Goal: Task Accomplishment & Management: Complete application form

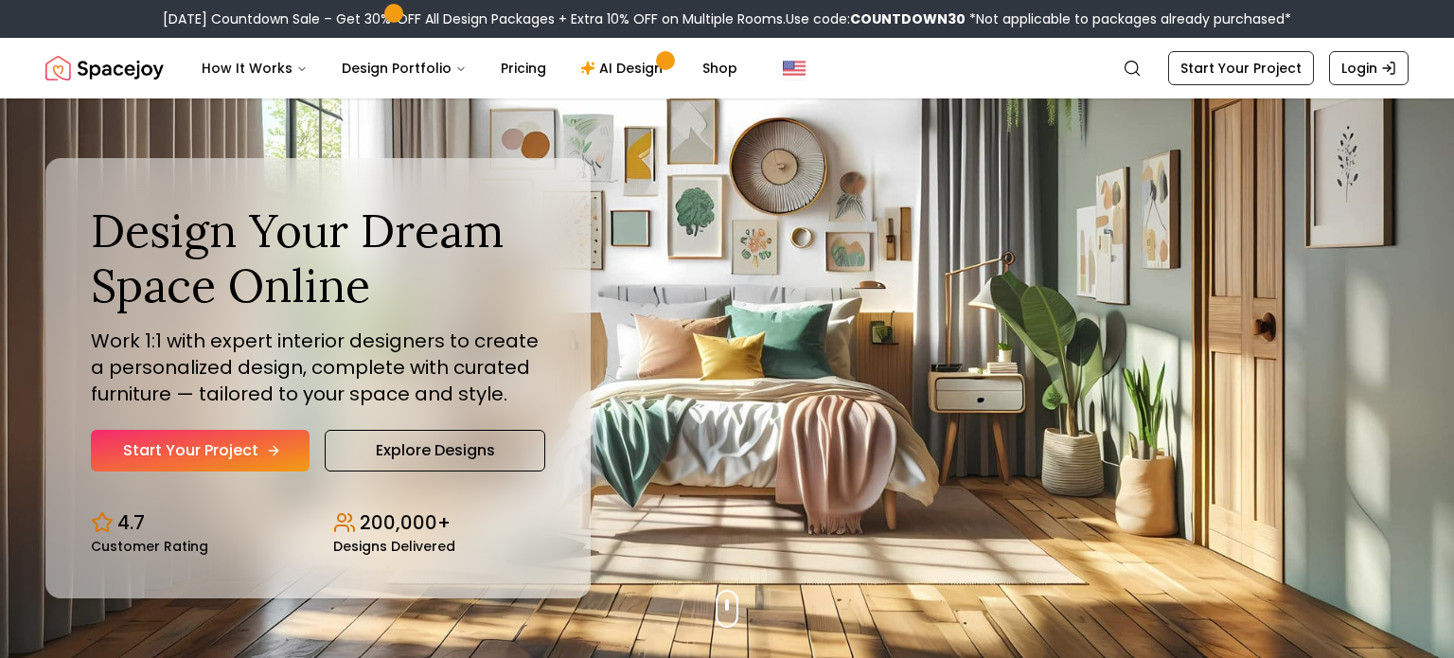
click at [250, 449] on link "Start Your Project" at bounding box center [200, 451] width 219 height 42
click at [521, 442] on link "Explore Designs" at bounding box center [435, 451] width 221 height 42
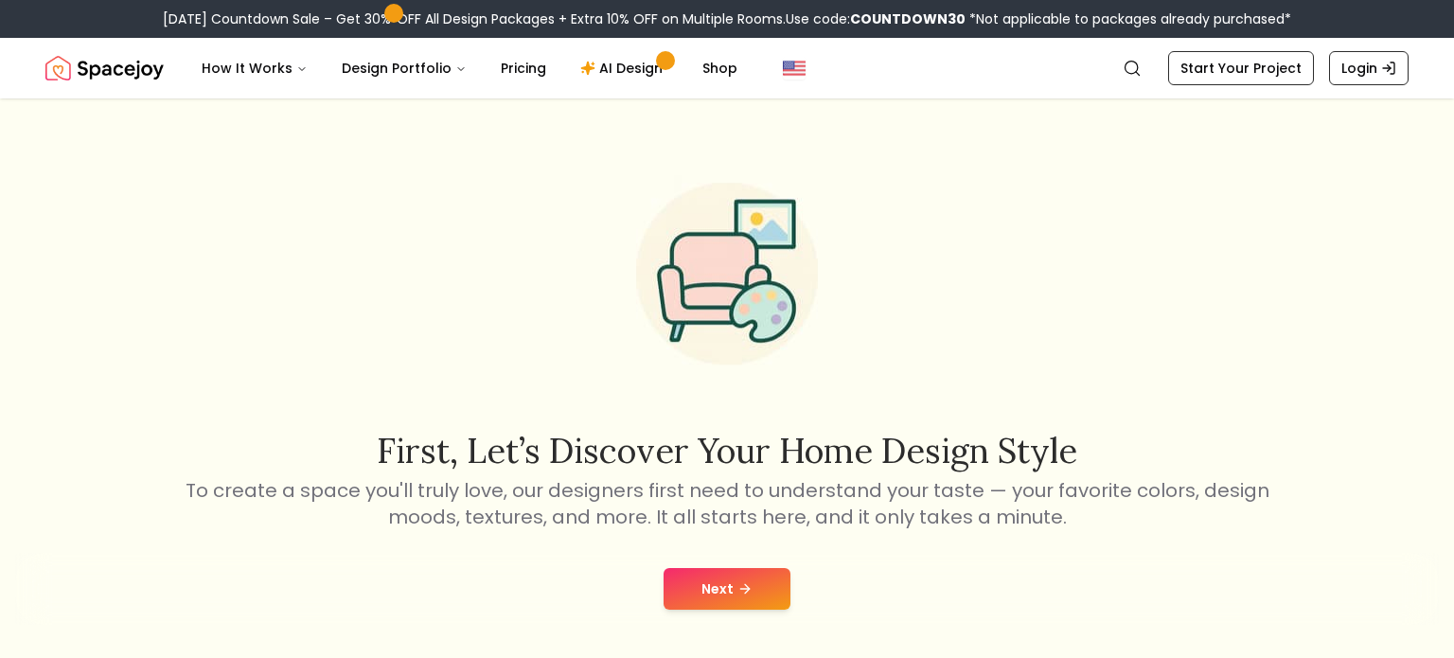
scroll to position [30, 0]
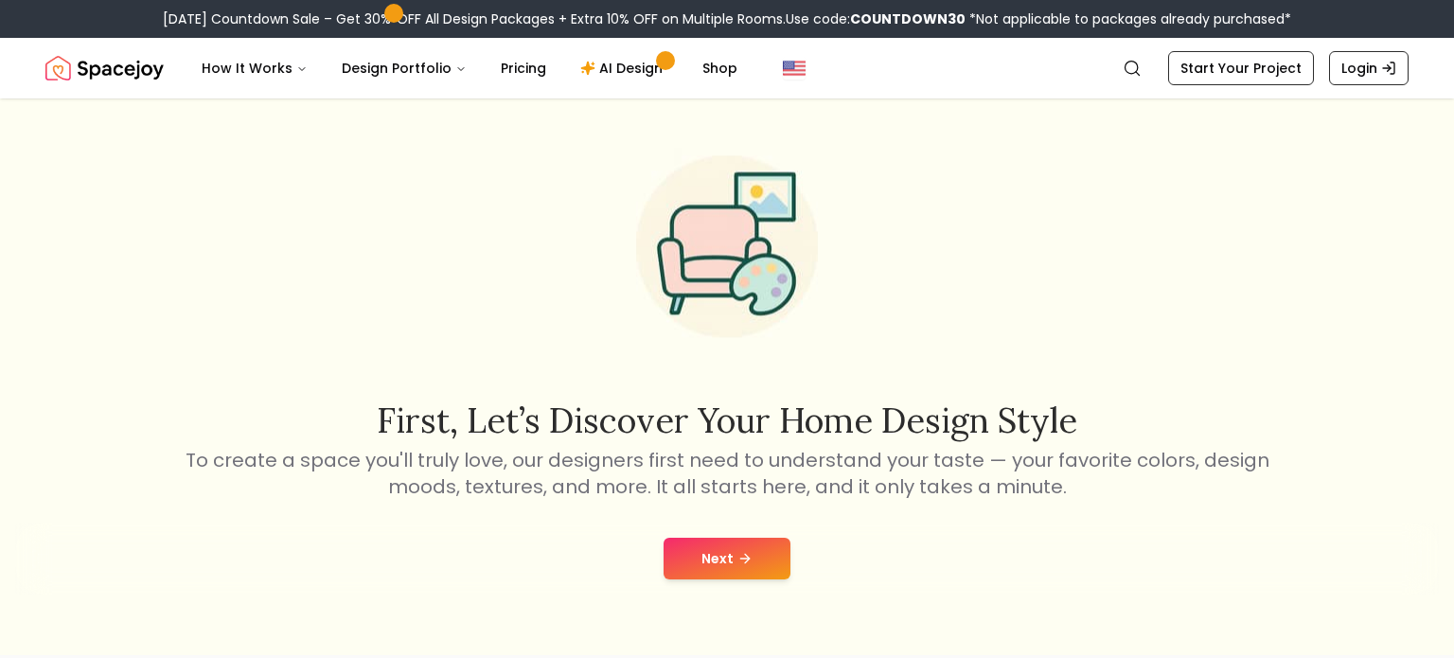
click at [690, 574] on button "Next" at bounding box center [726, 559] width 127 height 42
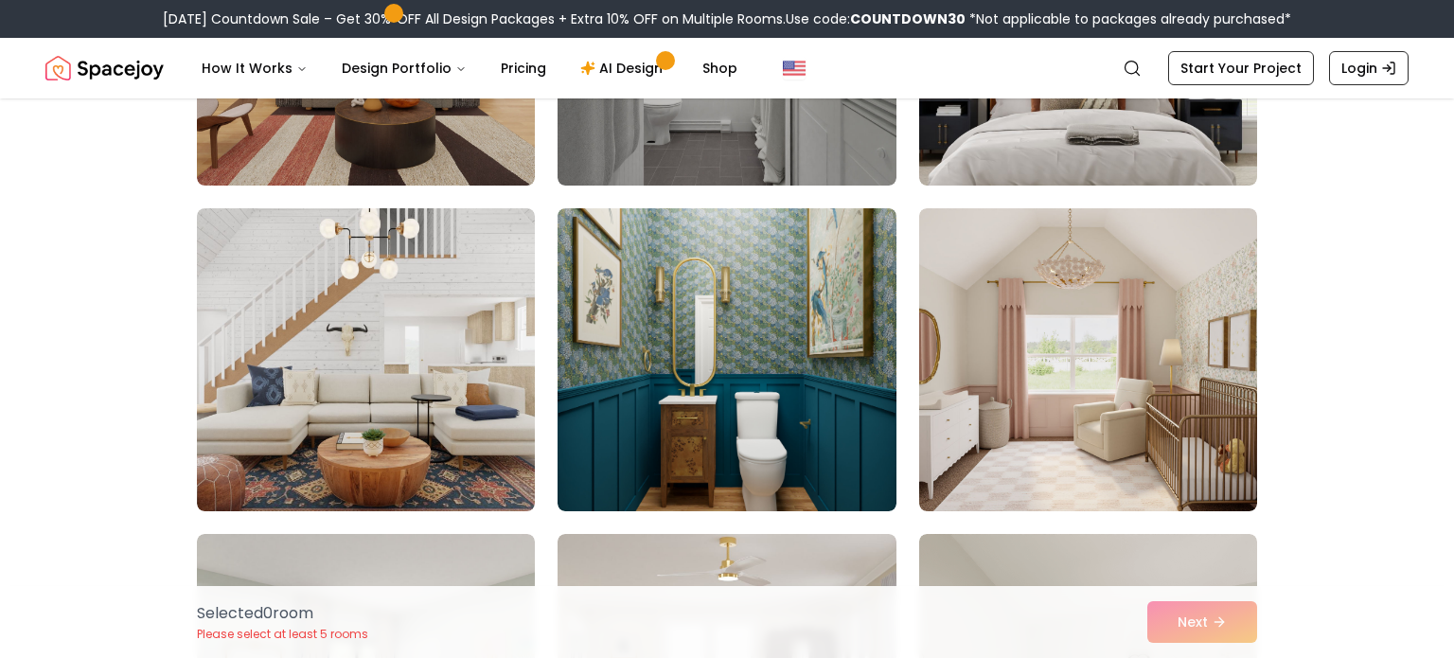
scroll to position [376, 0]
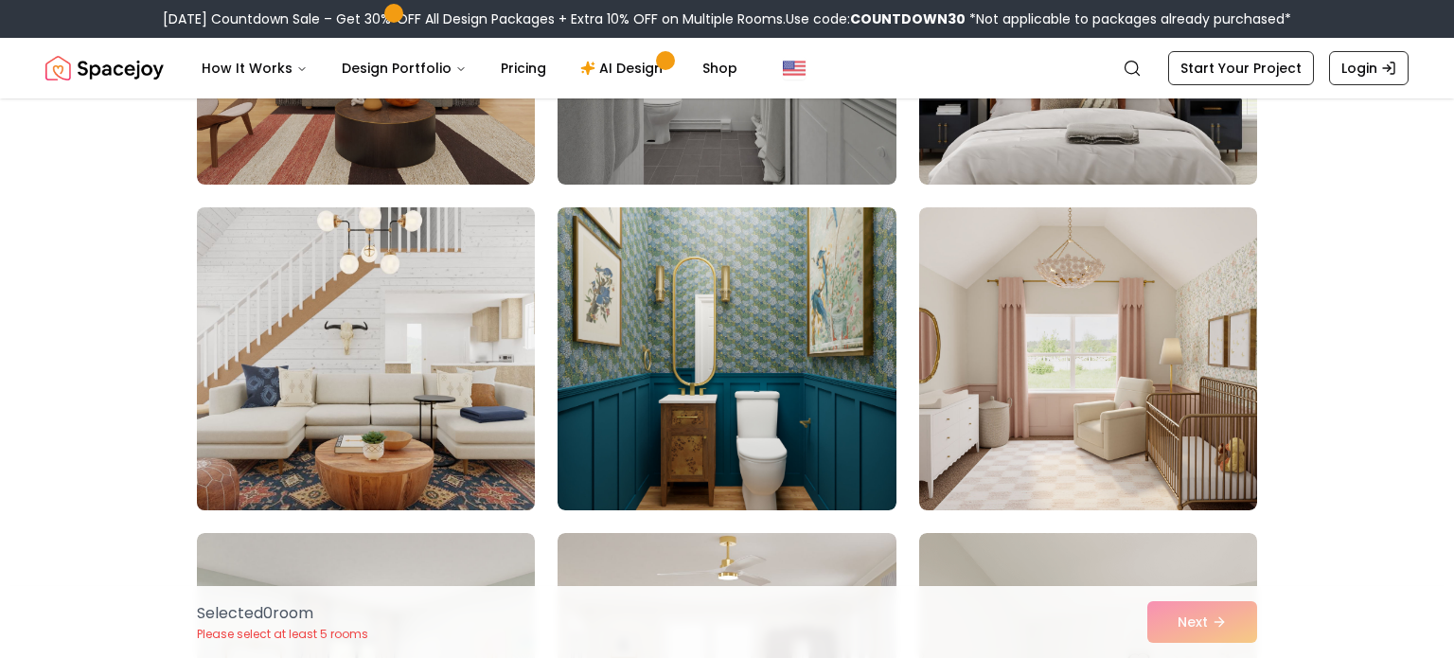
click at [327, 450] on img at bounding box center [365, 359] width 355 height 318
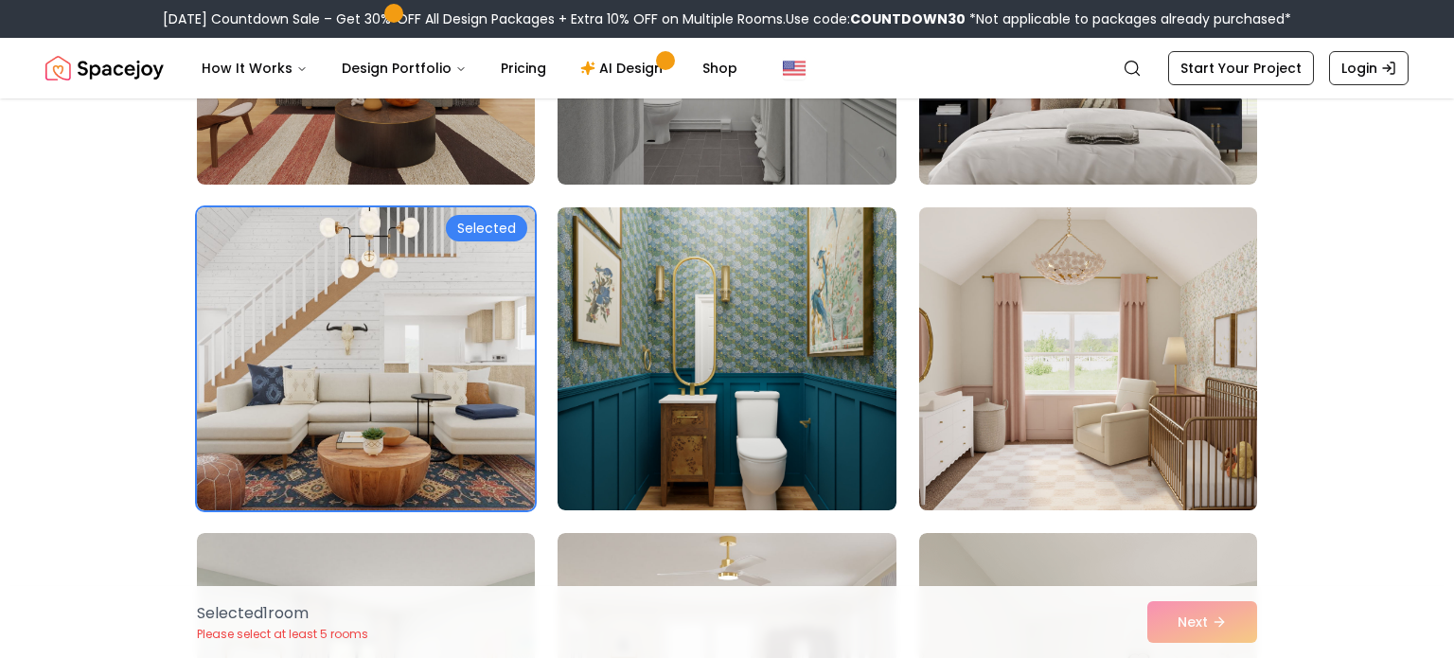
click at [1034, 422] on img at bounding box center [1087, 359] width 355 height 318
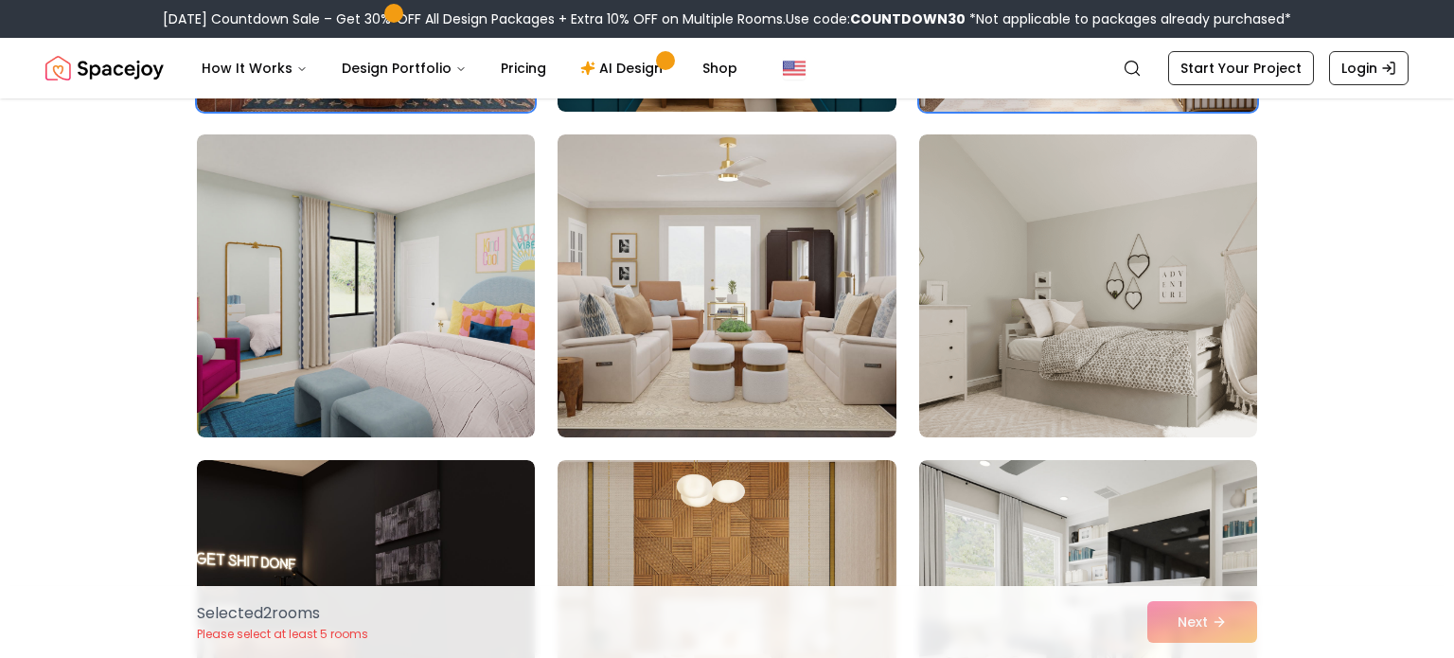
scroll to position [833, 0]
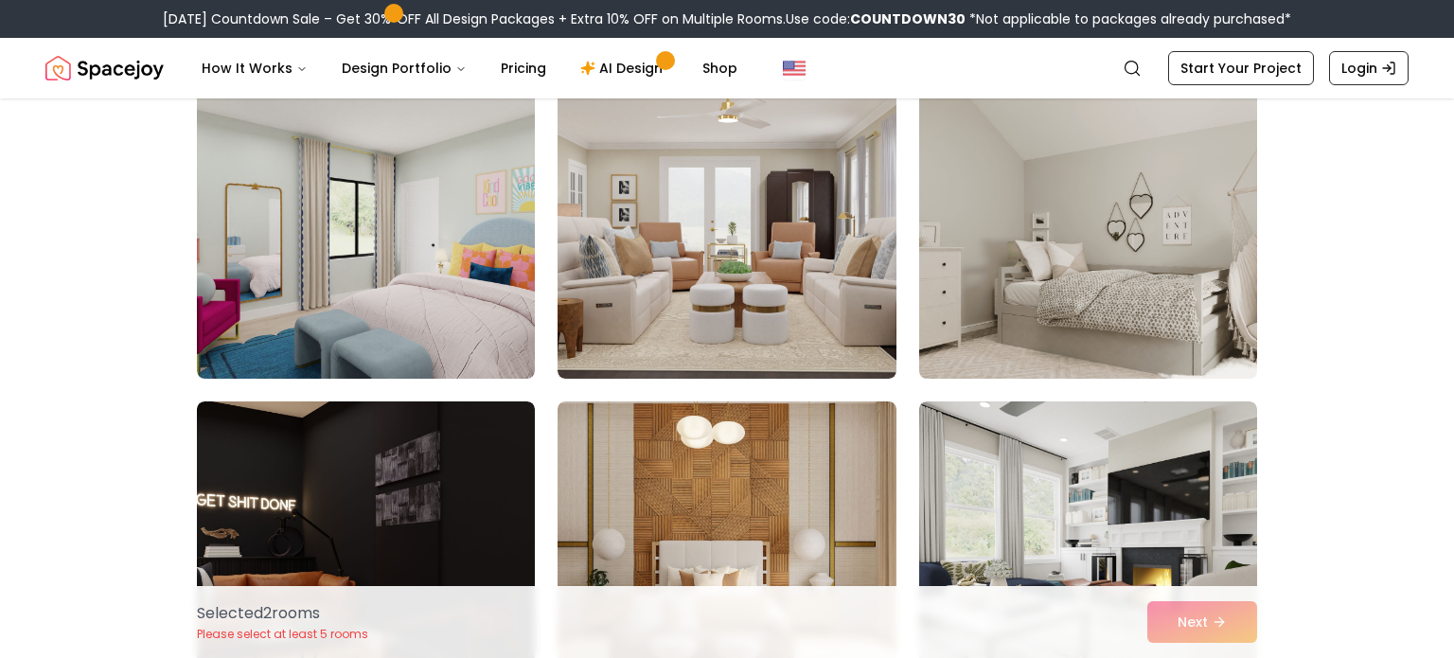
click at [1004, 302] on img at bounding box center [1087, 227] width 355 height 318
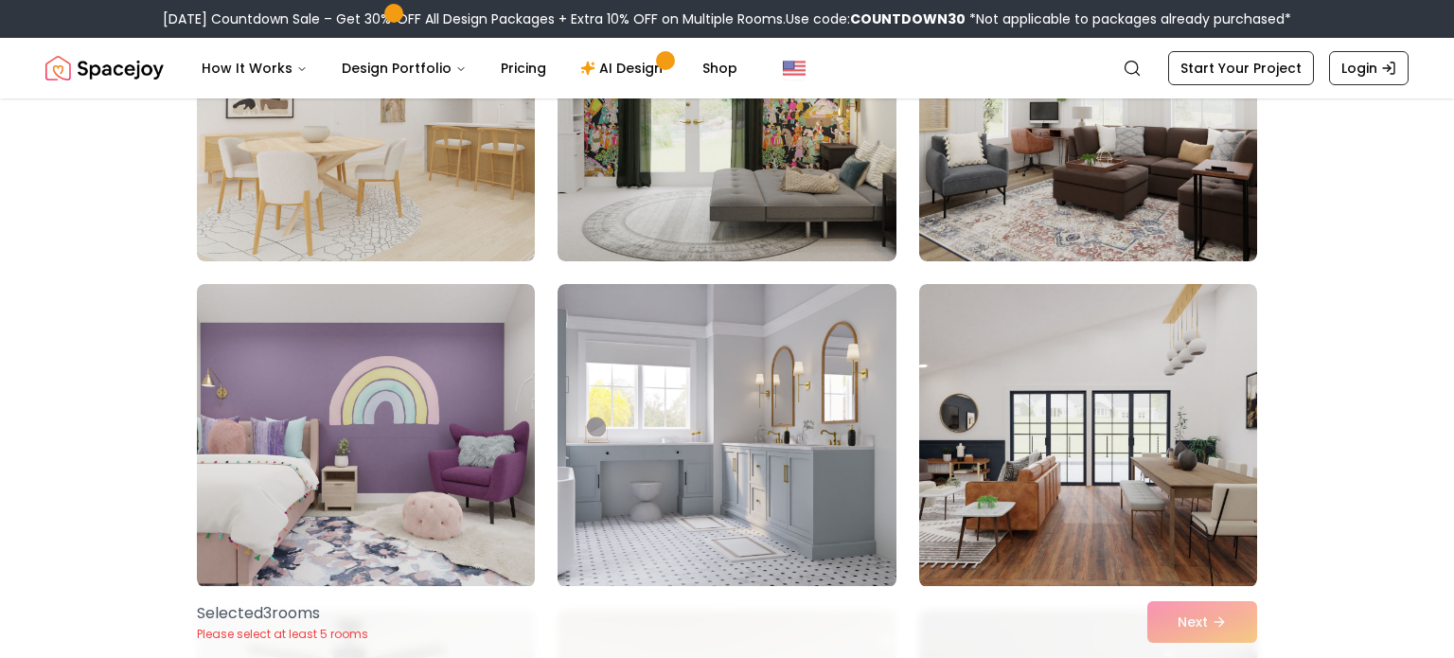
scroll to position [3881, 0]
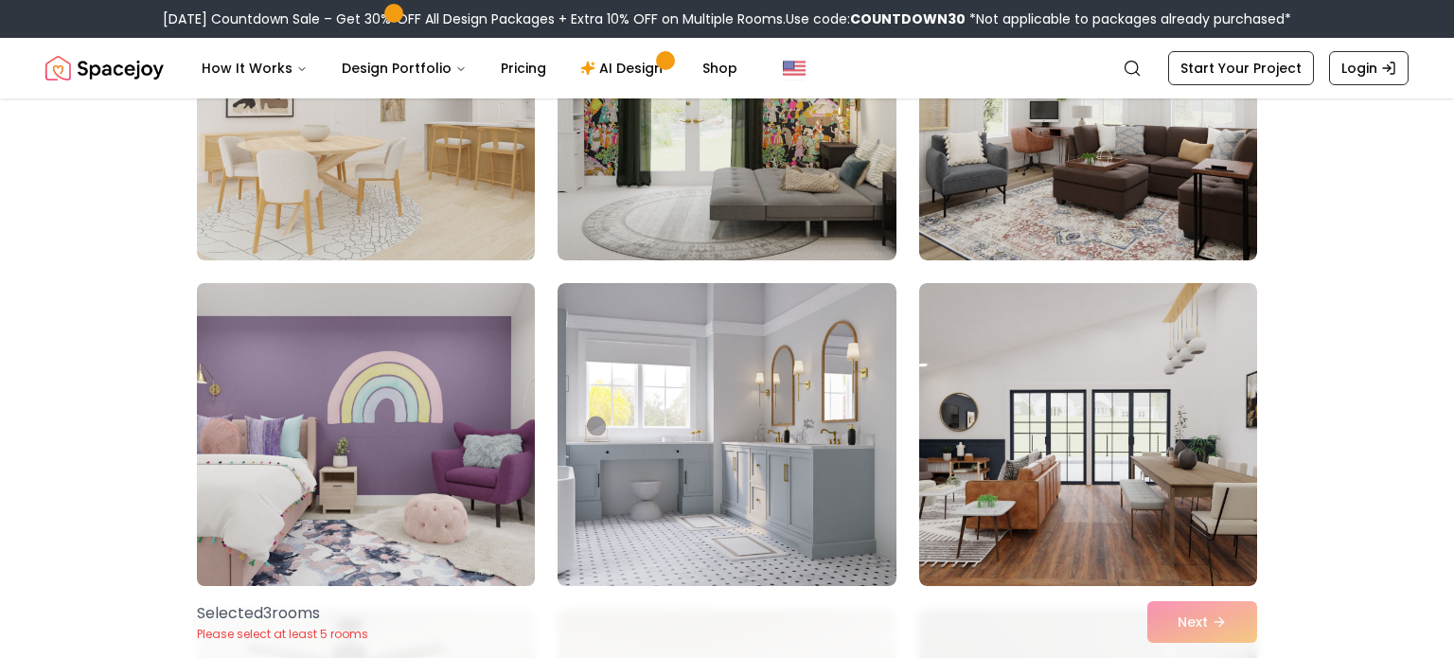
click at [398, 429] on img at bounding box center [365, 434] width 355 height 318
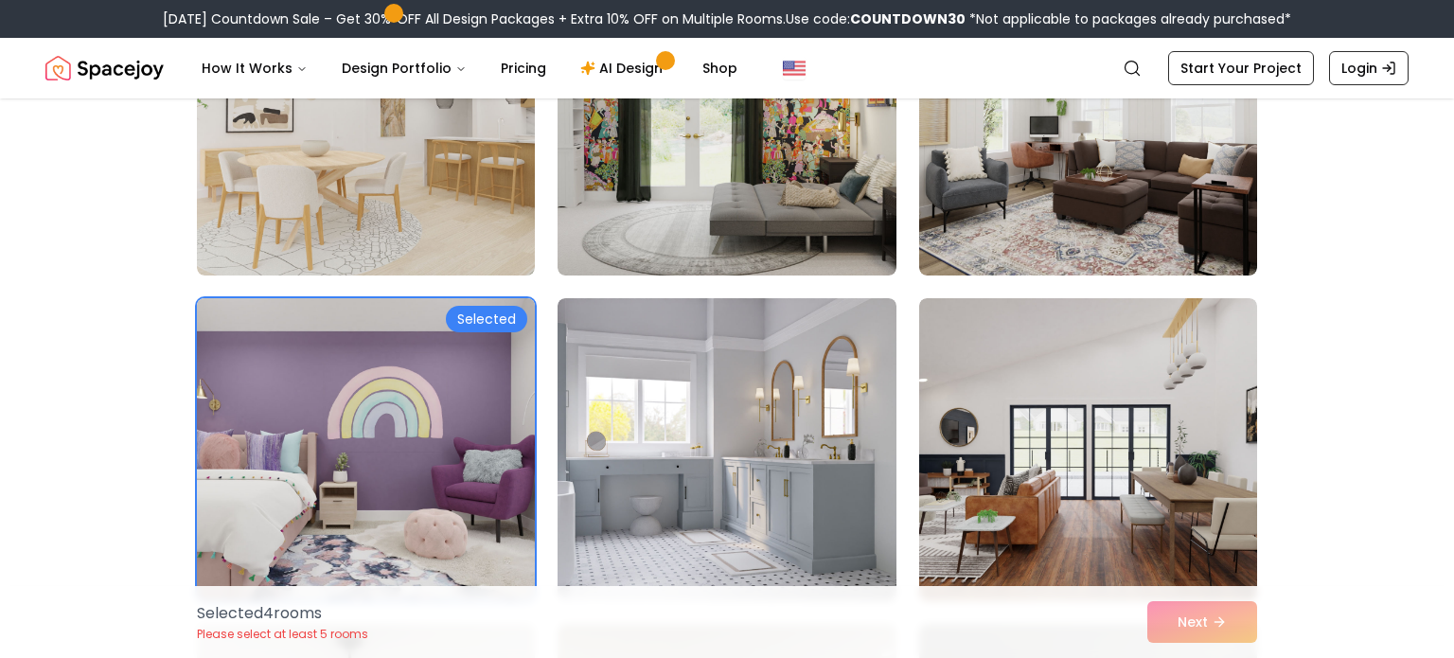
scroll to position [3868, 0]
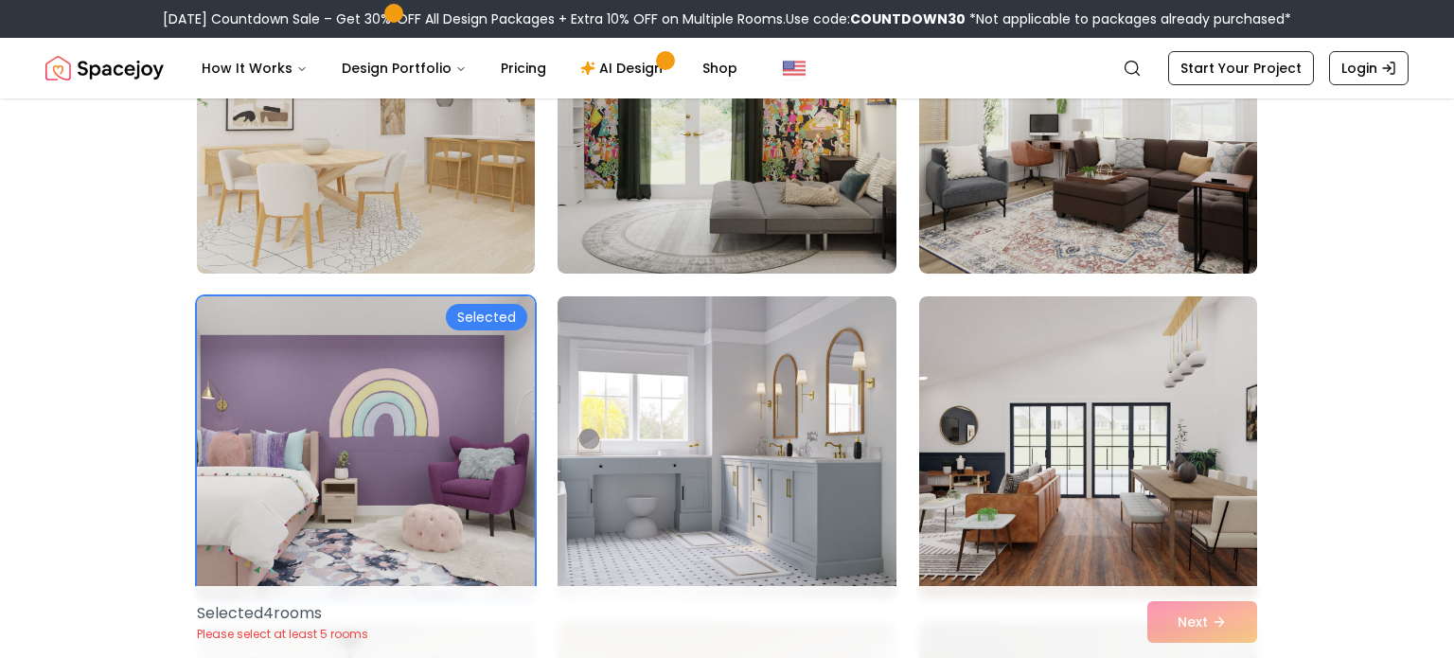
click at [781, 502] on img at bounding box center [726, 448] width 355 height 318
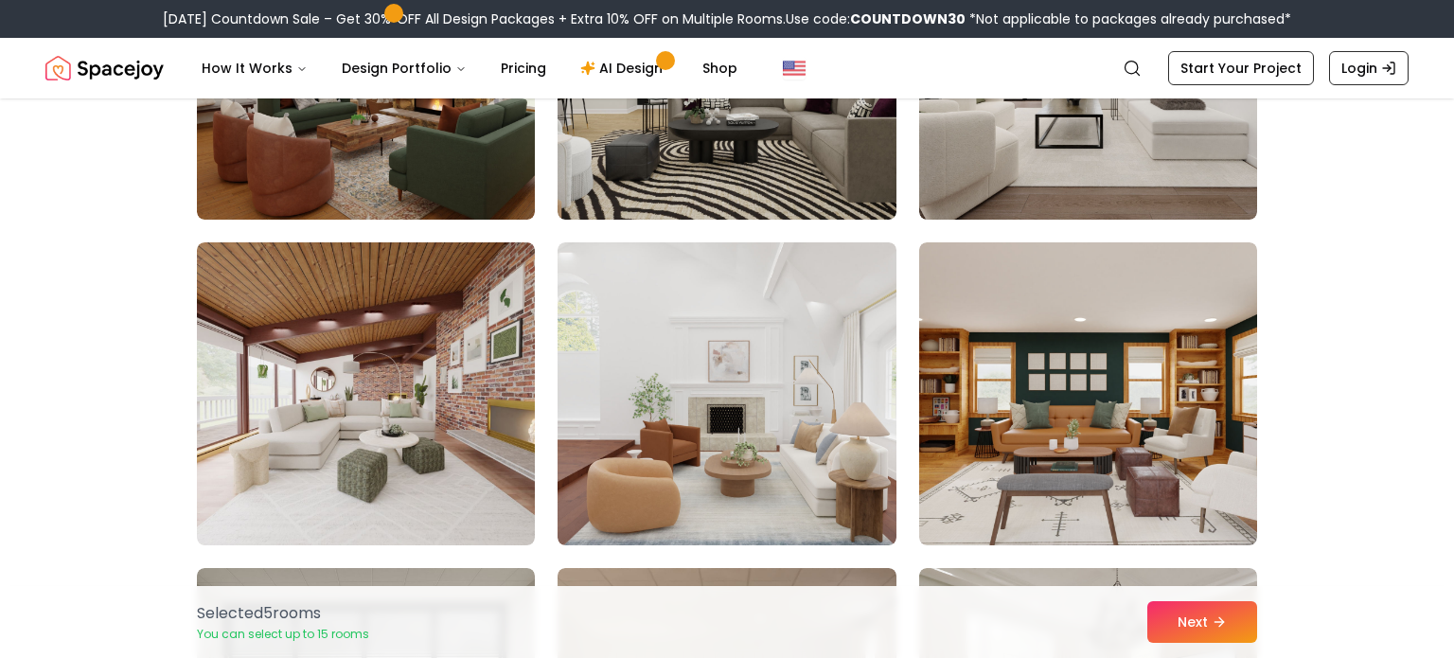
scroll to position [2943, 0]
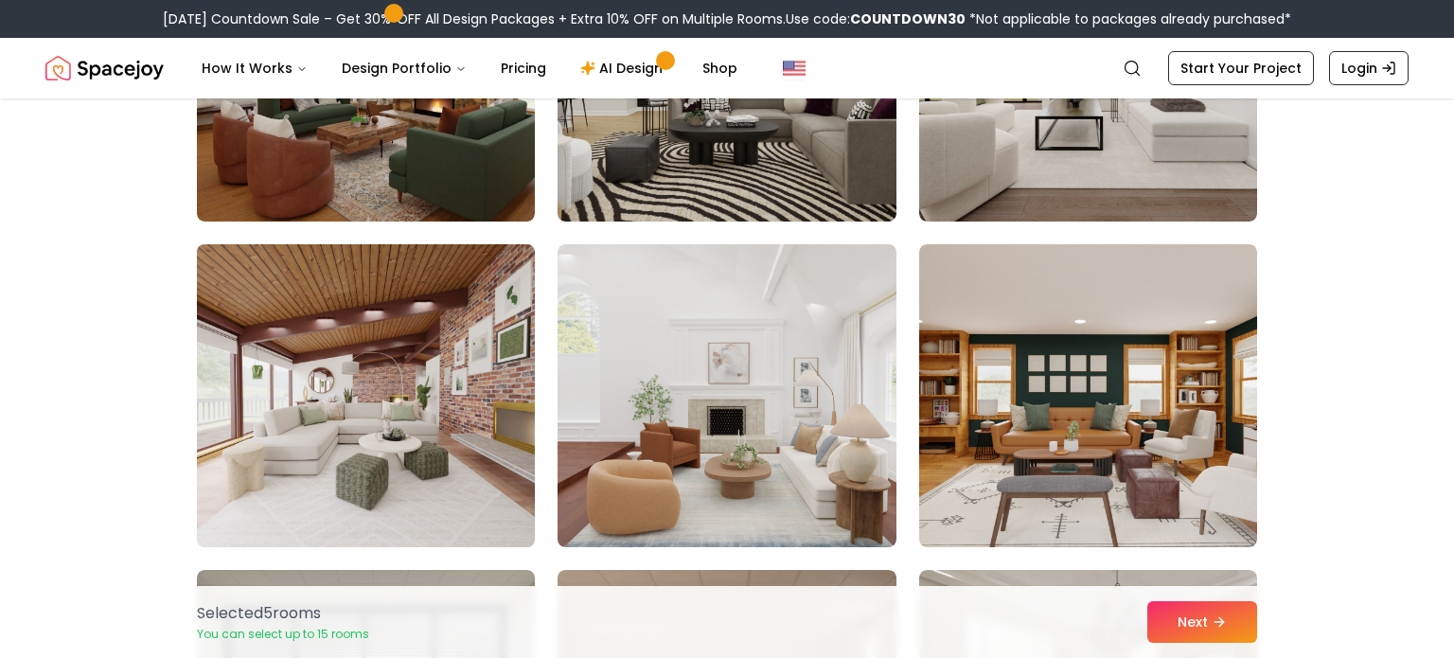
click at [448, 436] on img at bounding box center [365, 396] width 355 height 318
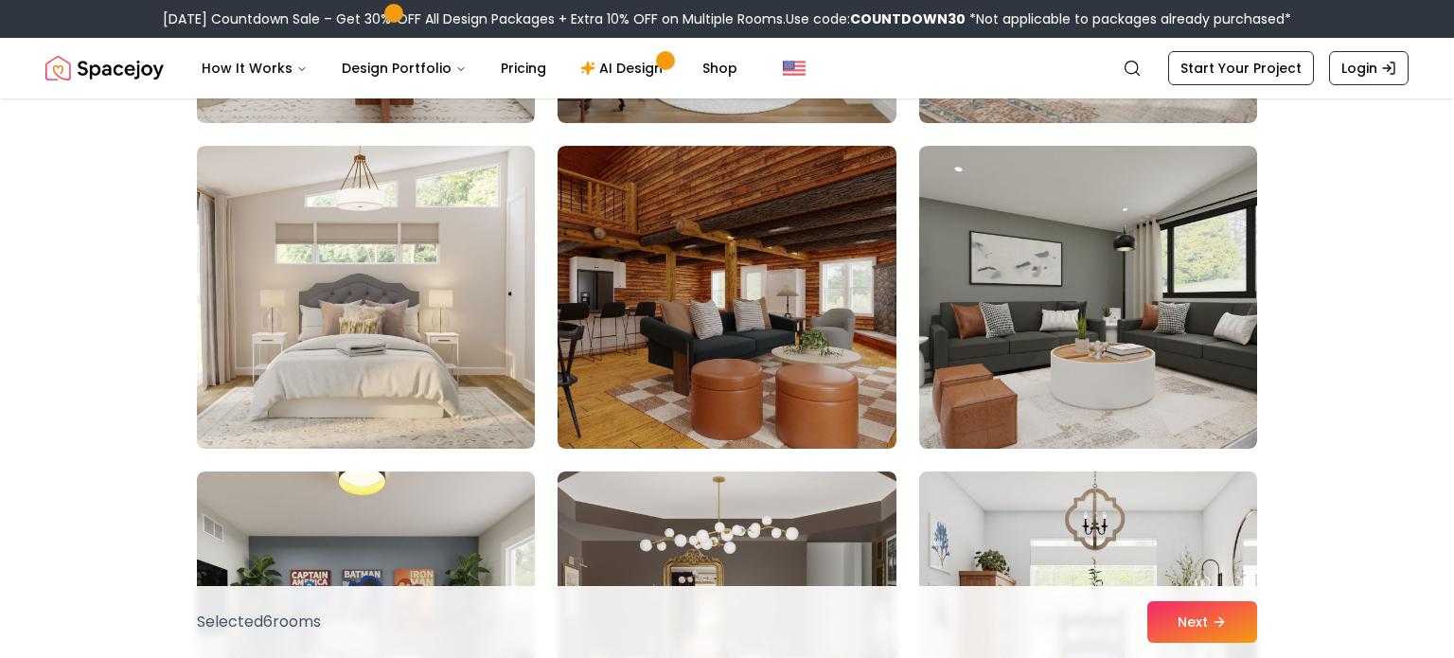
scroll to position [2064, 0]
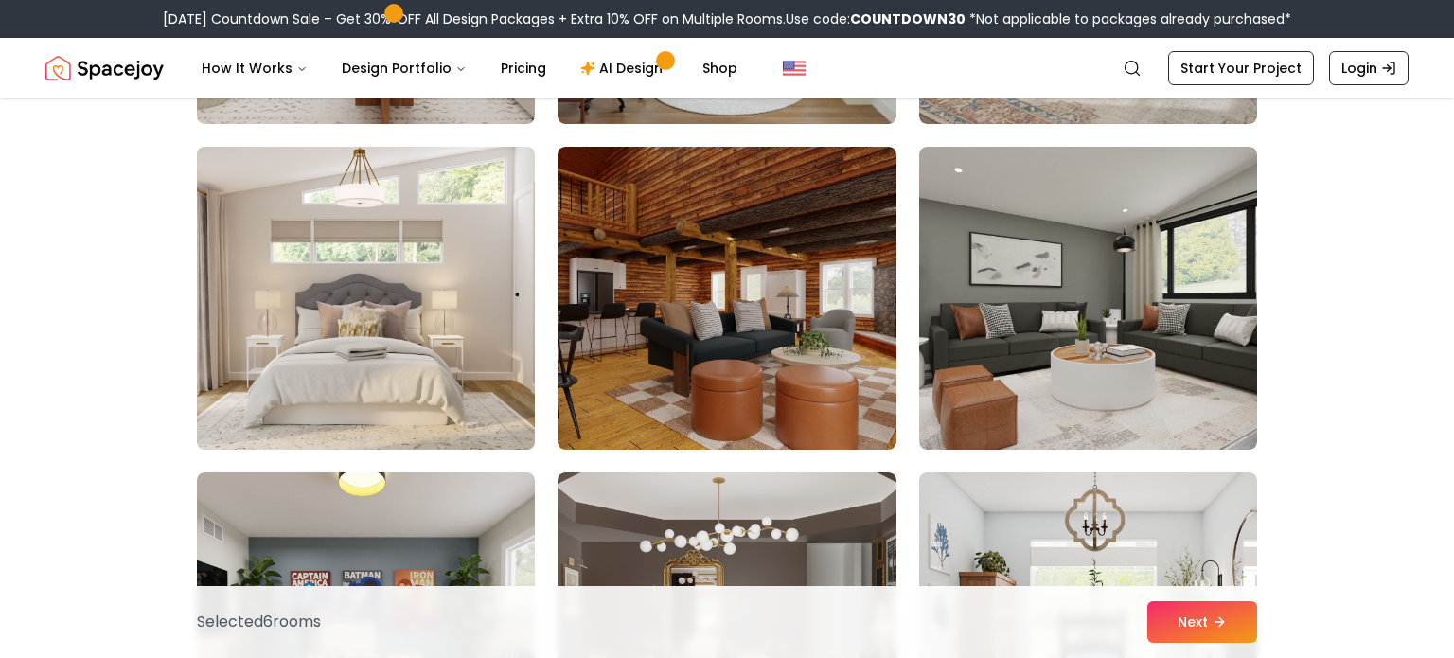
click at [426, 312] on img at bounding box center [365, 298] width 355 height 318
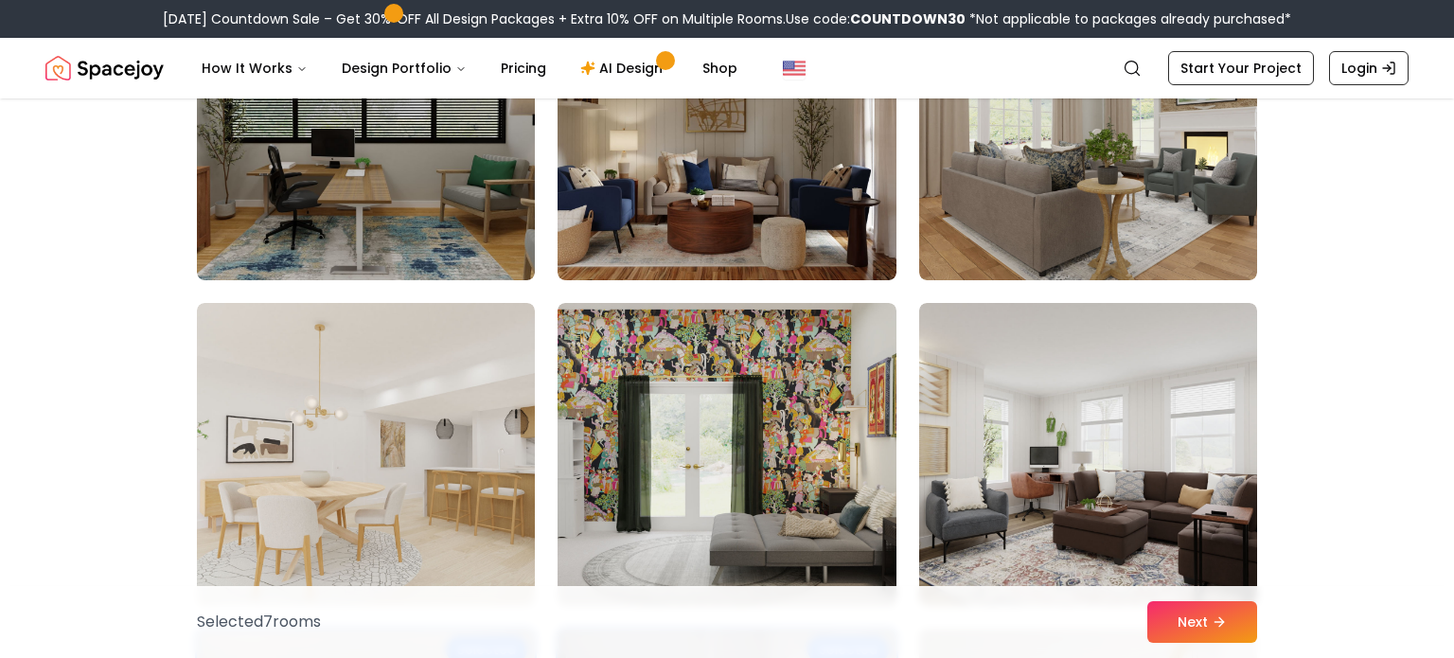
scroll to position [3505, 0]
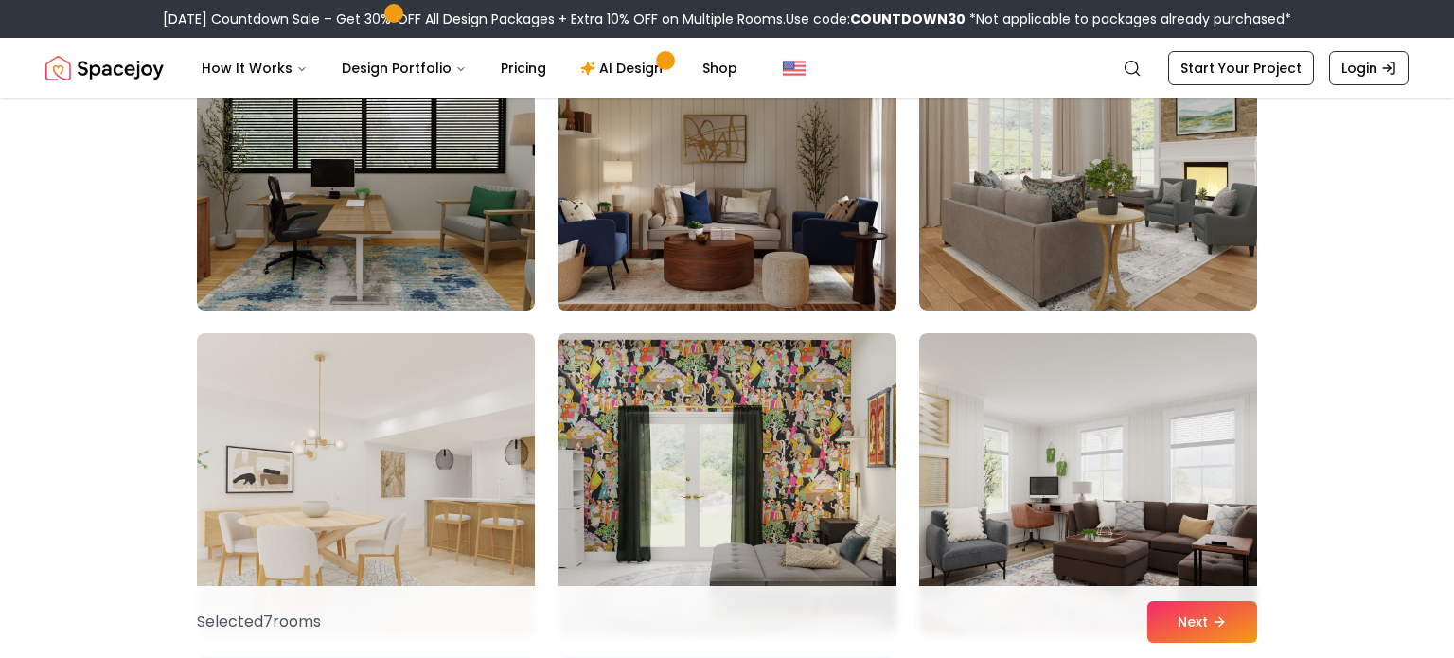
click at [681, 268] on img at bounding box center [726, 159] width 355 height 318
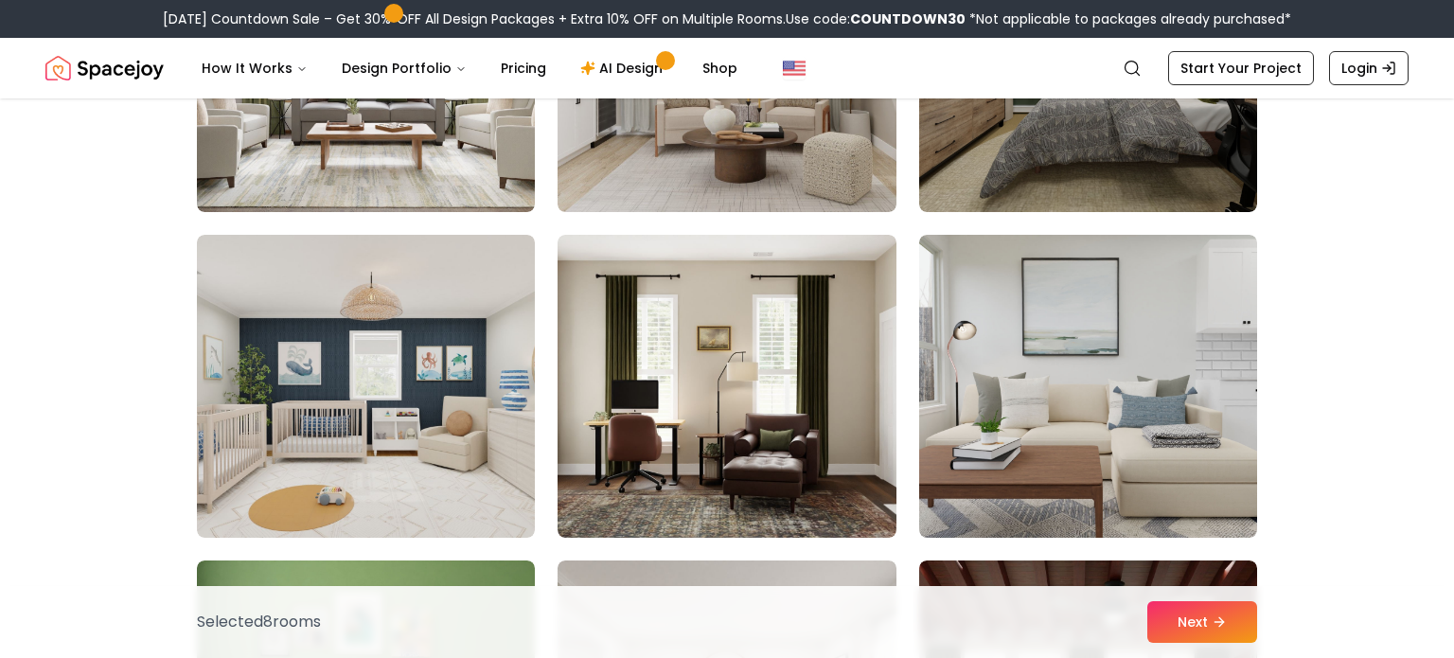
scroll to position [5235, 0]
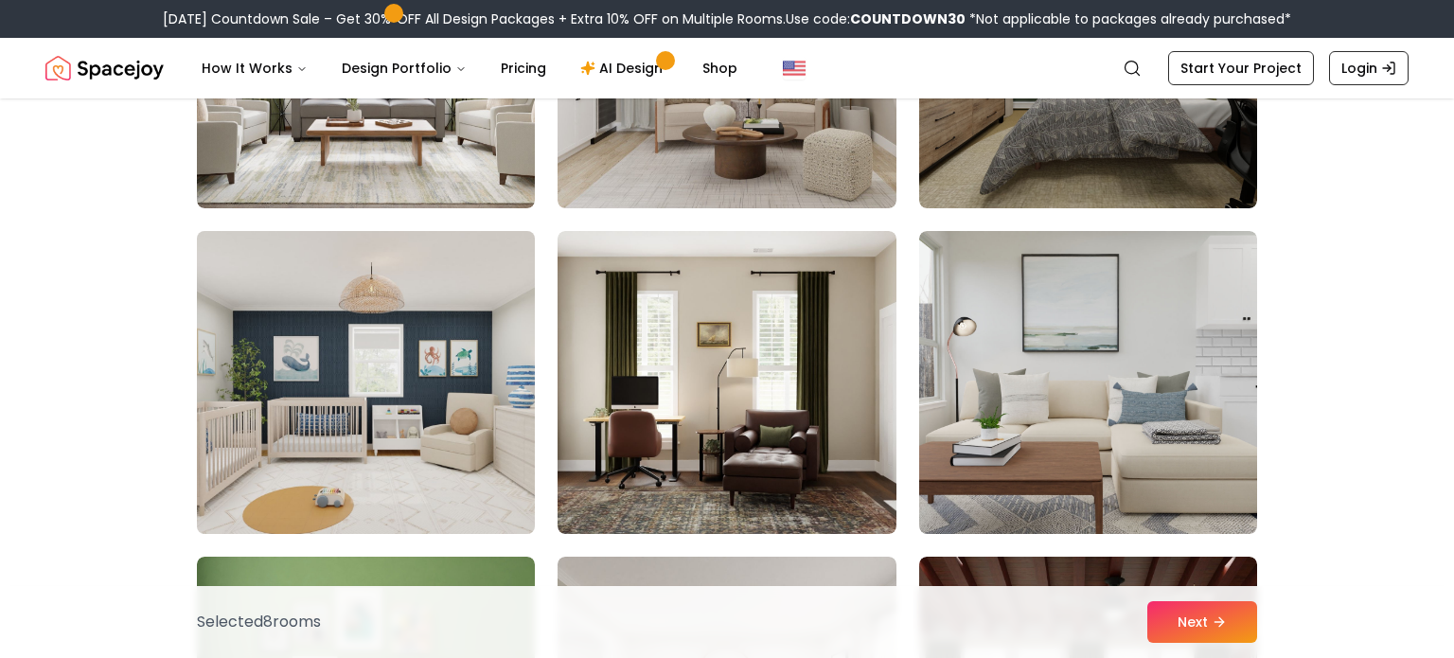
click at [352, 438] on img at bounding box center [365, 382] width 355 height 318
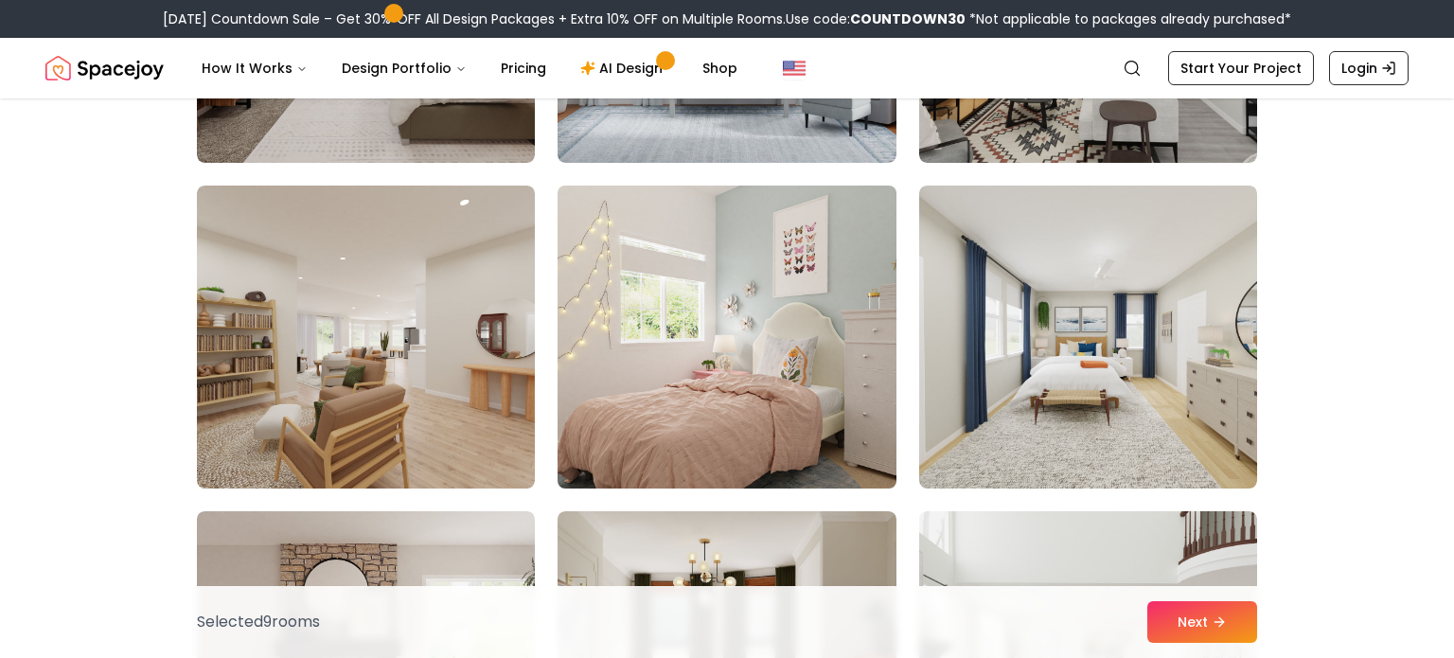
scroll to position [7235, 0]
click at [647, 397] on img at bounding box center [726, 336] width 355 height 318
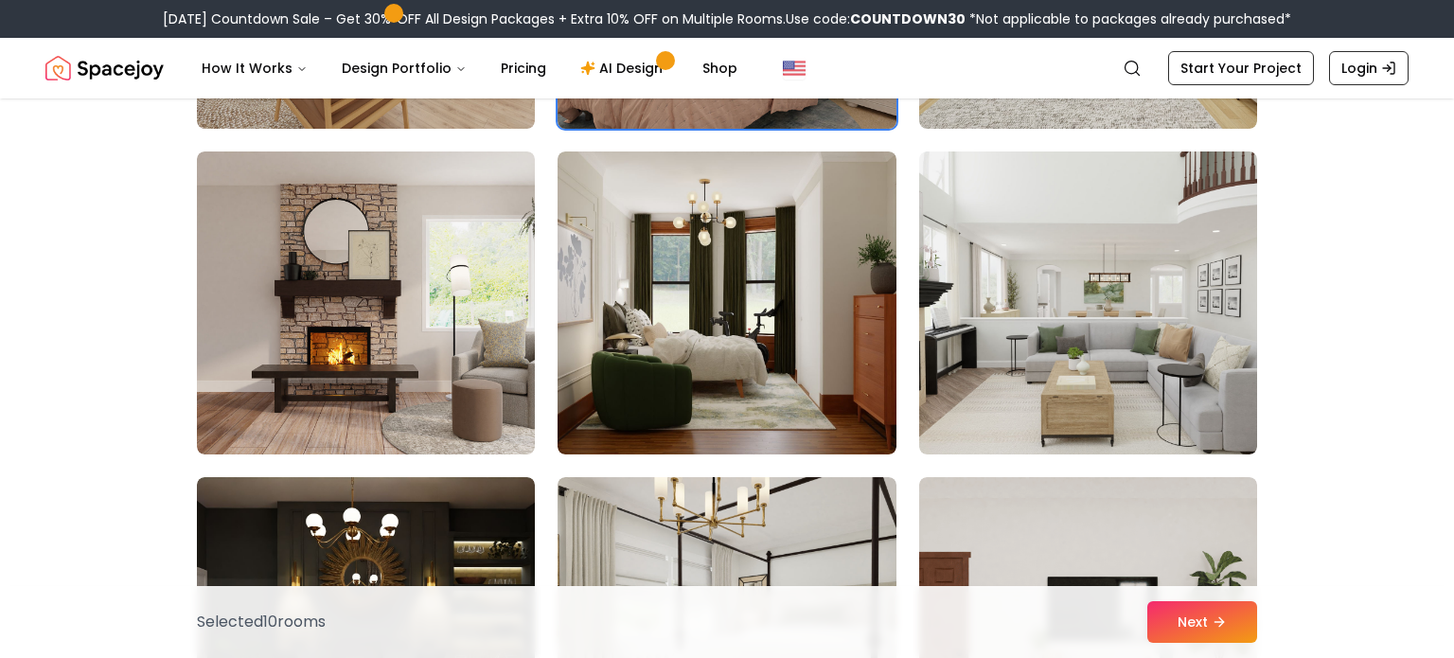
scroll to position [7595, 0]
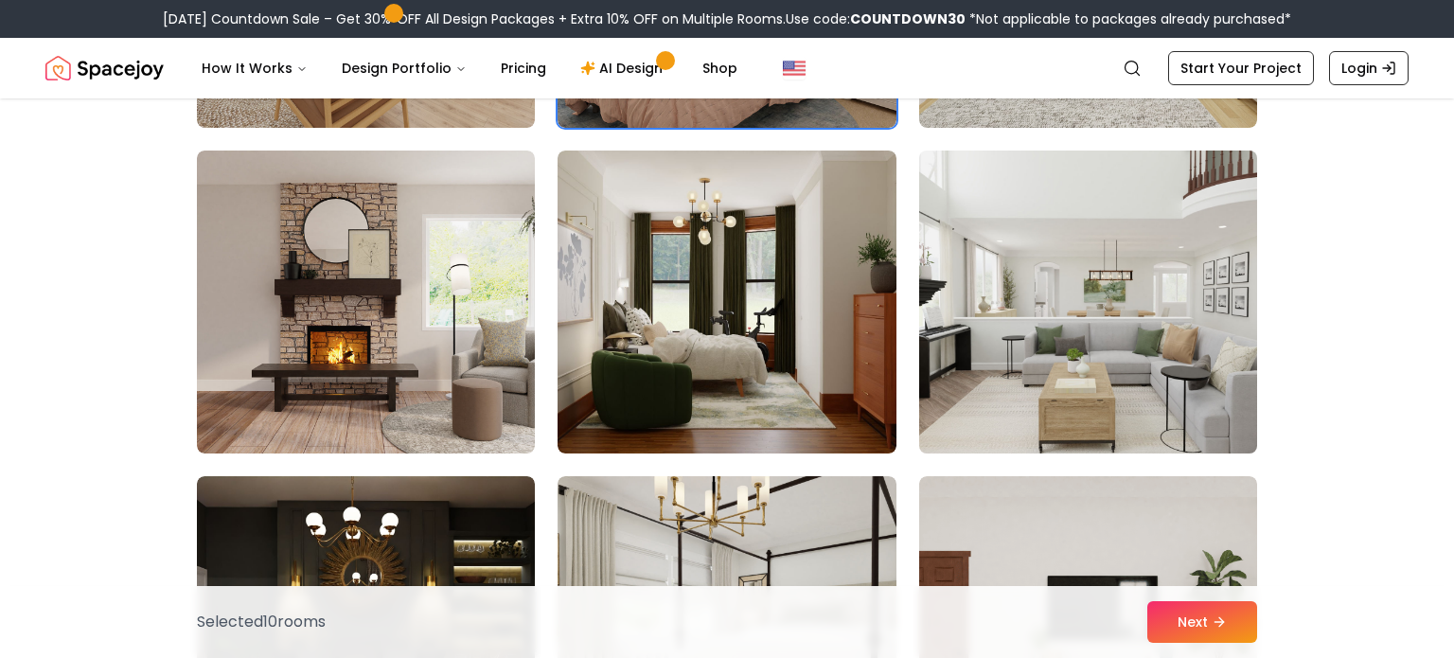
click at [1102, 355] on img at bounding box center [1087, 302] width 355 height 318
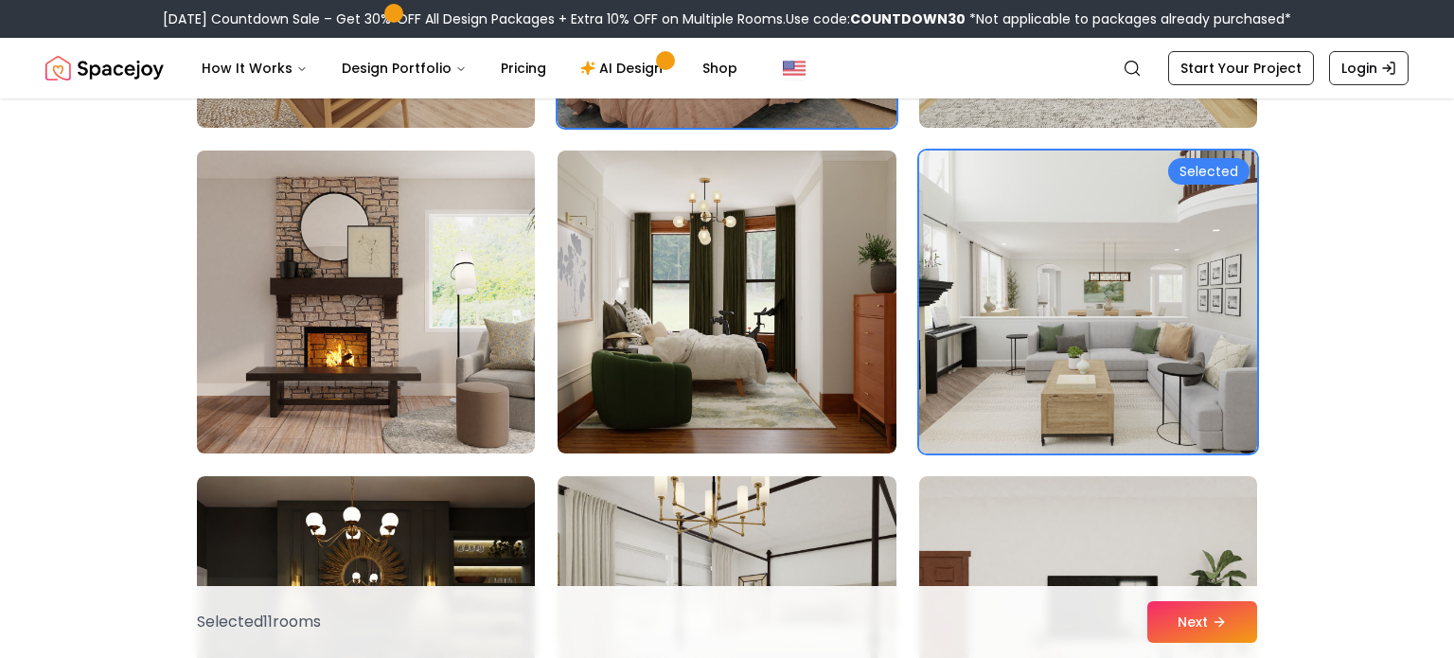
click at [430, 357] on img at bounding box center [365, 302] width 355 height 318
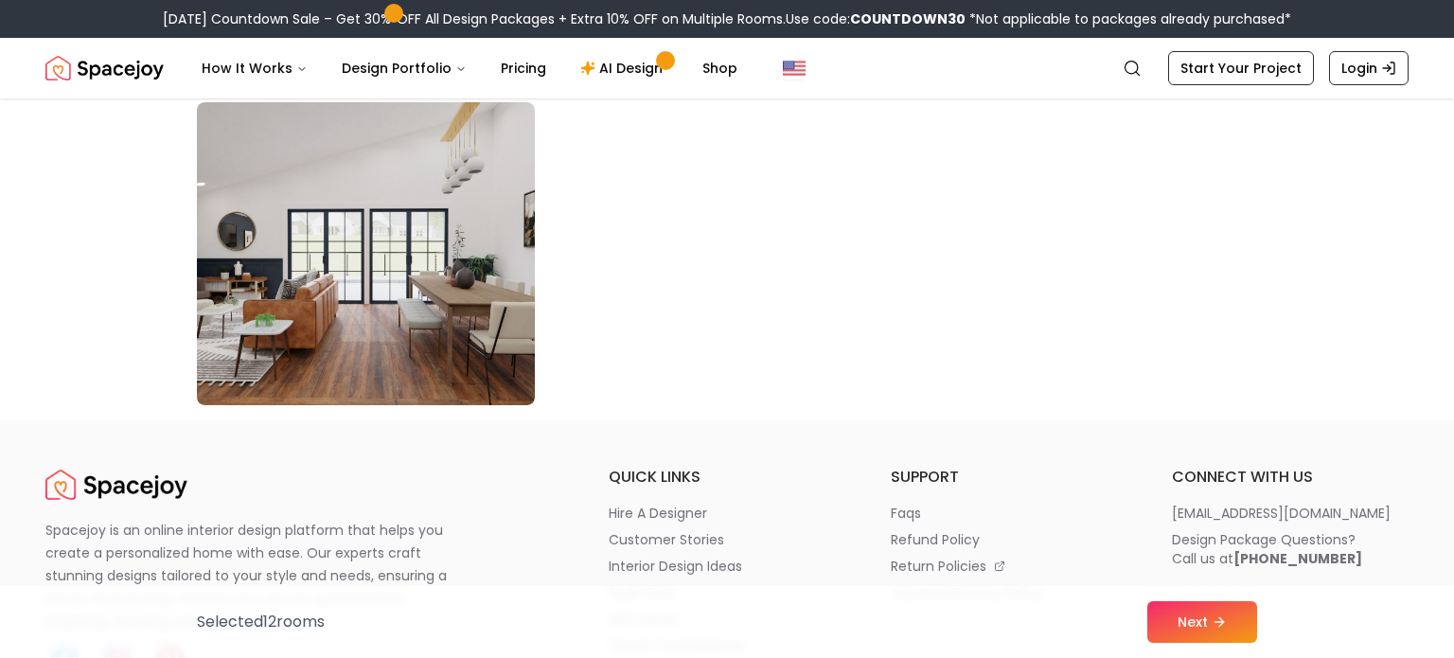
scroll to position [10924, 0]
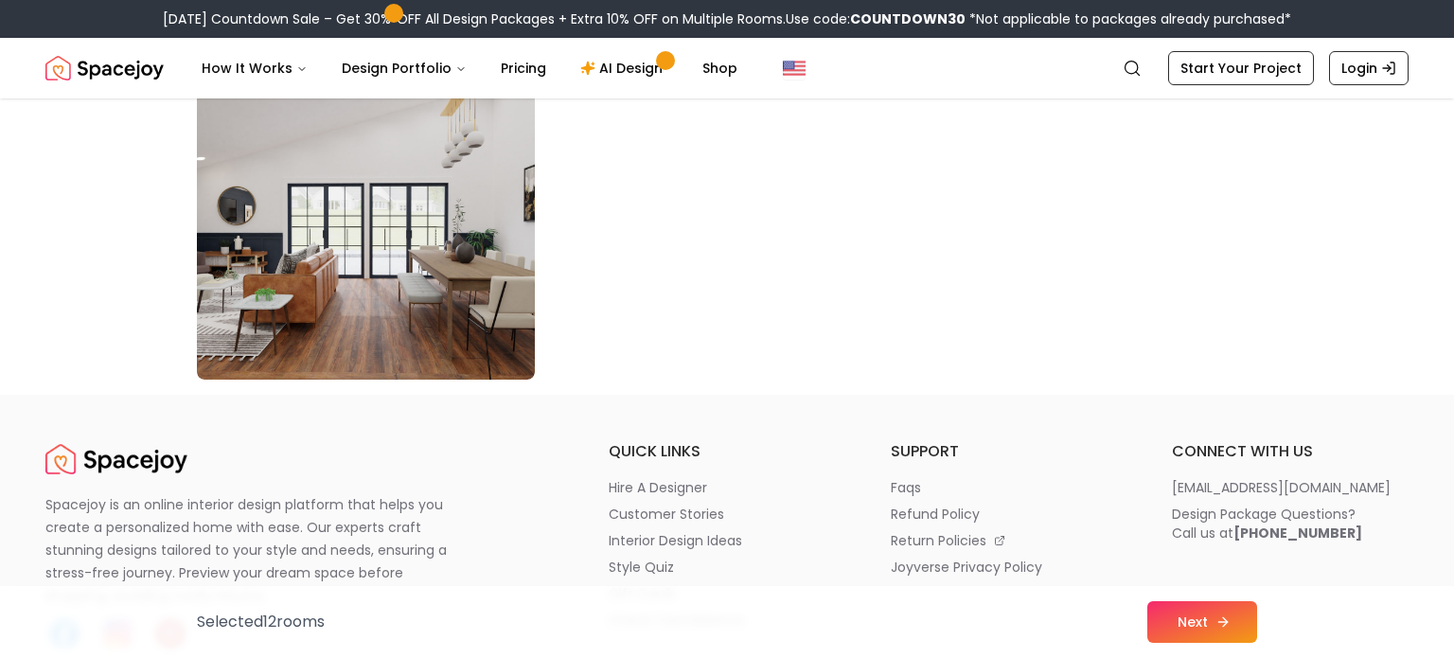
click at [1216, 628] on icon at bounding box center [1222, 621] width 15 height 15
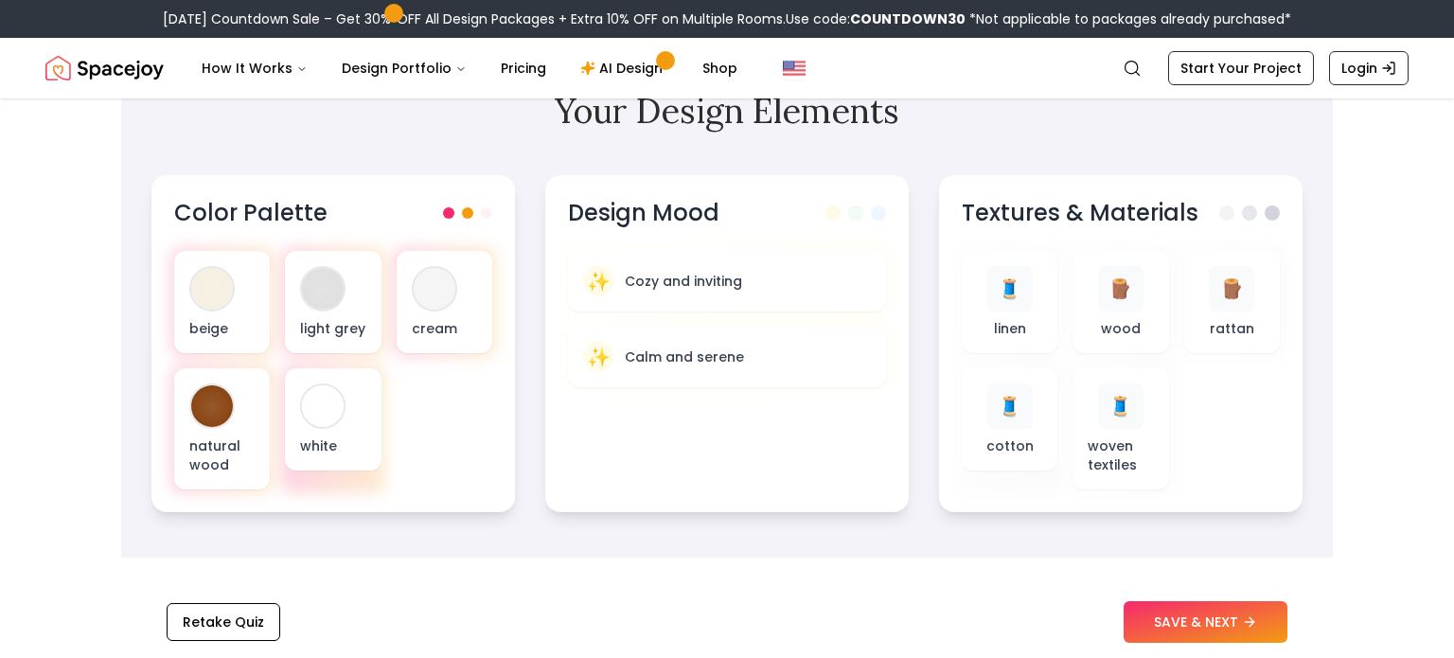
scroll to position [604, 0]
click at [469, 212] on span at bounding box center [470, 210] width 11 height 11
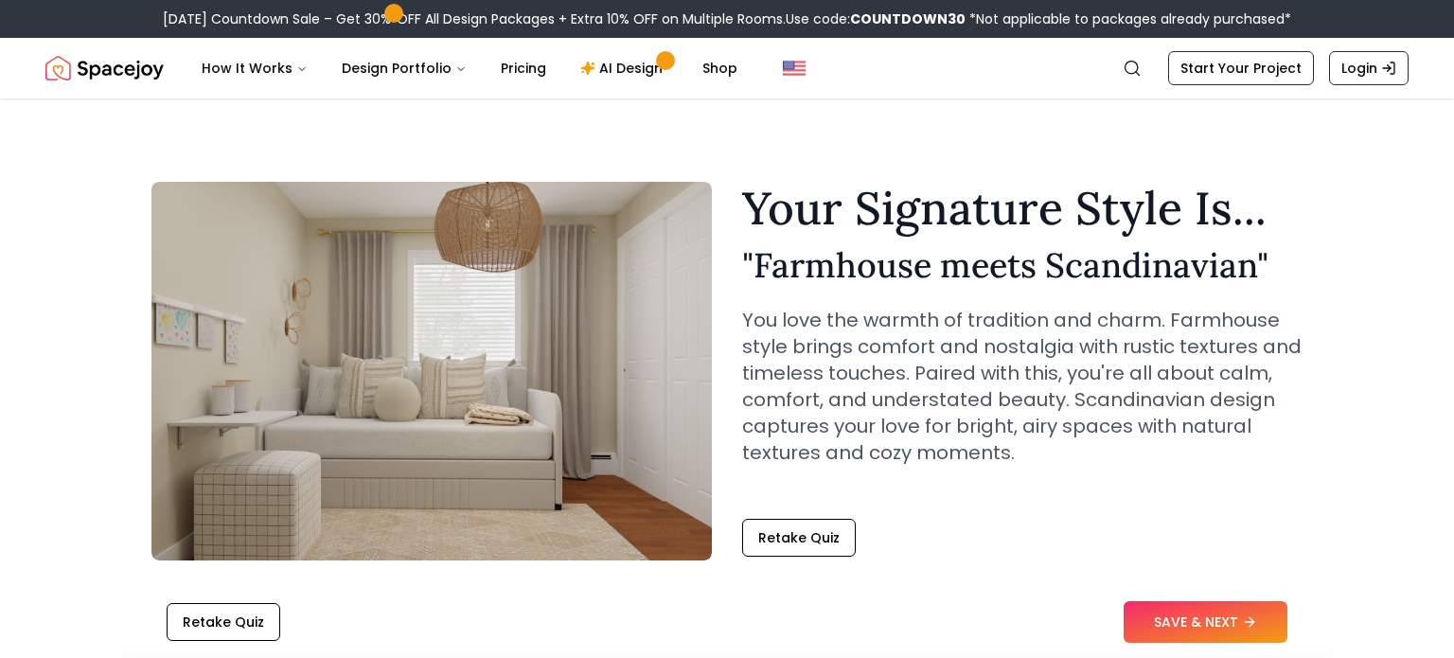
scroll to position [2, 0]
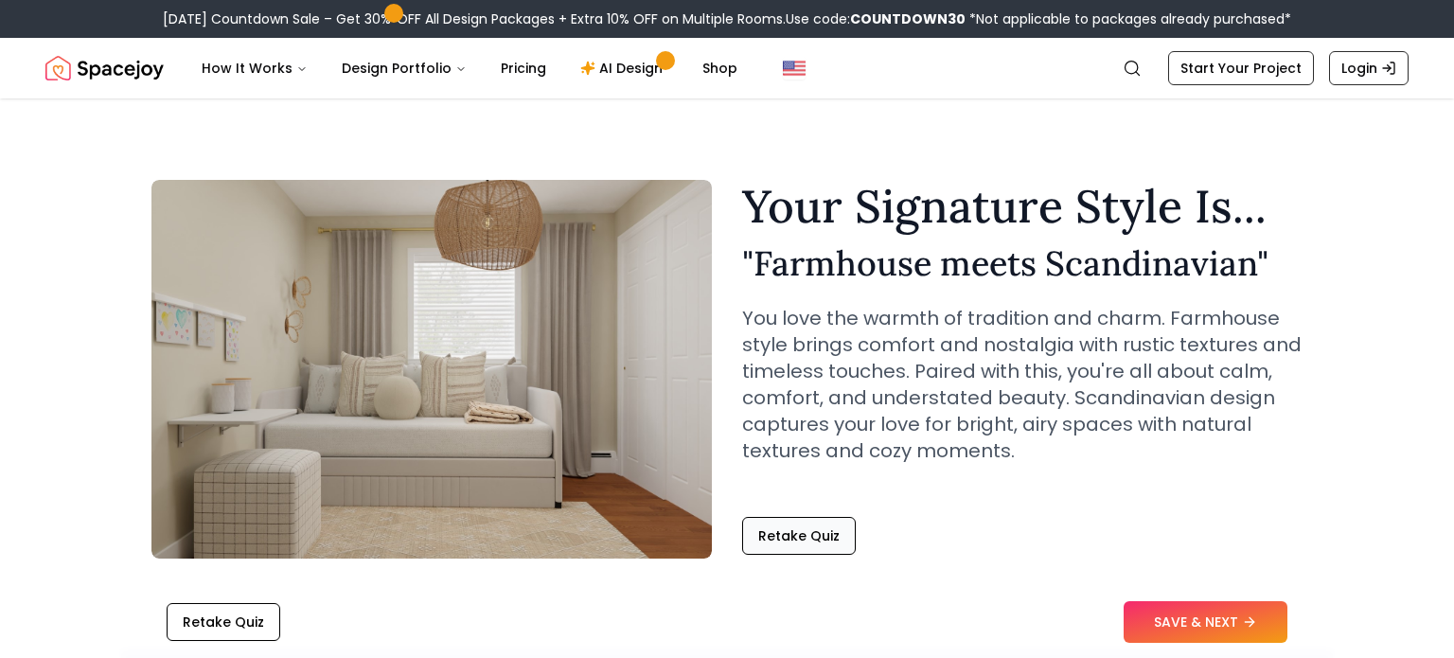
click at [756, 533] on button "Retake Quiz" at bounding box center [799, 536] width 114 height 38
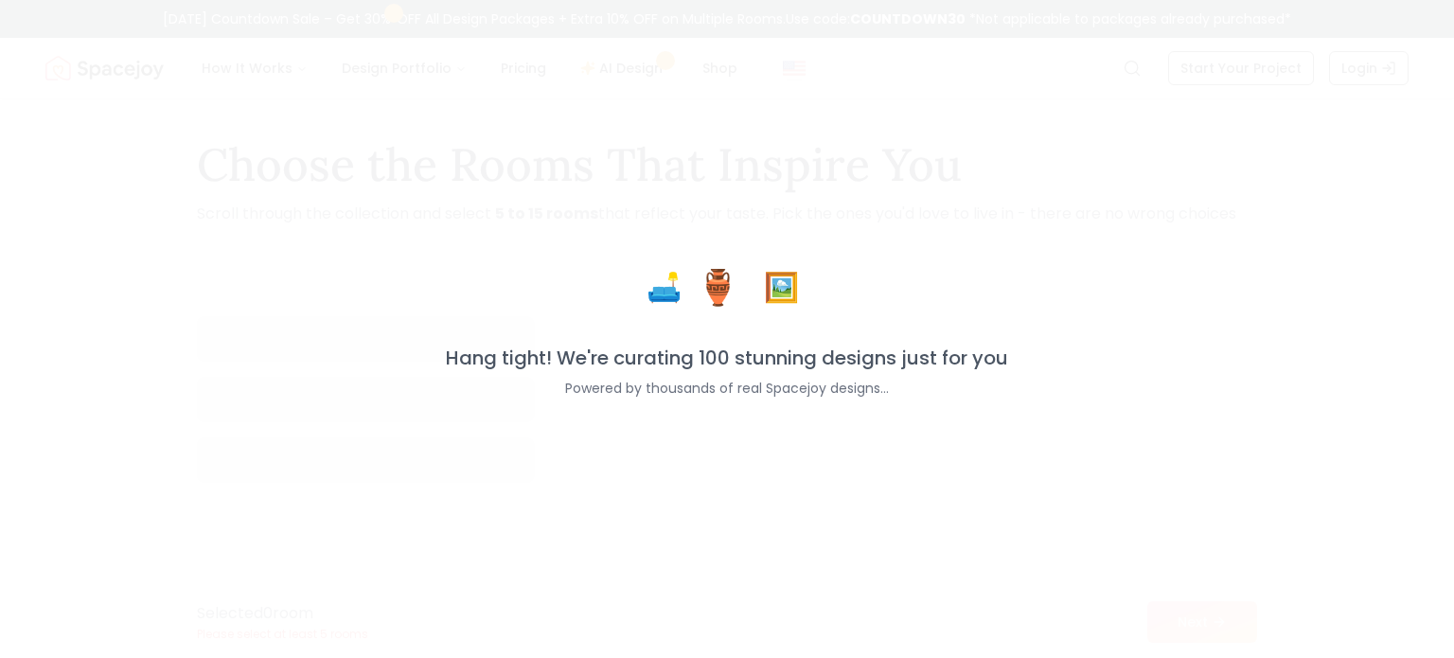
scroll to position [32, 0]
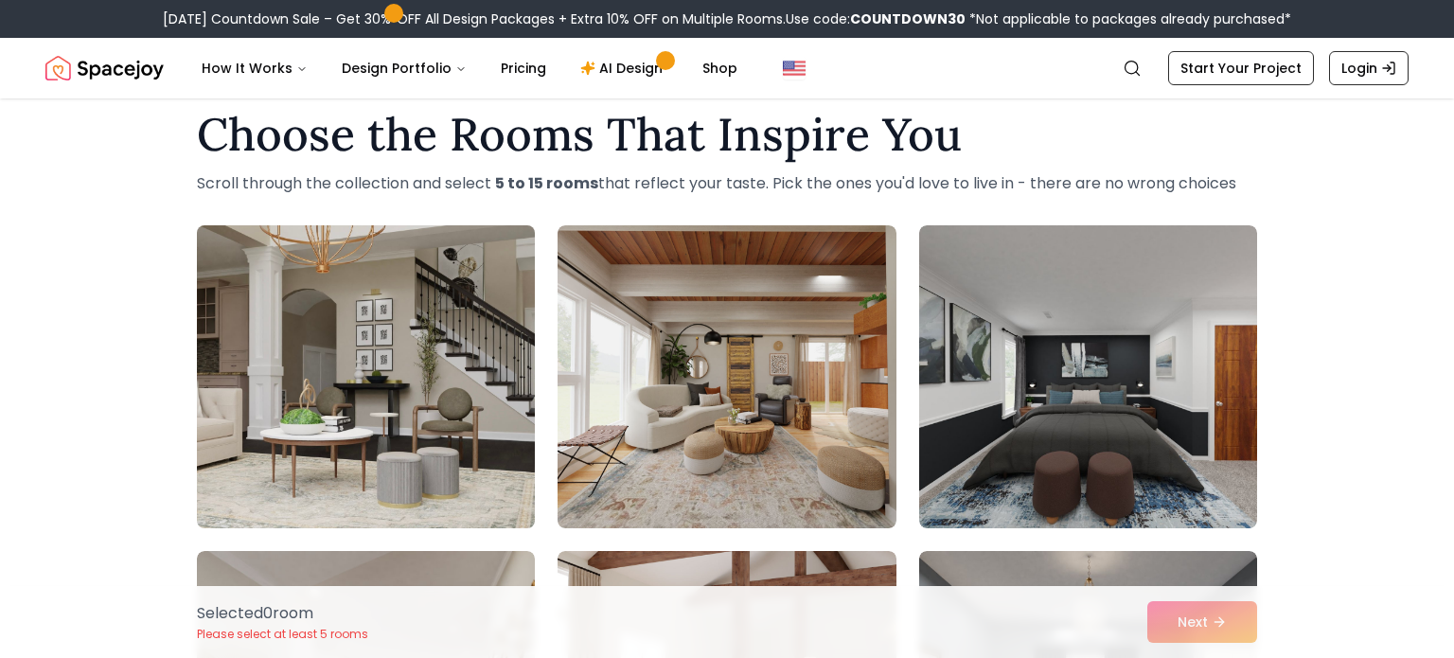
click at [375, 307] on img at bounding box center [365, 377] width 355 height 318
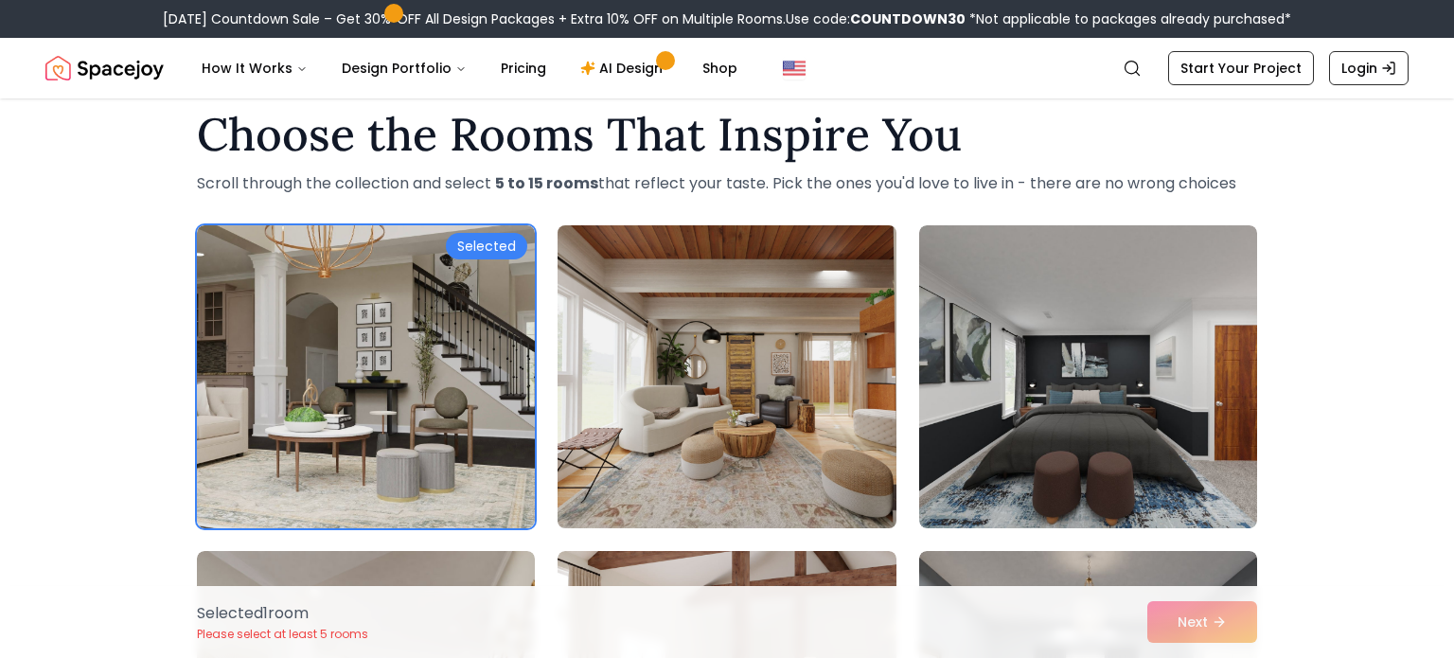
scroll to position [81, 0]
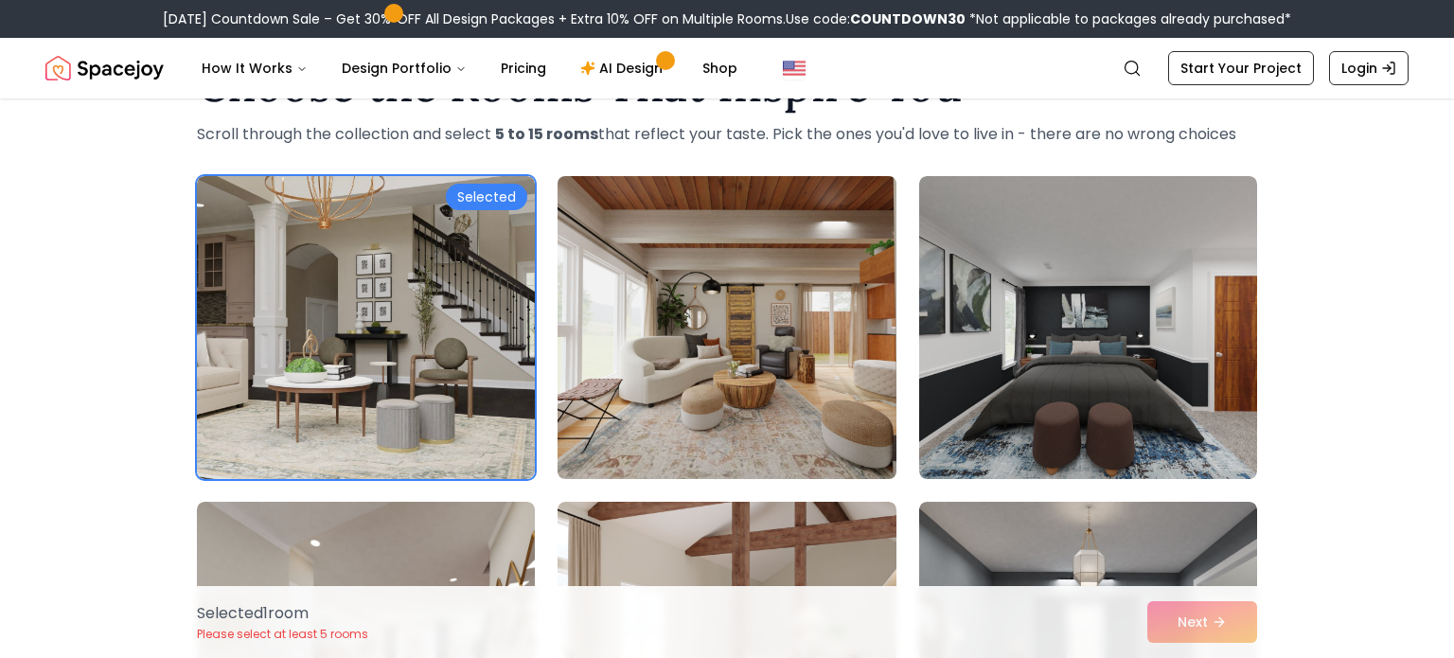
click at [714, 438] on img at bounding box center [726, 327] width 355 height 318
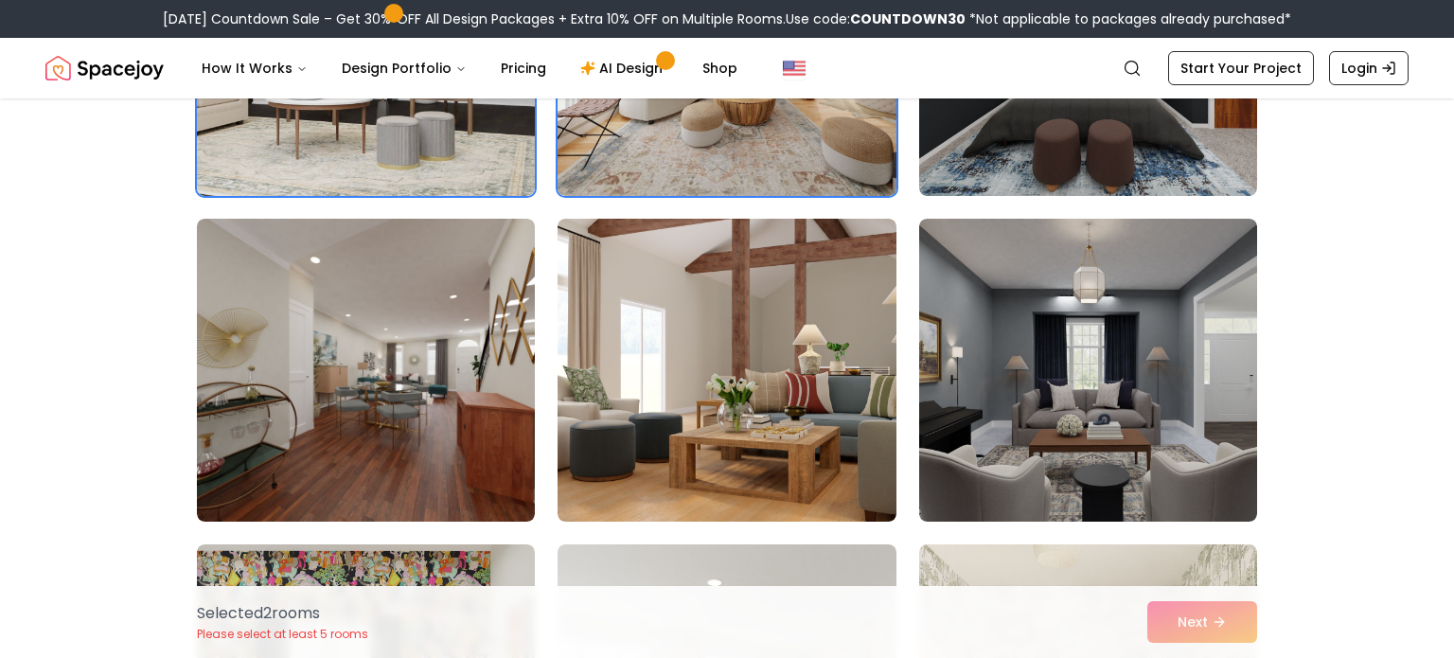
scroll to position [367, 0]
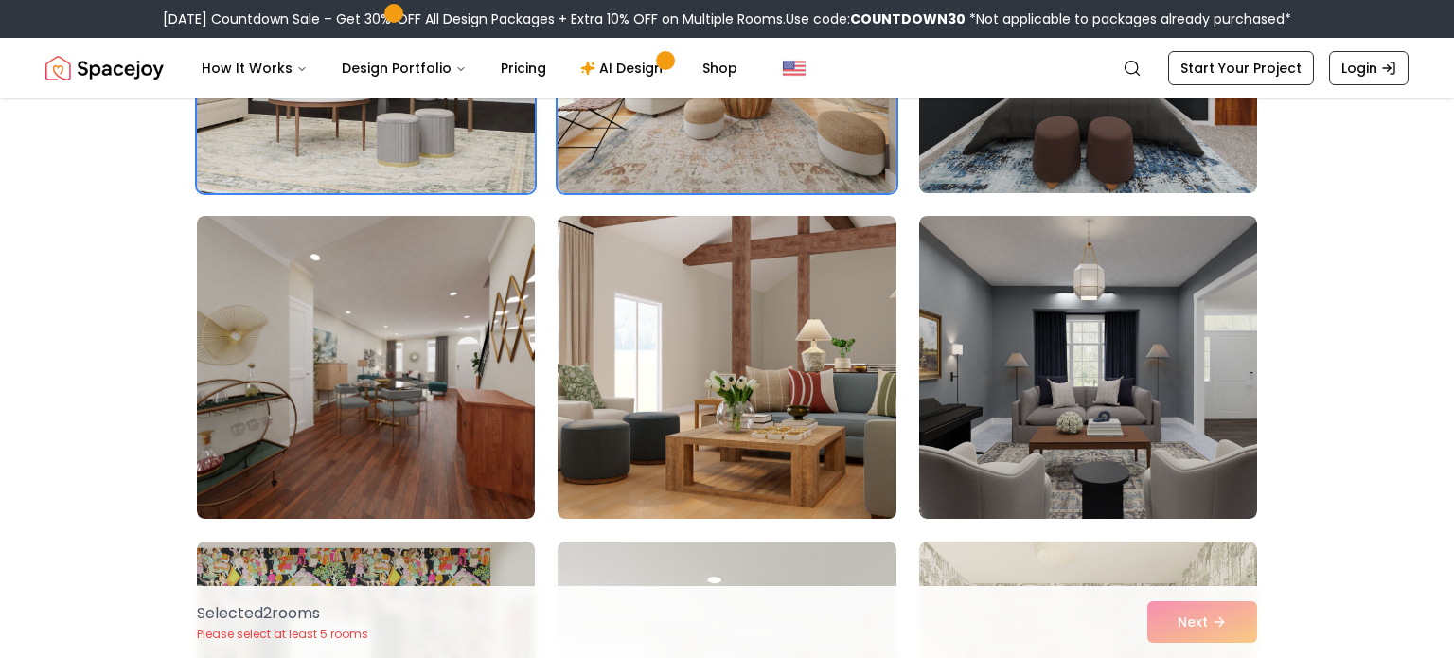
click at [644, 425] on img at bounding box center [726, 367] width 355 height 318
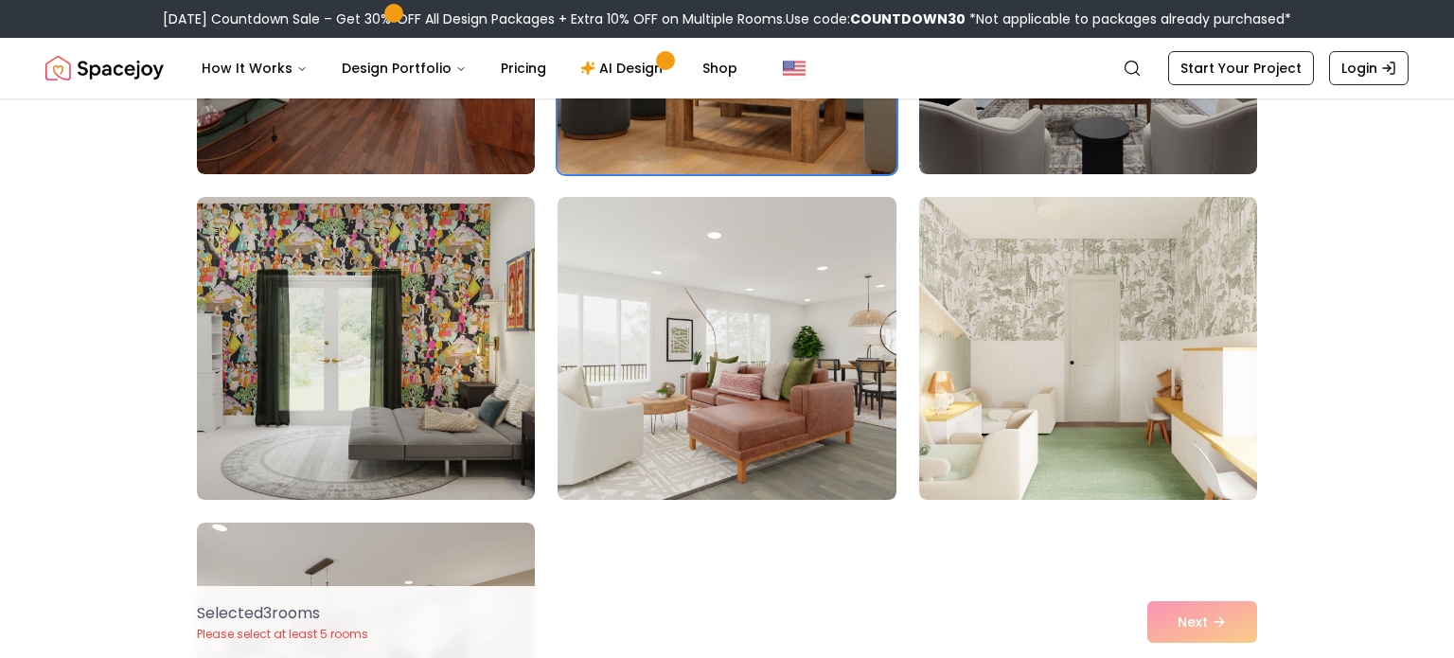
scroll to position [715, 0]
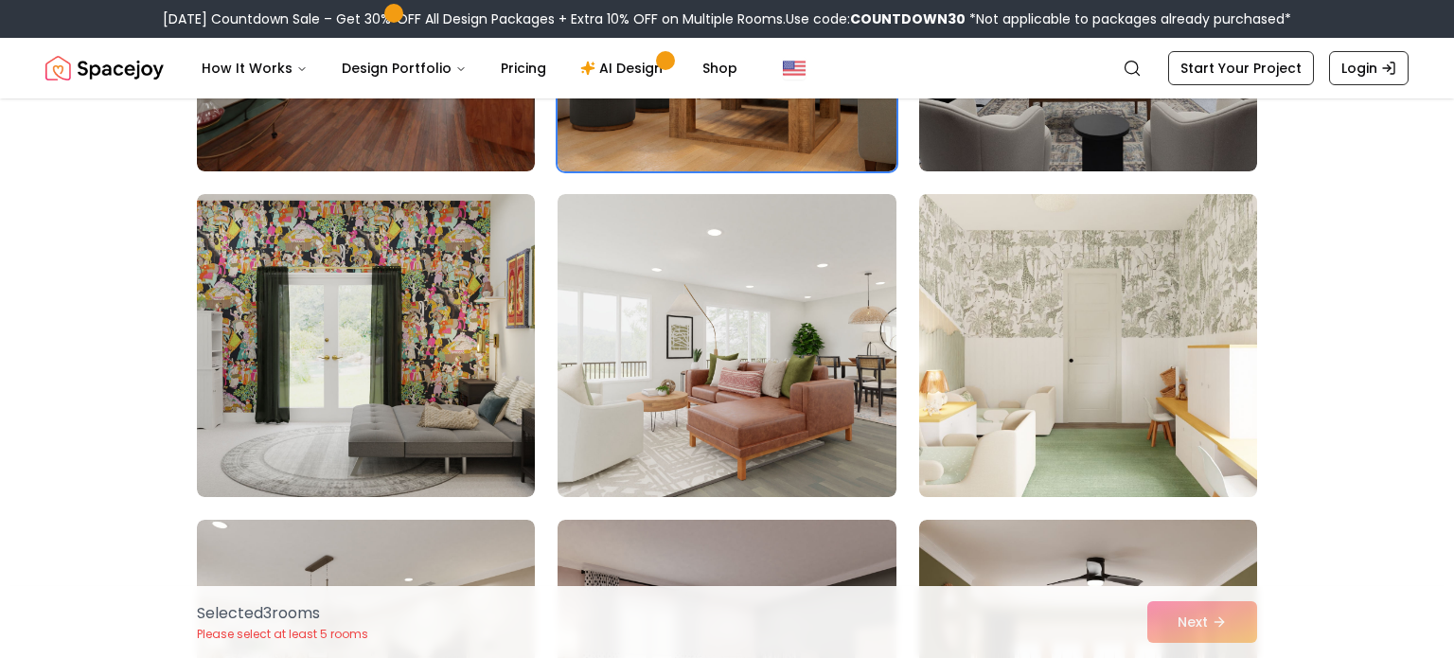
click at [964, 355] on img at bounding box center [1087, 345] width 355 height 318
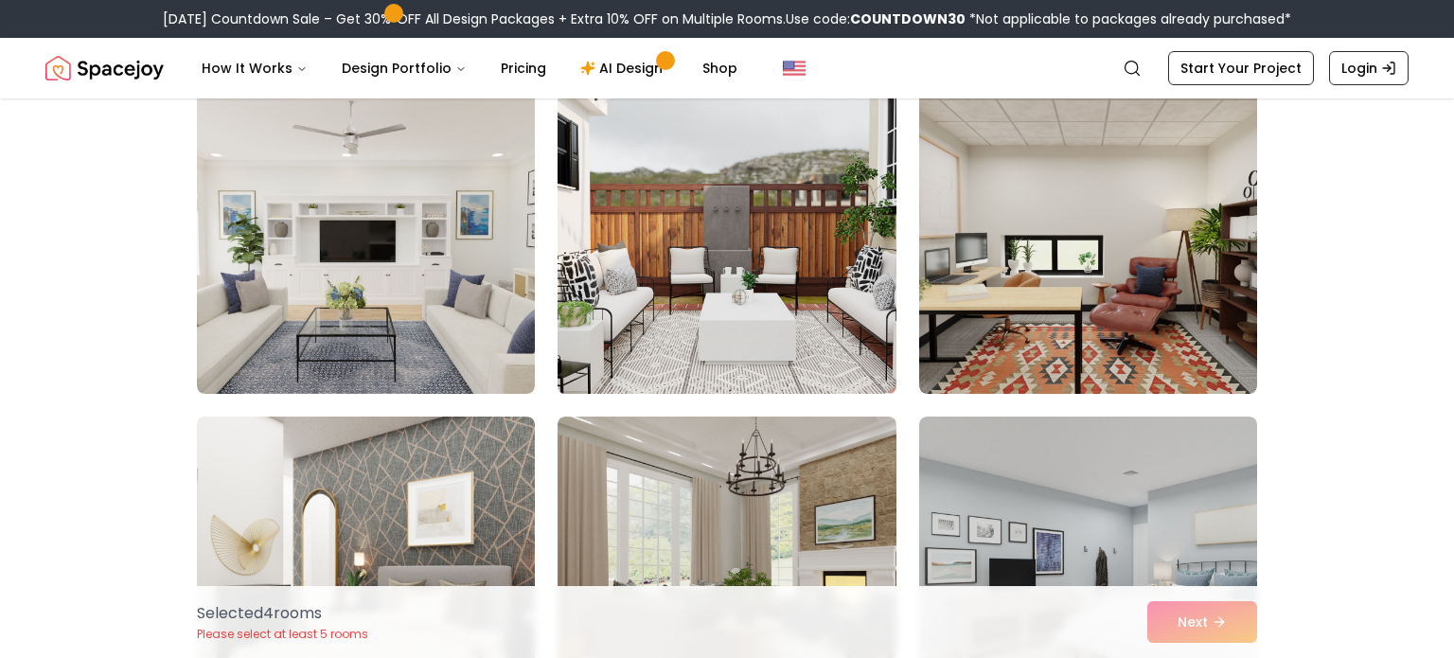
scroll to position [1470, 0]
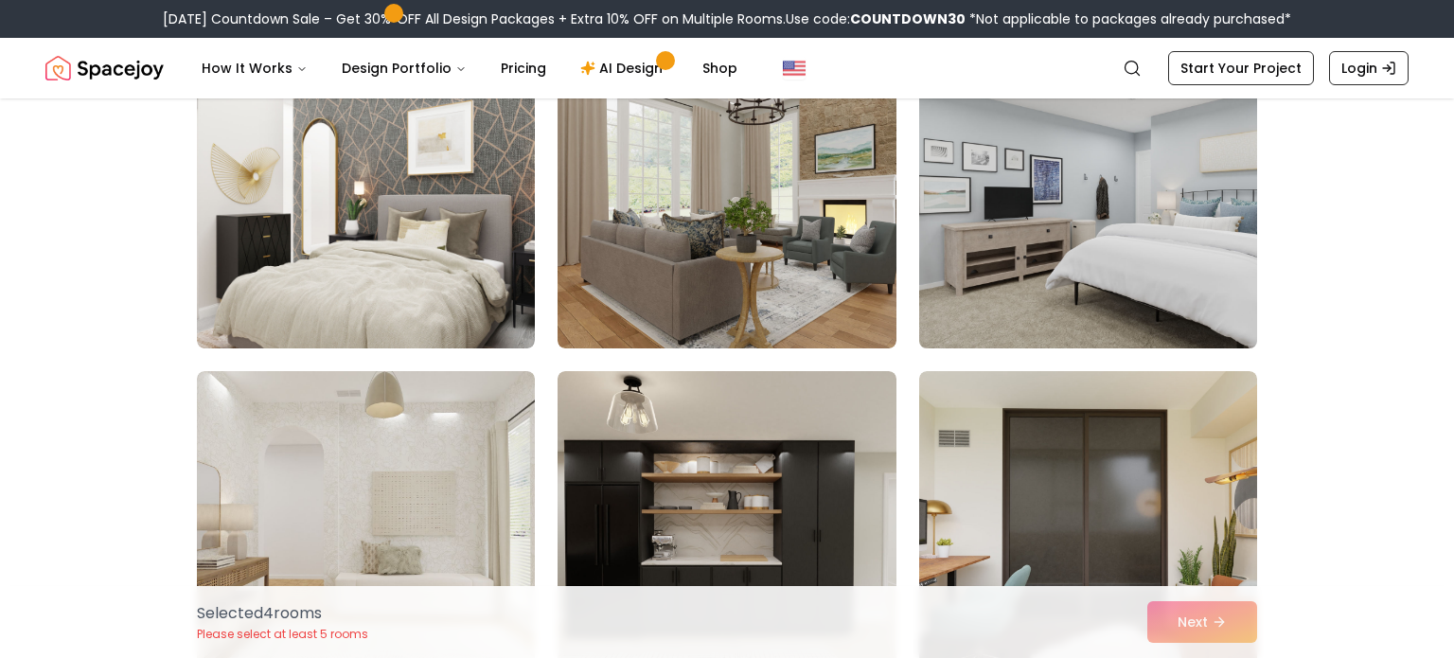
click at [1102, 300] on img at bounding box center [1087, 197] width 355 height 318
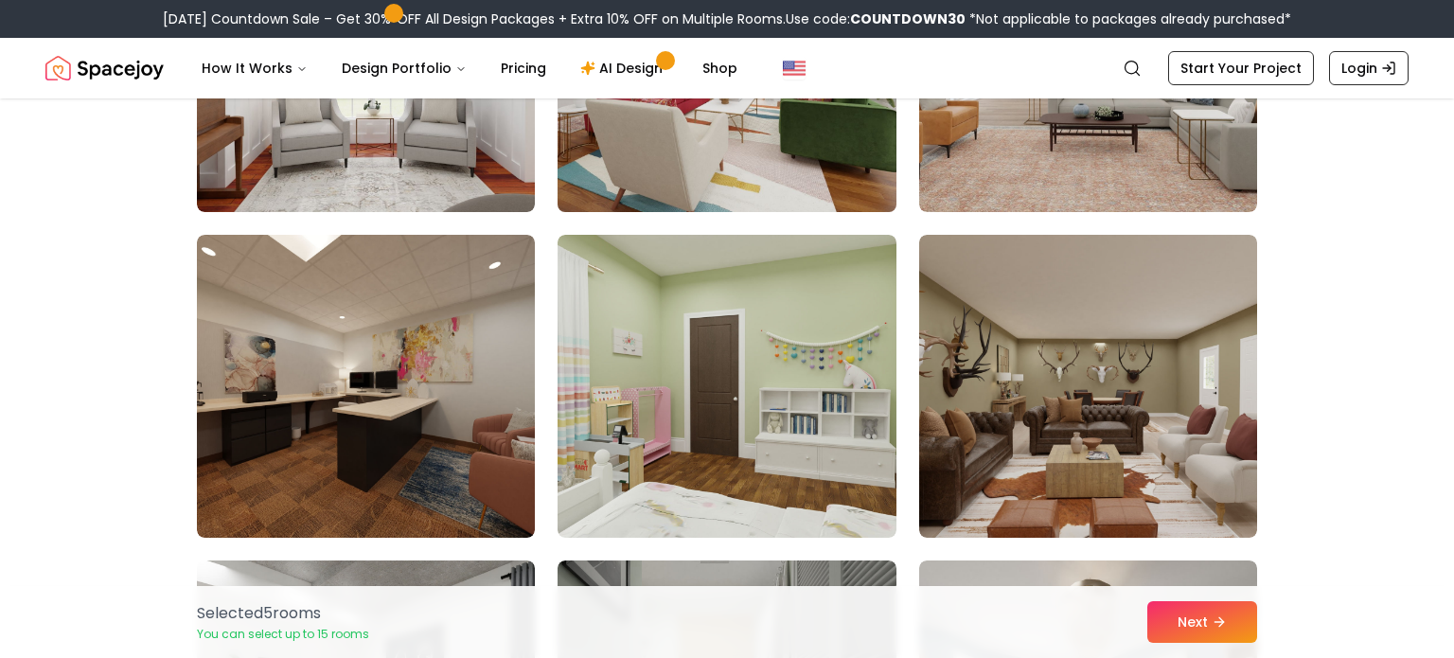
scroll to position [2972, 0]
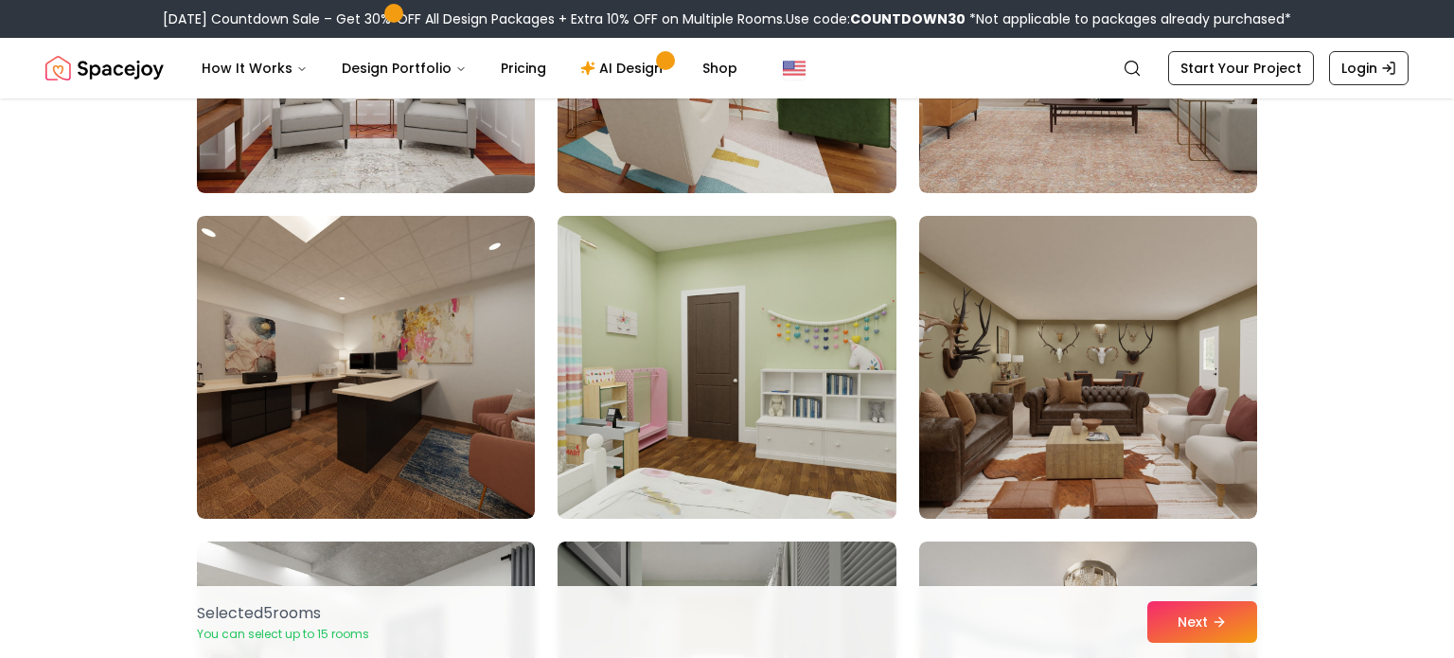
click at [788, 482] on img at bounding box center [726, 367] width 355 height 318
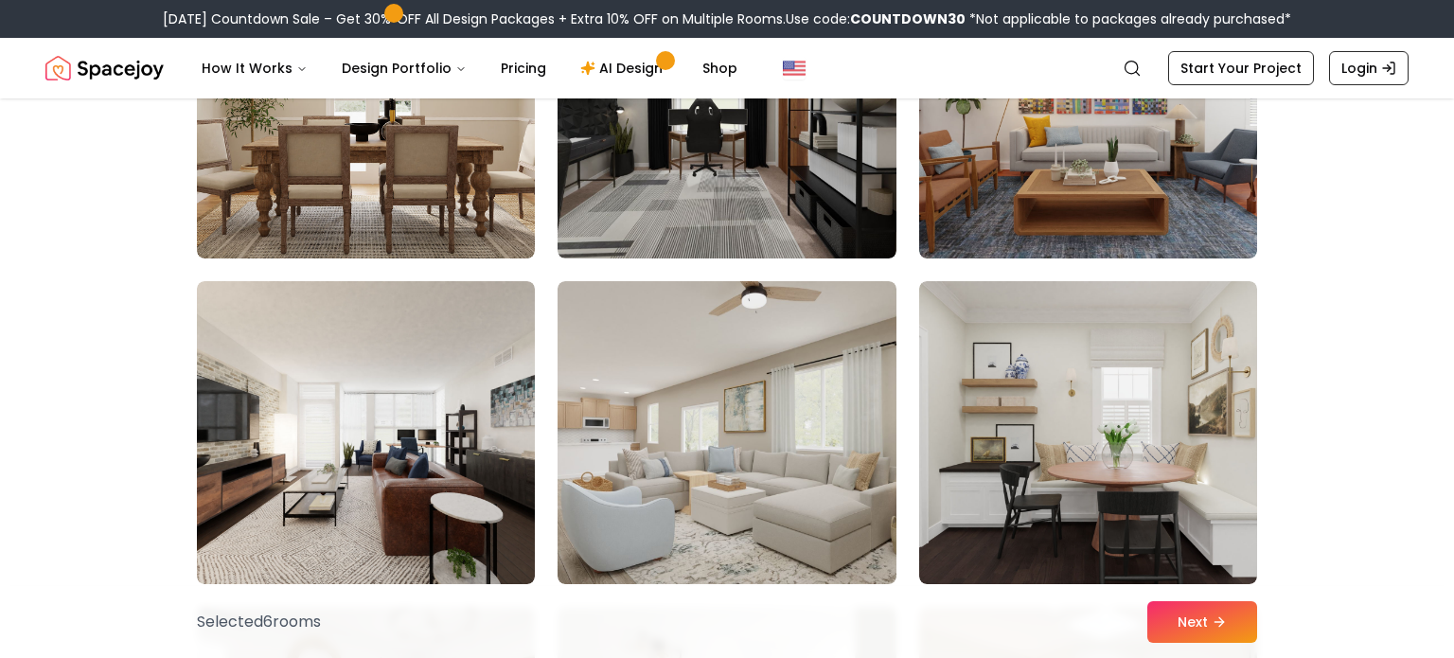
scroll to position [5837, 0]
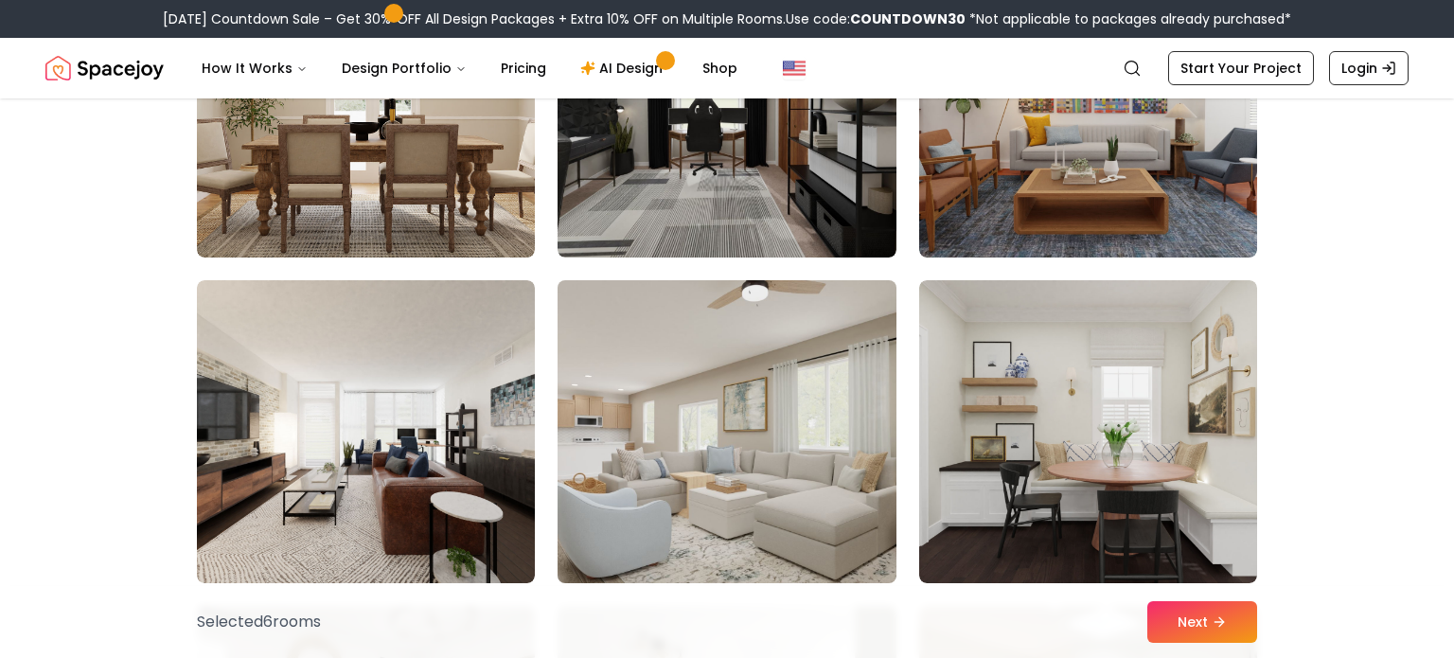
click at [618, 449] on img at bounding box center [726, 432] width 355 height 318
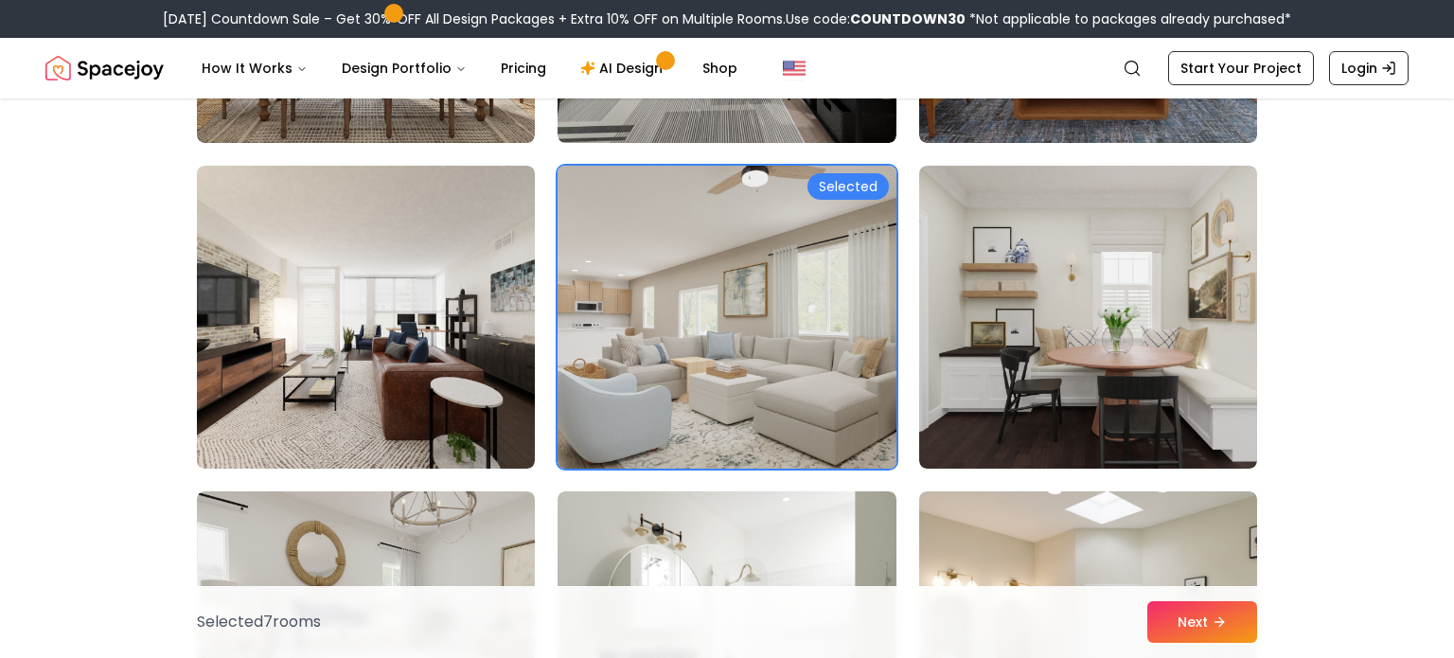
scroll to position [5953, 0]
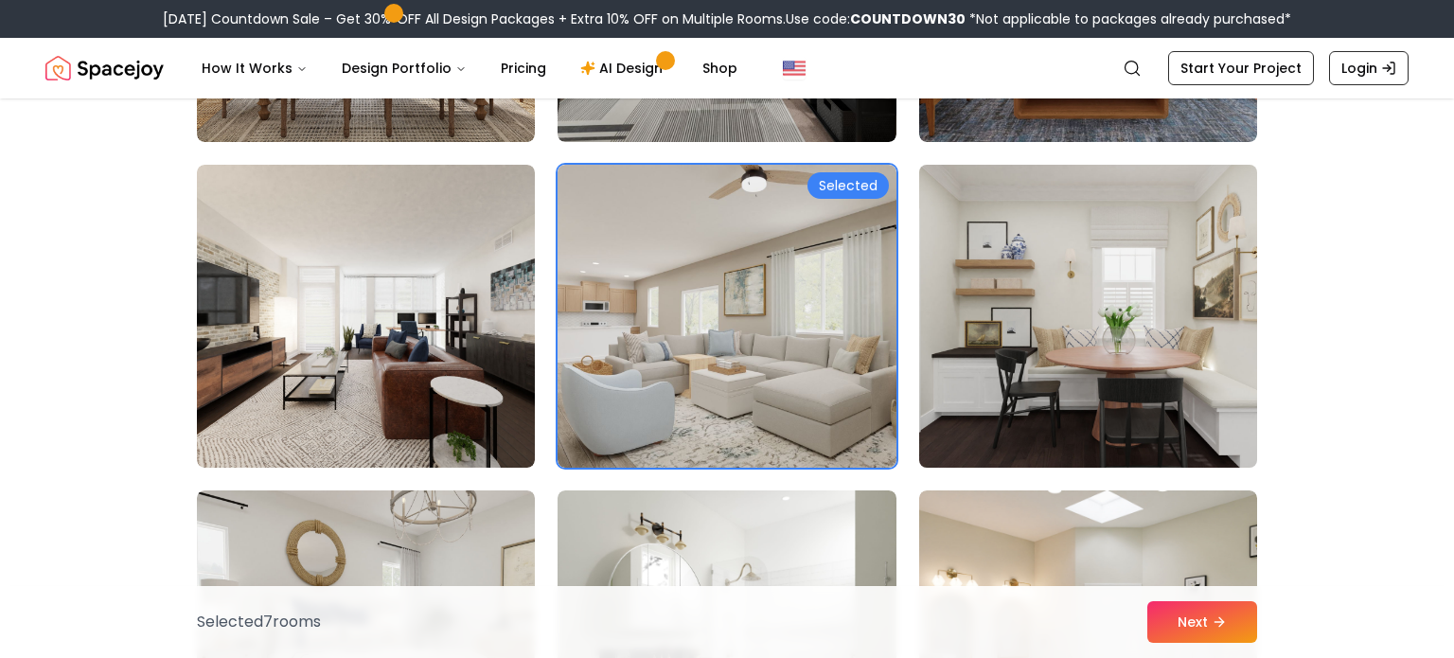
click at [960, 417] on img at bounding box center [1087, 316] width 355 height 318
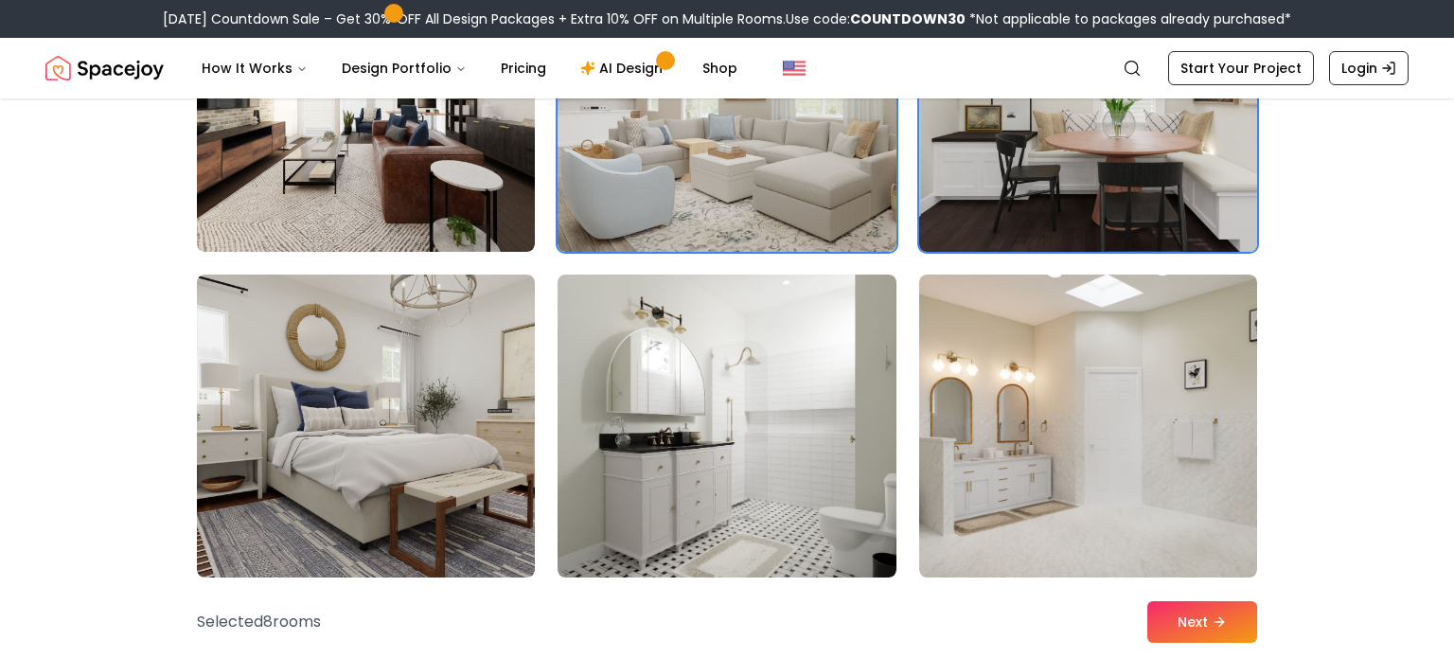
scroll to position [6251, 0]
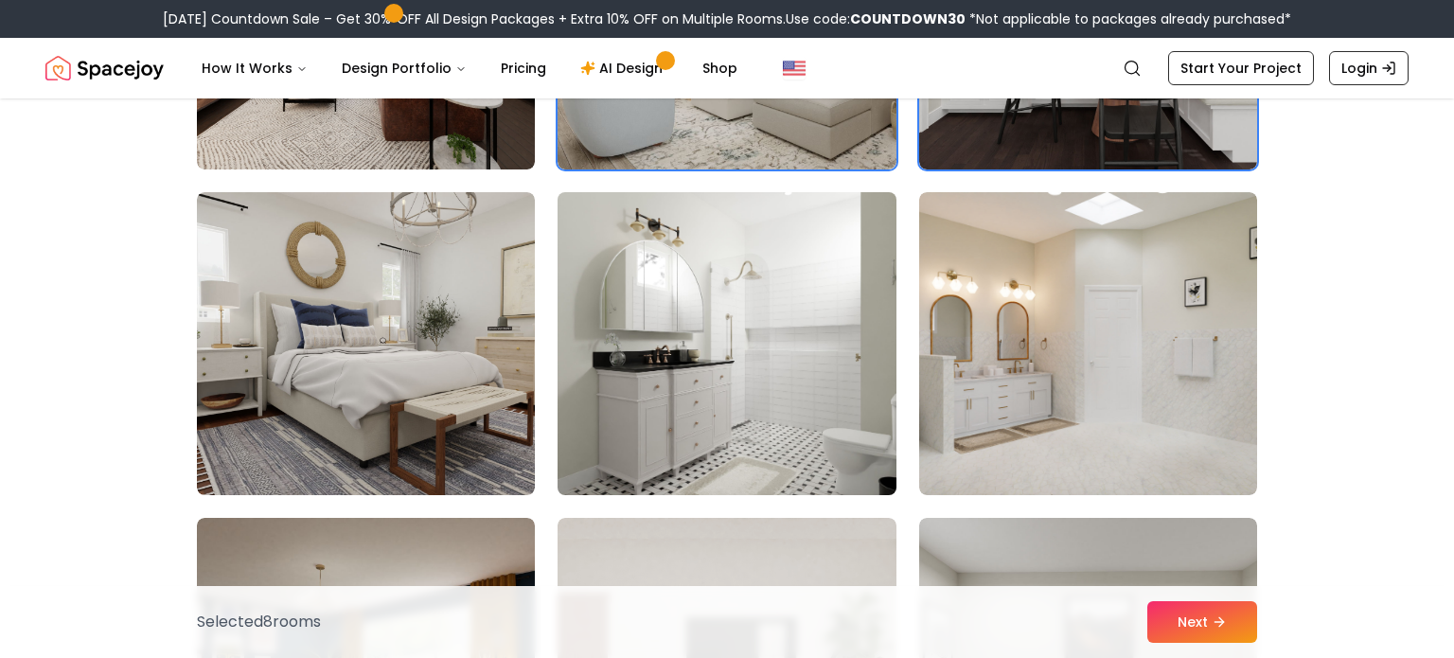
click at [872, 390] on img at bounding box center [726, 344] width 355 height 318
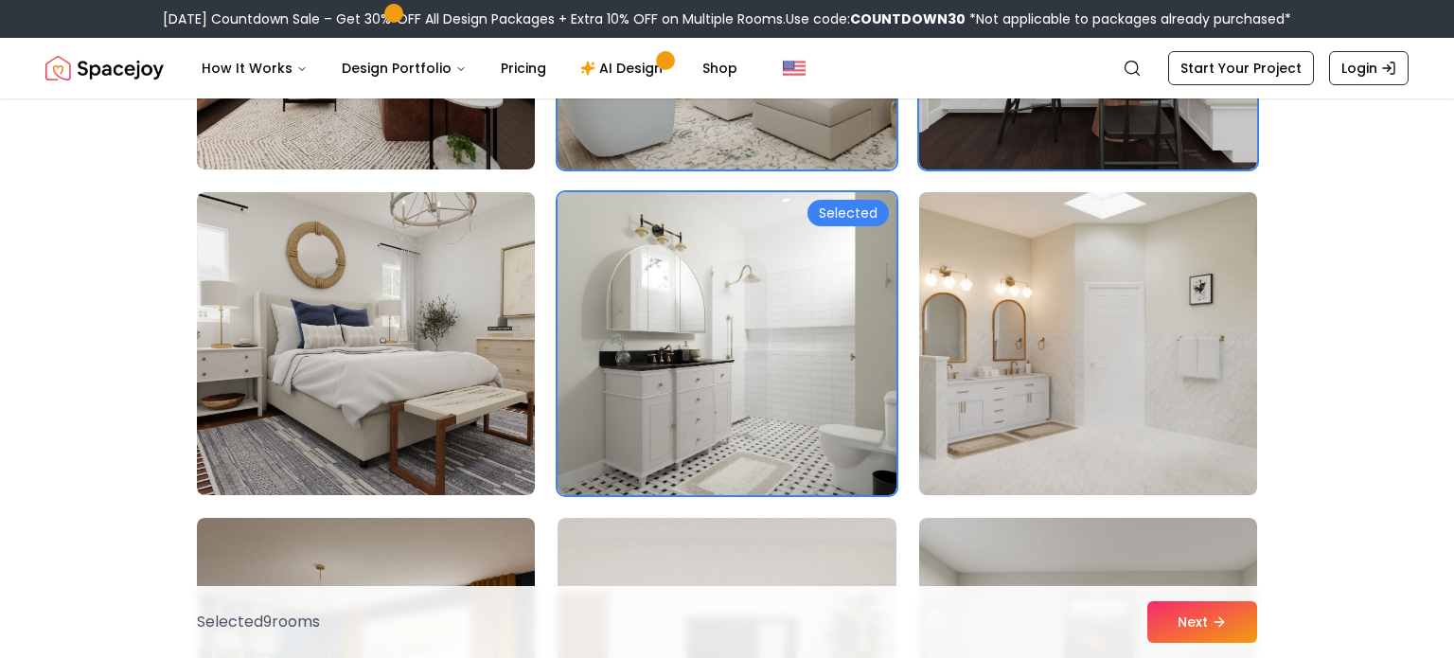
click at [1002, 421] on img at bounding box center [1087, 344] width 355 height 318
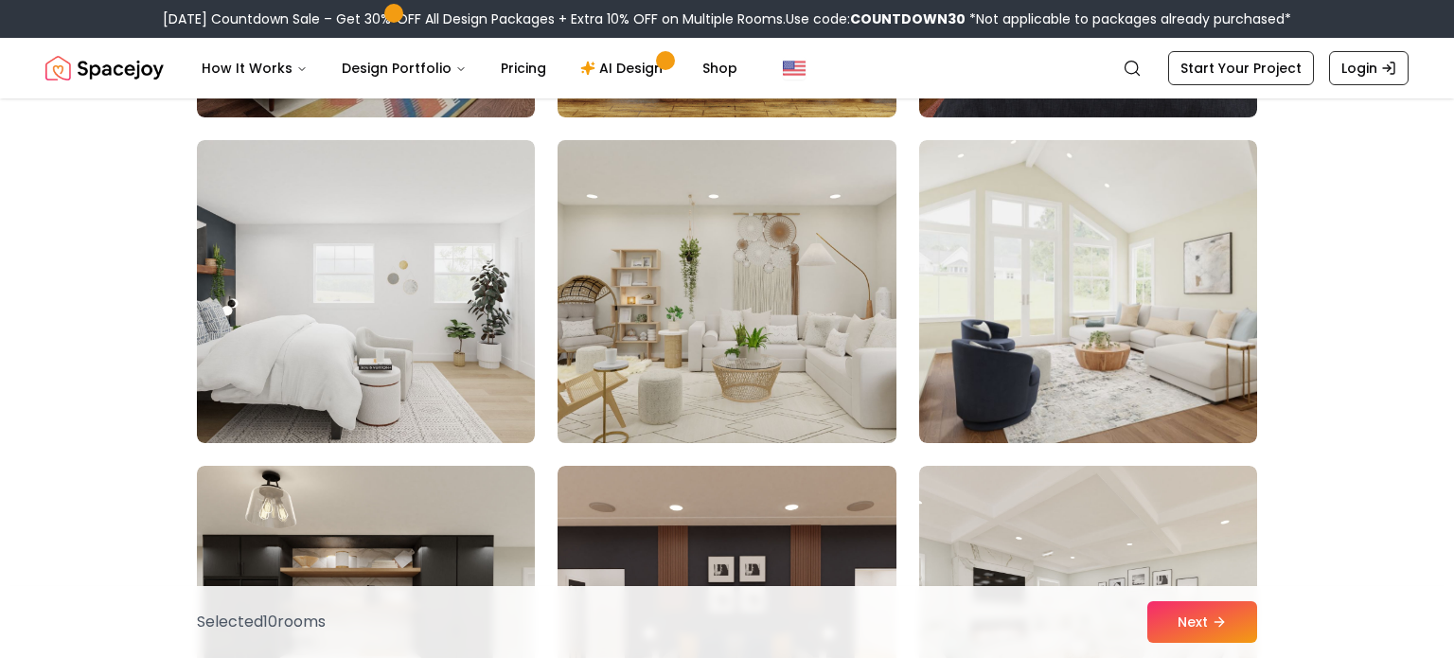
scroll to position [6964, 0]
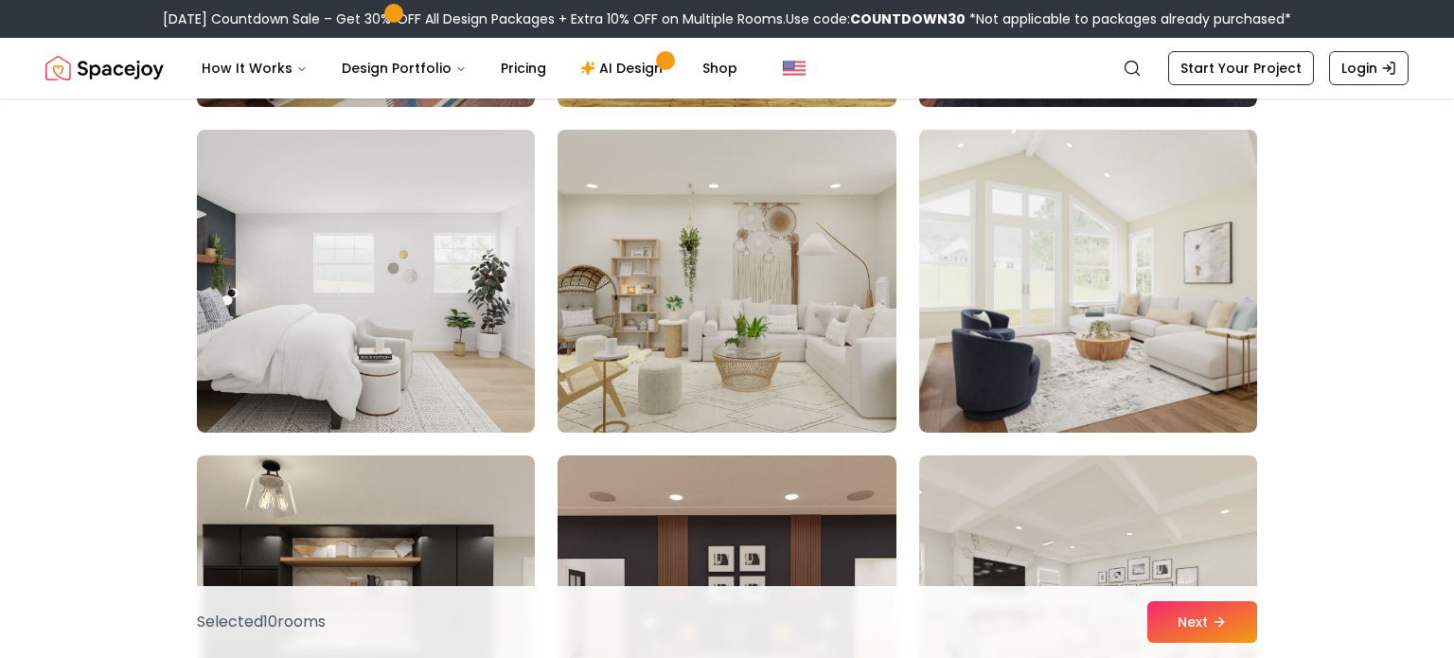
click at [623, 350] on img at bounding box center [726, 281] width 355 height 318
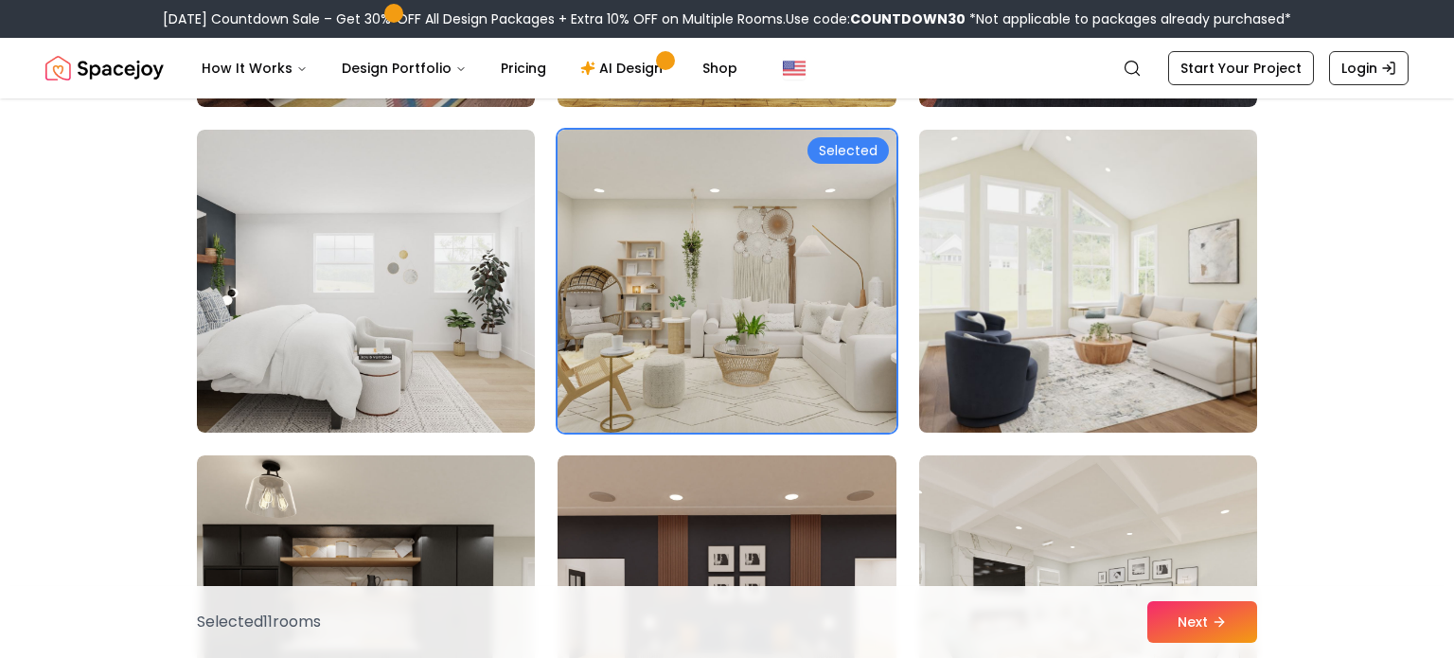
click at [1015, 355] on img at bounding box center [1087, 281] width 355 height 318
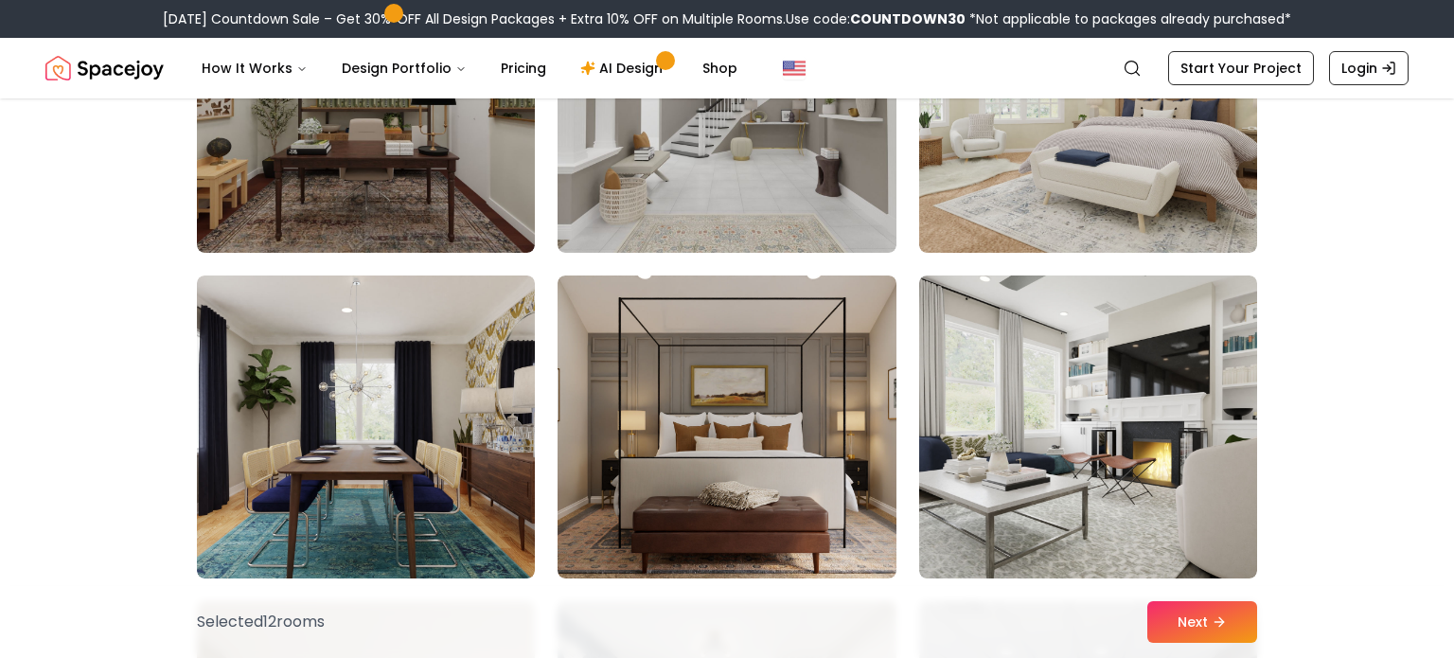
scroll to position [9425, 0]
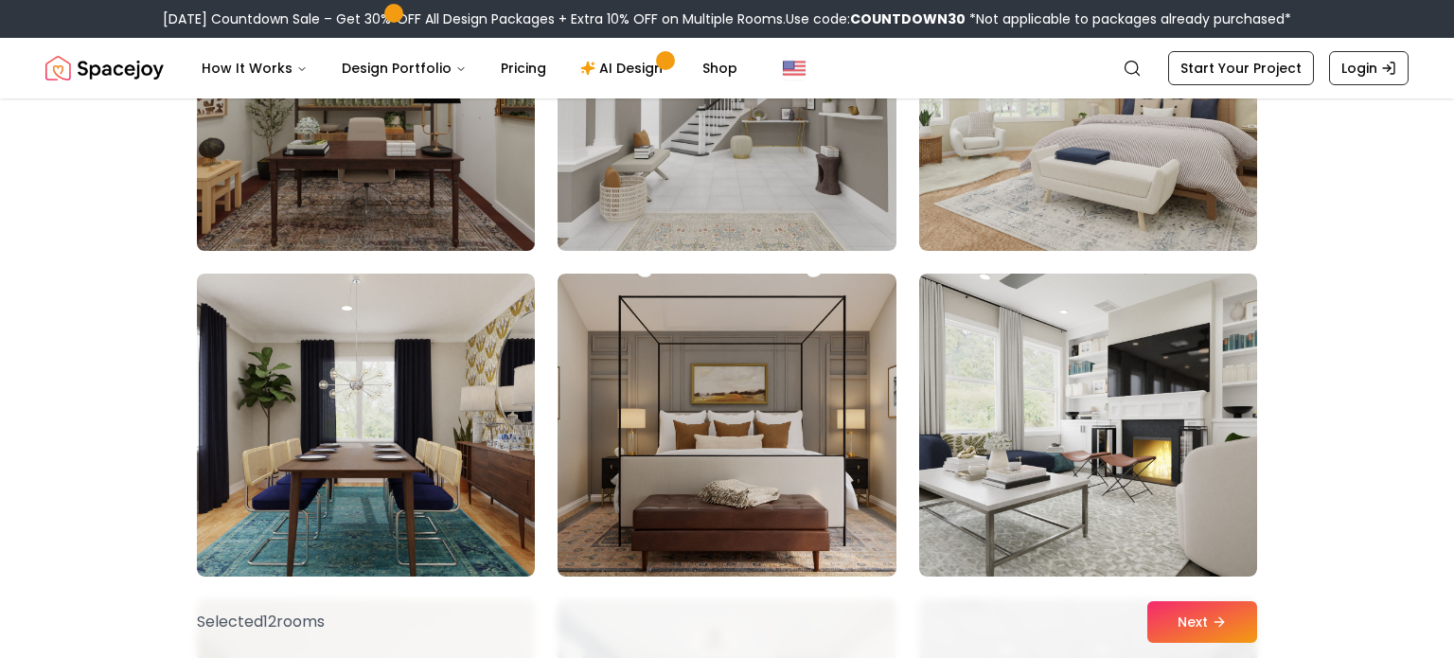
click at [371, 146] on img at bounding box center [365, 99] width 355 height 318
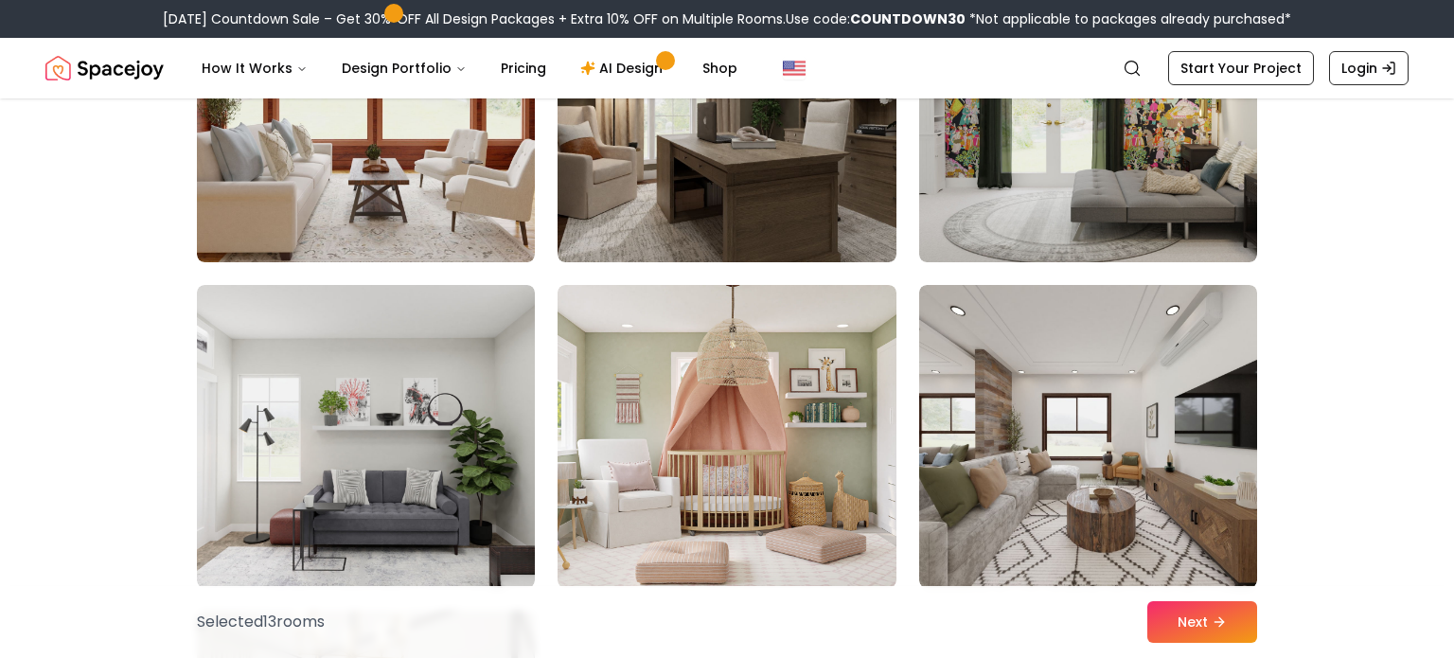
scroll to position [10391, 0]
click at [670, 433] on img at bounding box center [726, 435] width 338 height 303
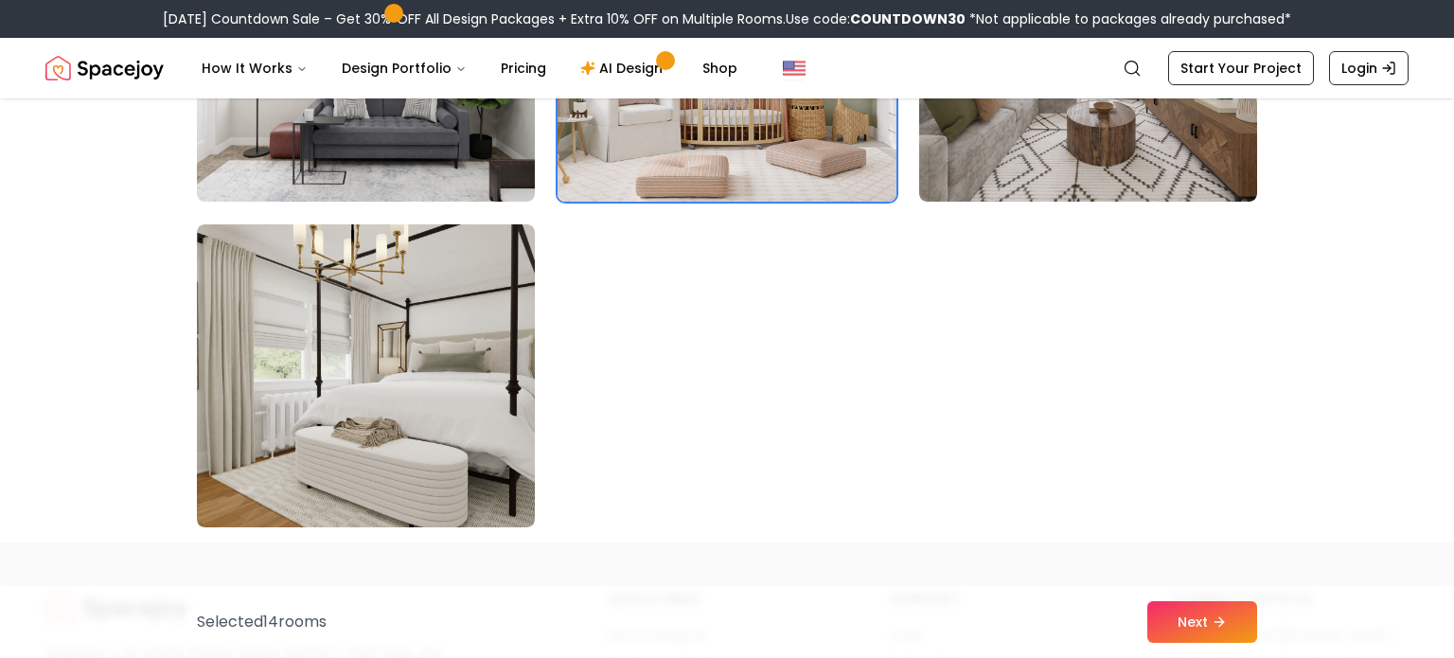
scroll to position [10787, 0]
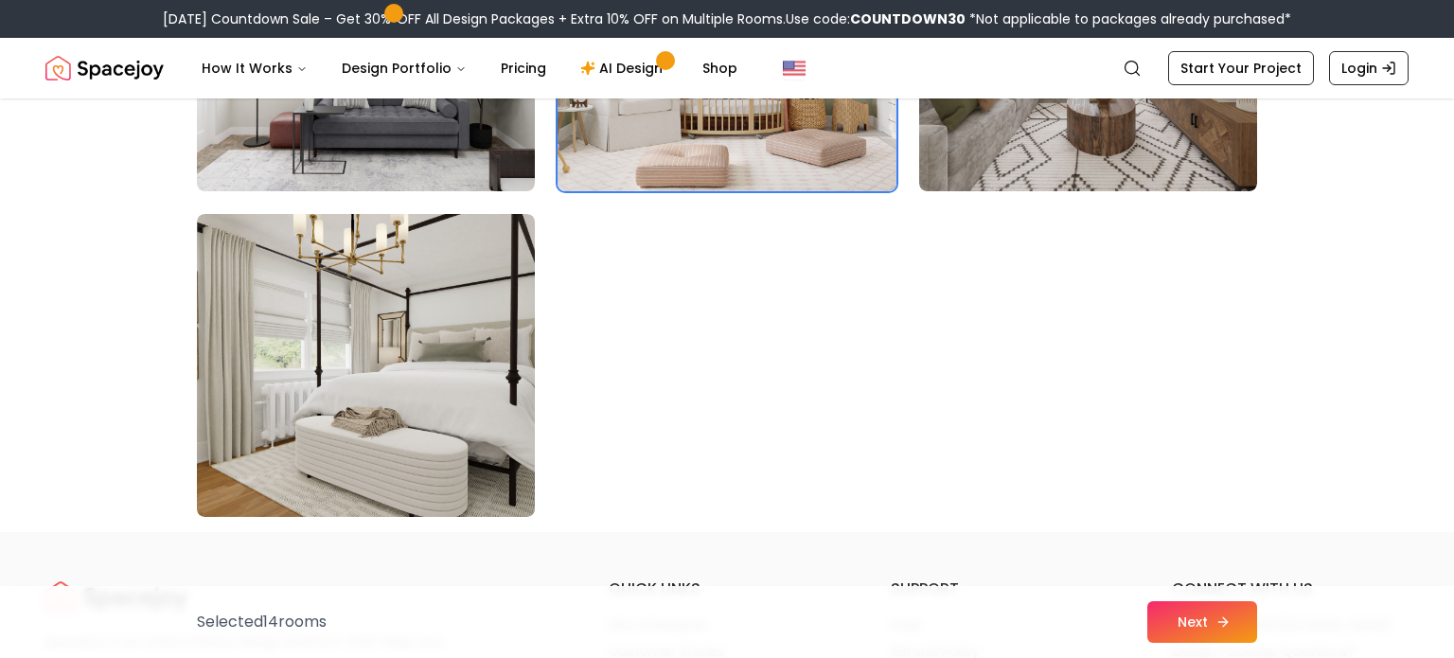
click at [1204, 619] on button "Next" at bounding box center [1202, 622] width 110 height 42
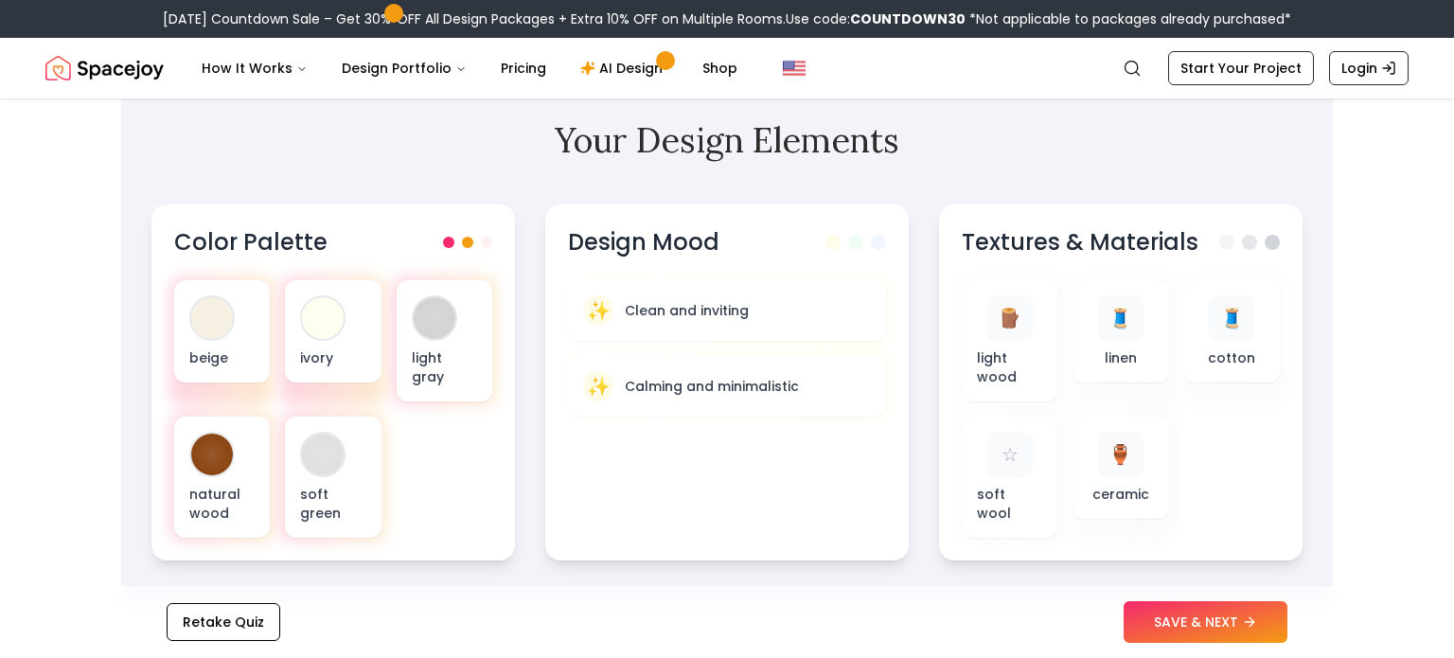
scroll to position [609, 0]
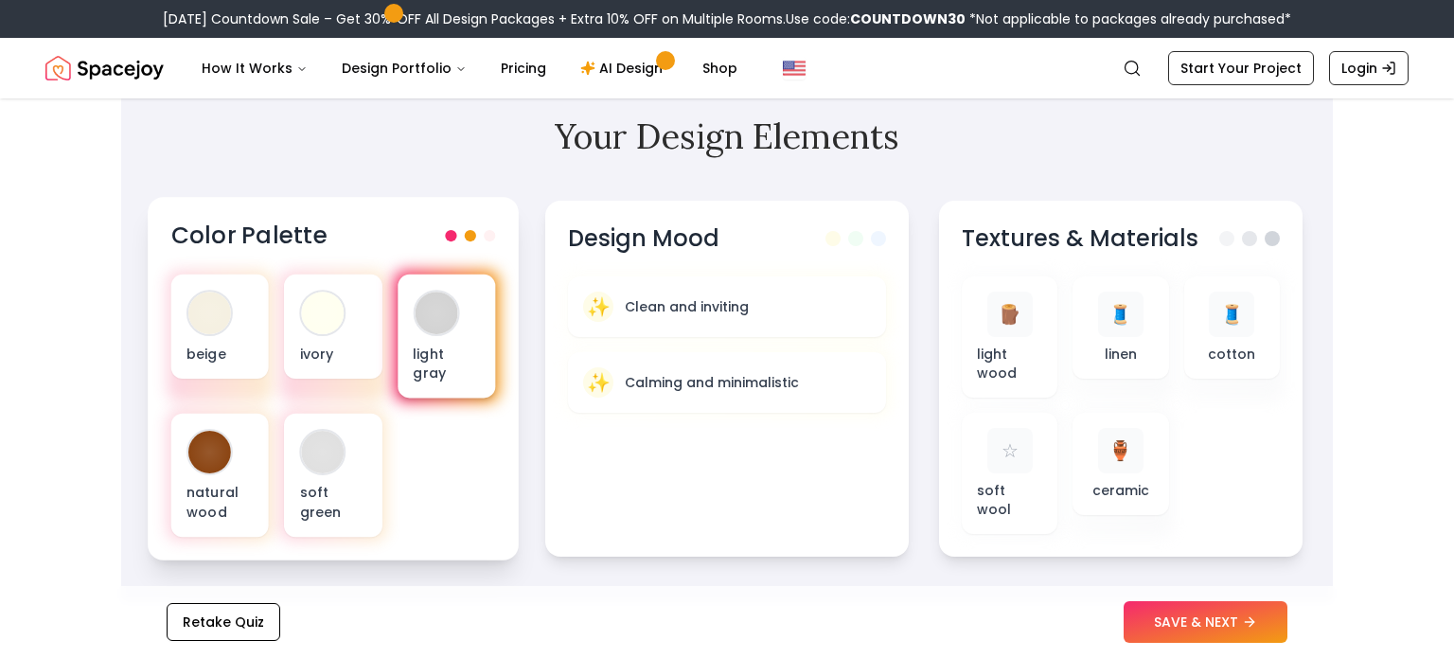
click at [457, 347] on p "light gray" at bounding box center [446, 363] width 67 height 39
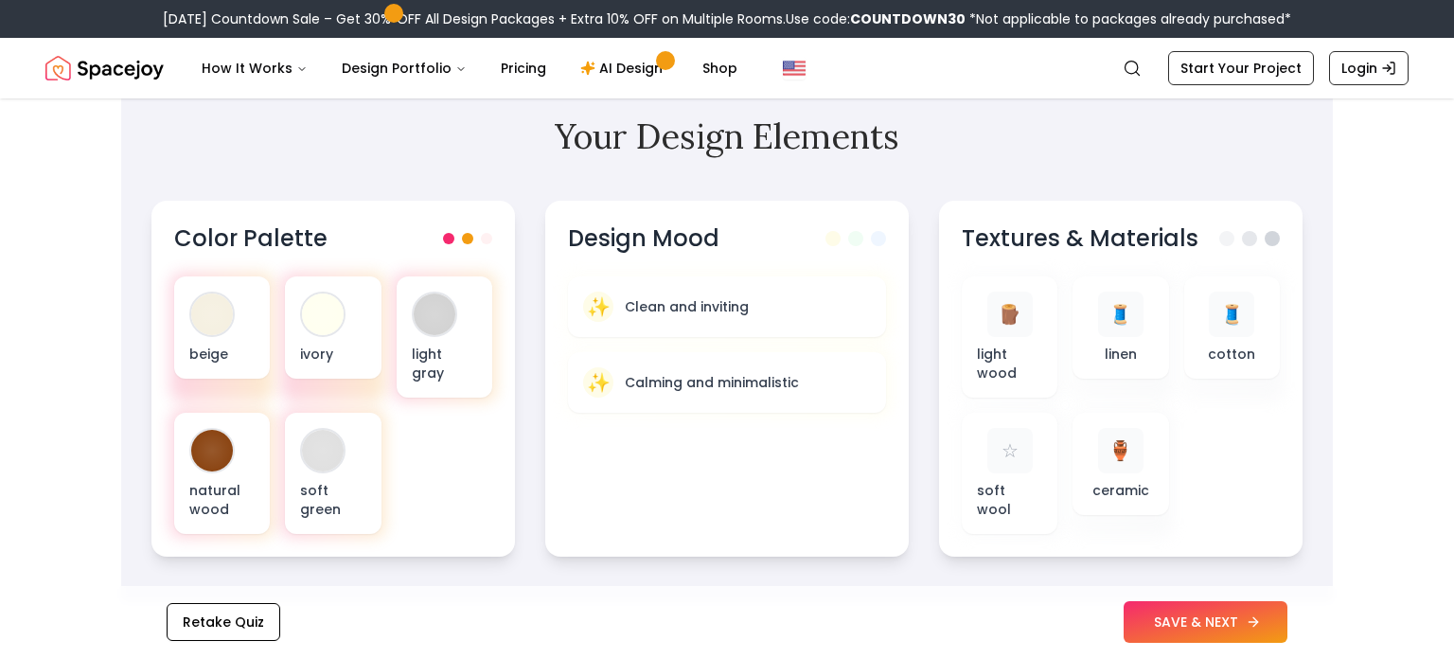
click at [1134, 619] on button "SAVE & NEXT" at bounding box center [1205, 622] width 164 height 42
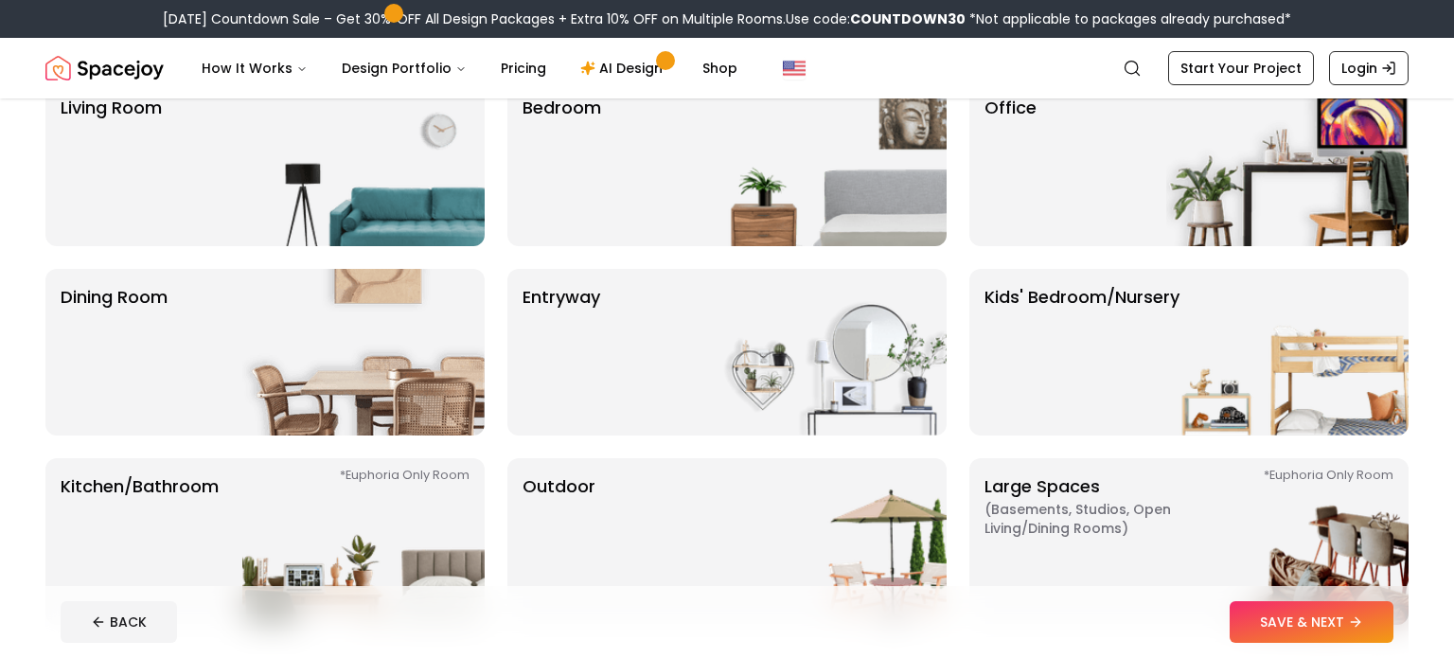
scroll to position [193, 0]
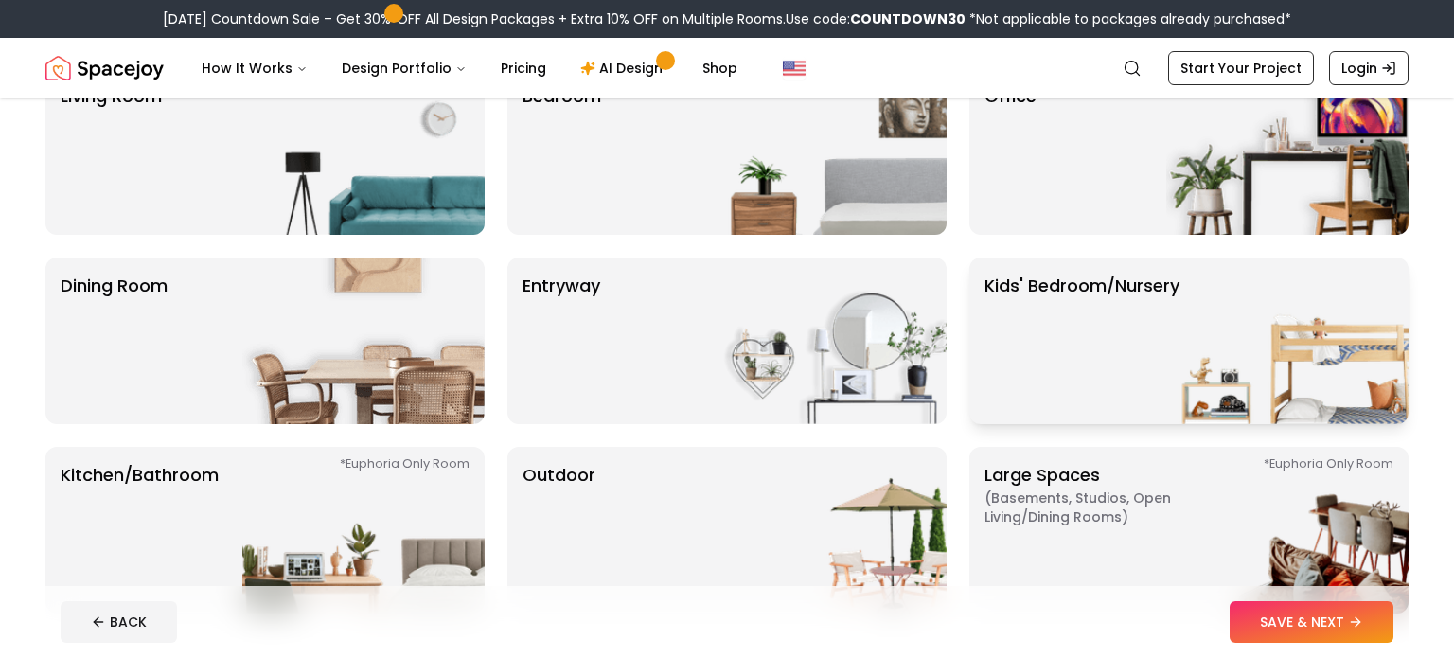
click at [1083, 344] on p "Kids' Bedroom/Nursery" at bounding box center [1081, 341] width 195 height 136
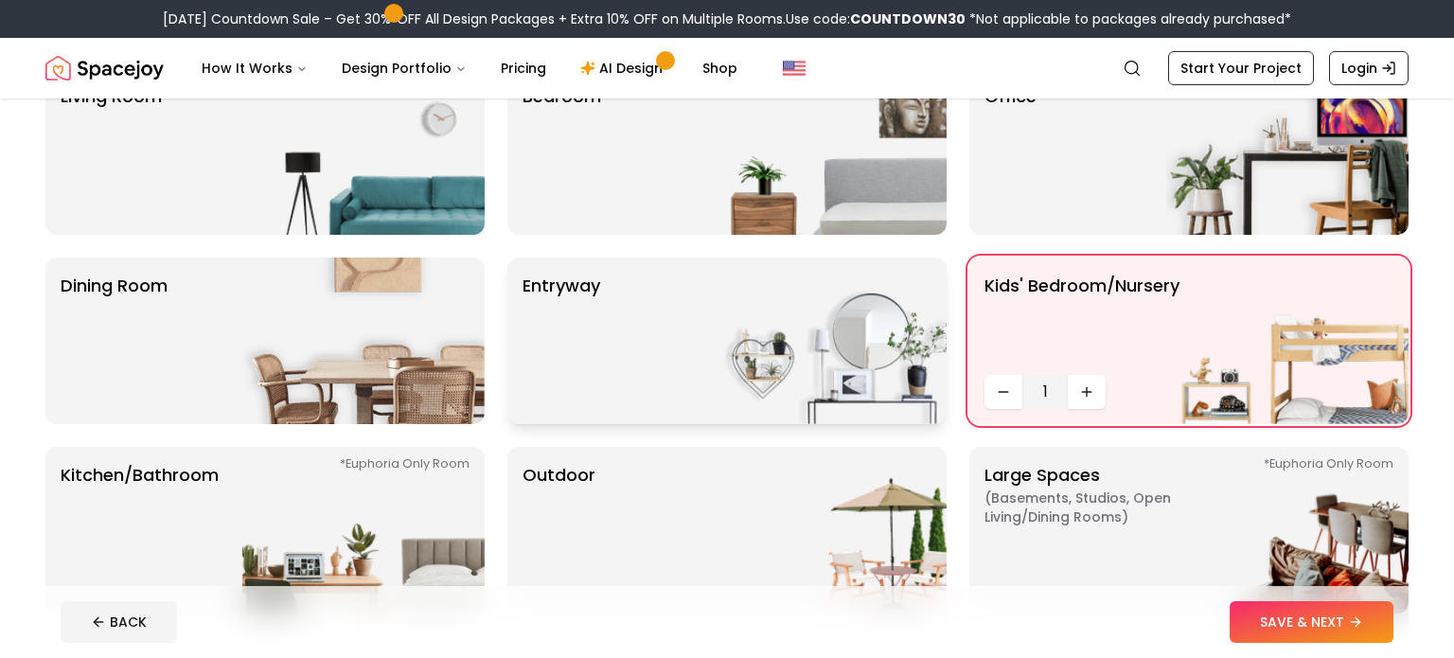
click at [640, 362] on div "entryway" at bounding box center [726, 340] width 439 height 167
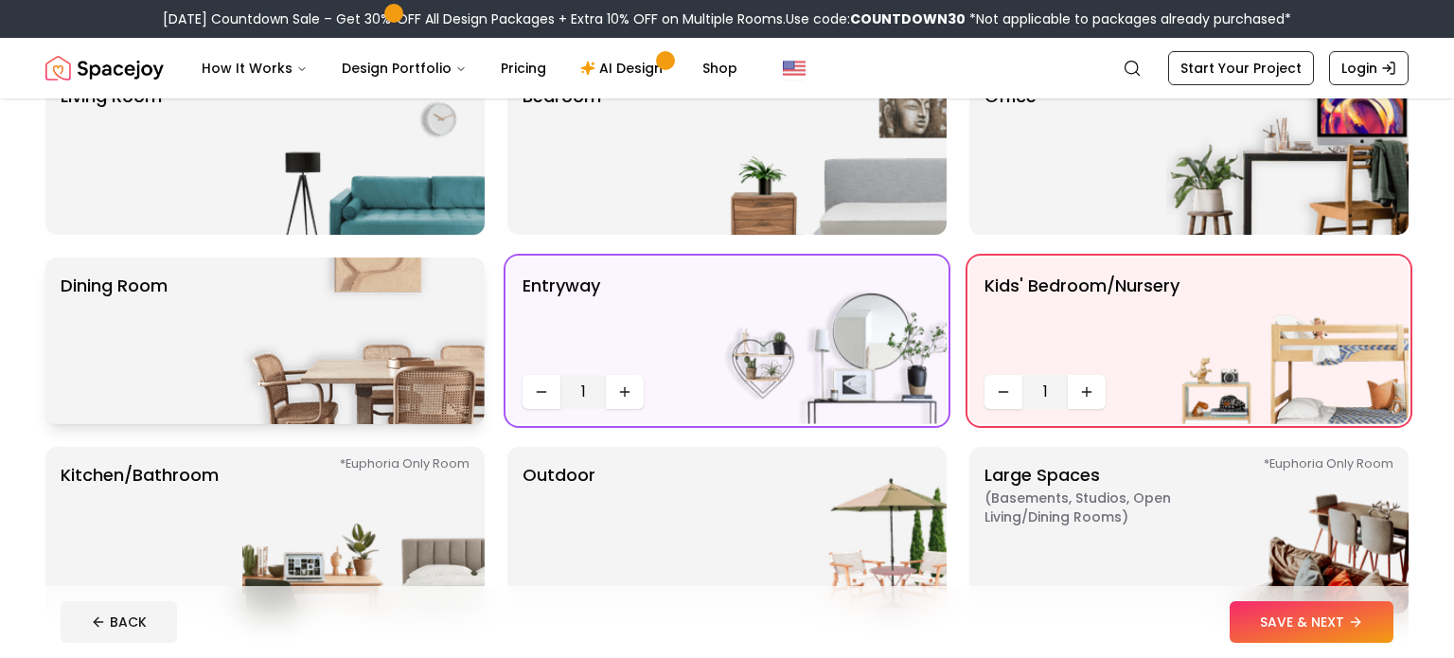
click at [213, 377] on div "Dining Room" at bounding box center [264, 340] width 439 height 167
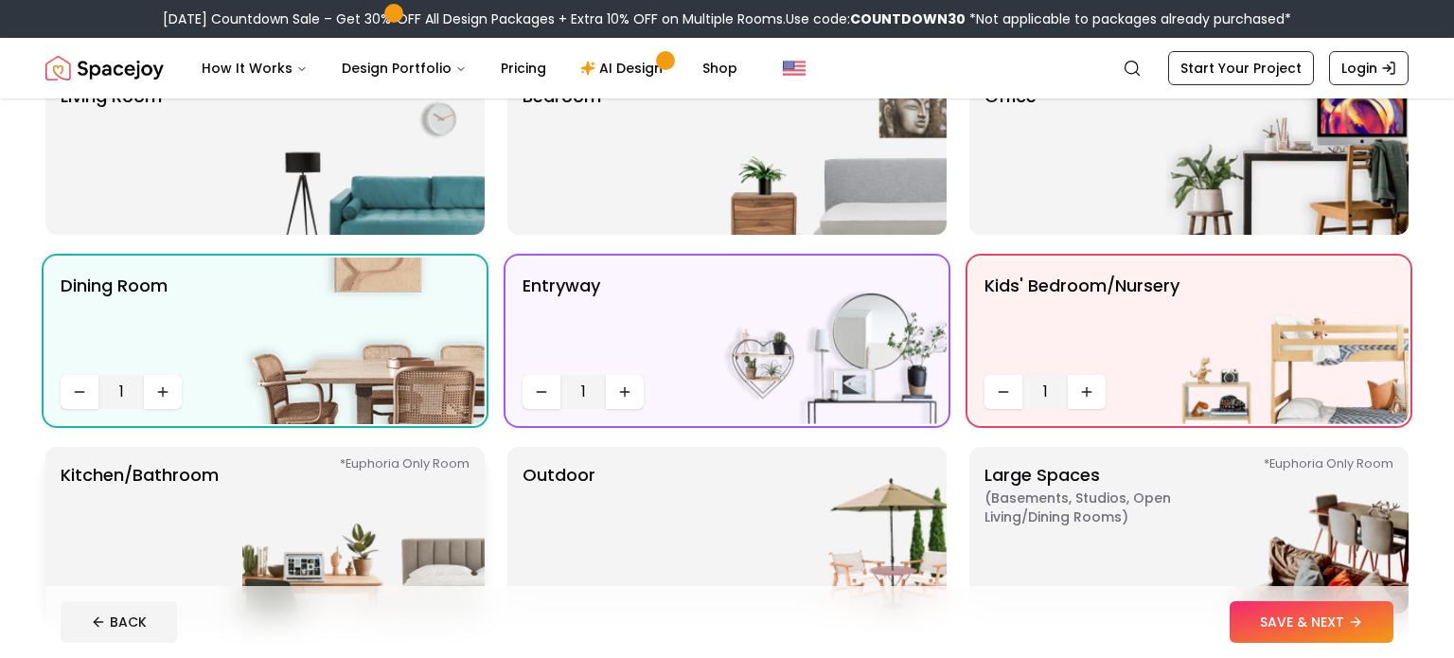
click at [432, 508] on img at bounding box center [363, 530] width 242 height 167
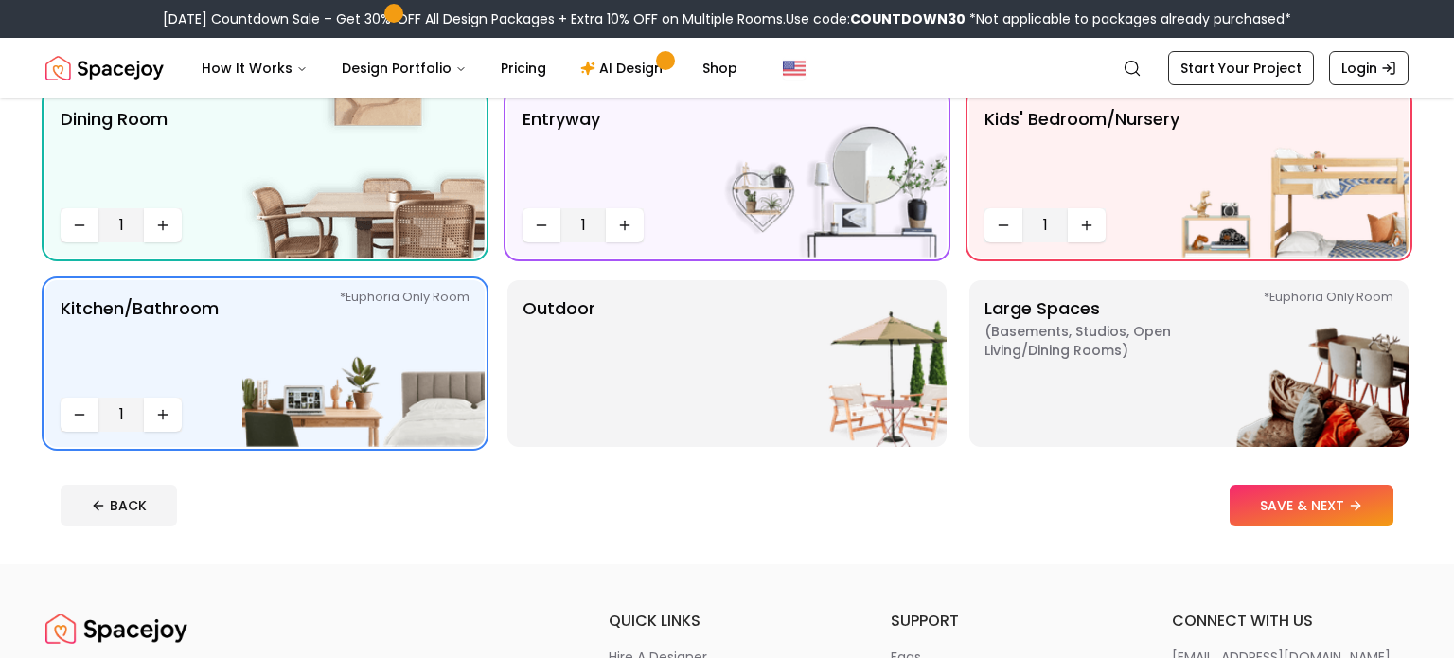
scroll to position [363, 0]
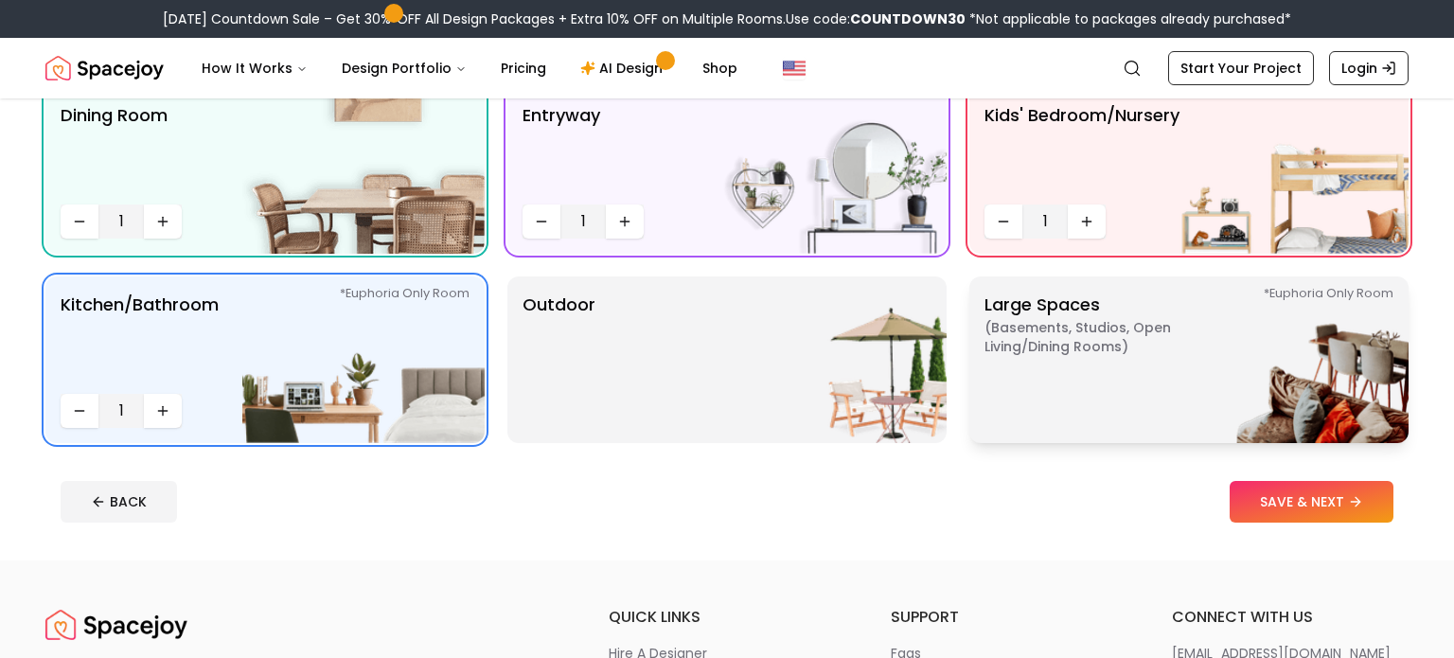
click at [1152, 359] on p "Large Spaces ( Basements, Studios, Open living/dining rooms ) *Euphoria Only Ro…" at bounding box center [1102, 359] width 237 height 136
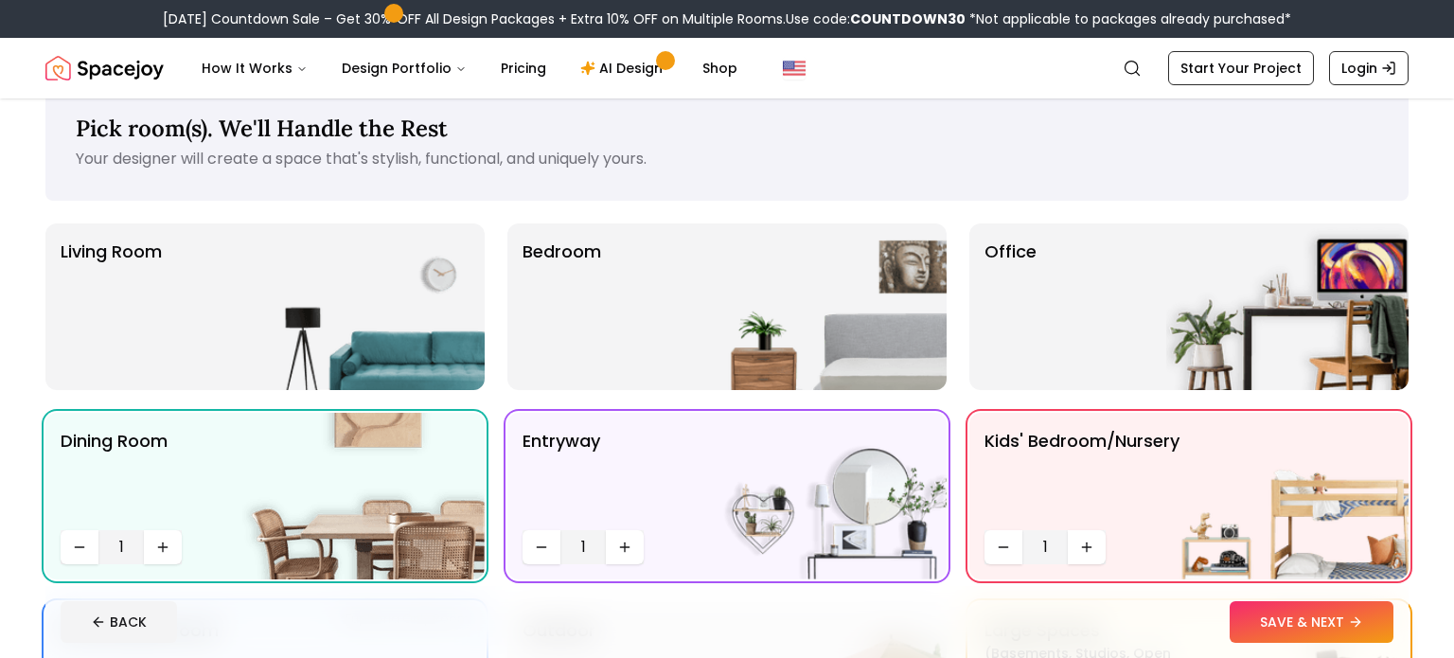
scroll to position [39, 0]
click at [1091, 541] on icon "Increase quantity" at bounding box center [1086, 545] width 15 height 15
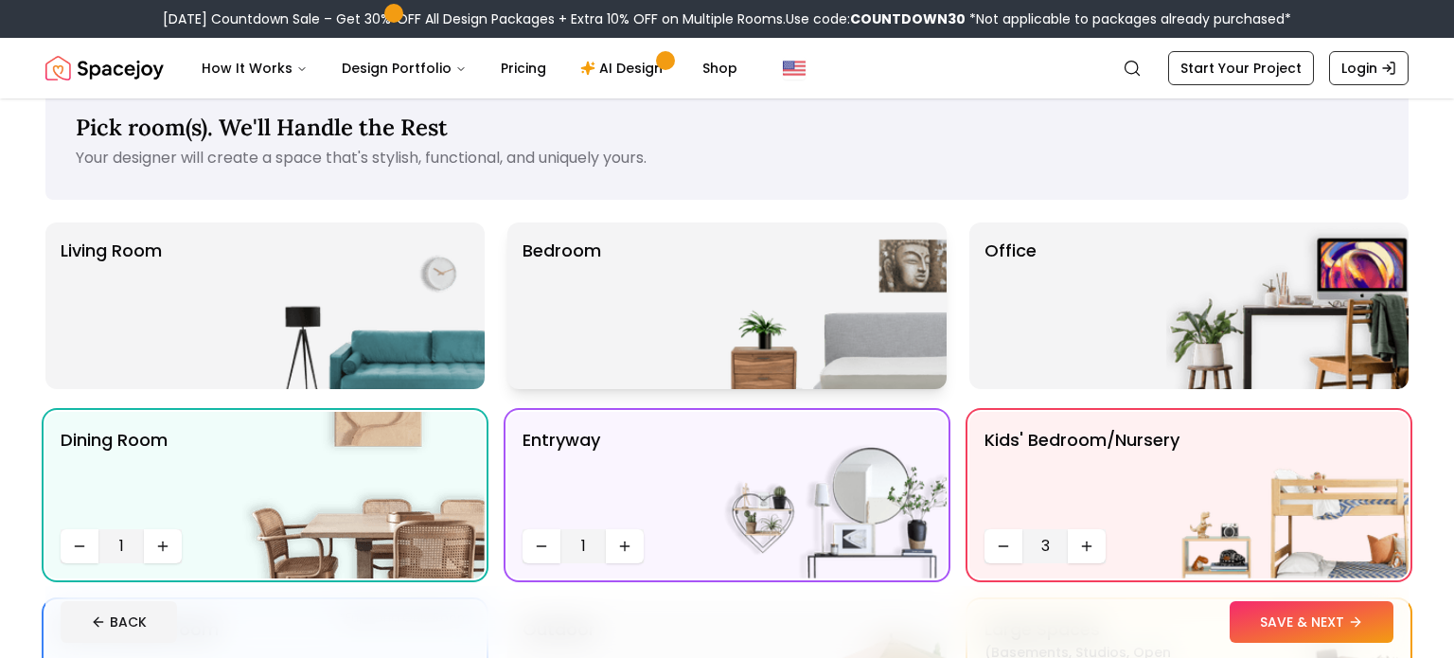
click at [875, 296] on img at bounding box center [825, 305] width 242 height 167
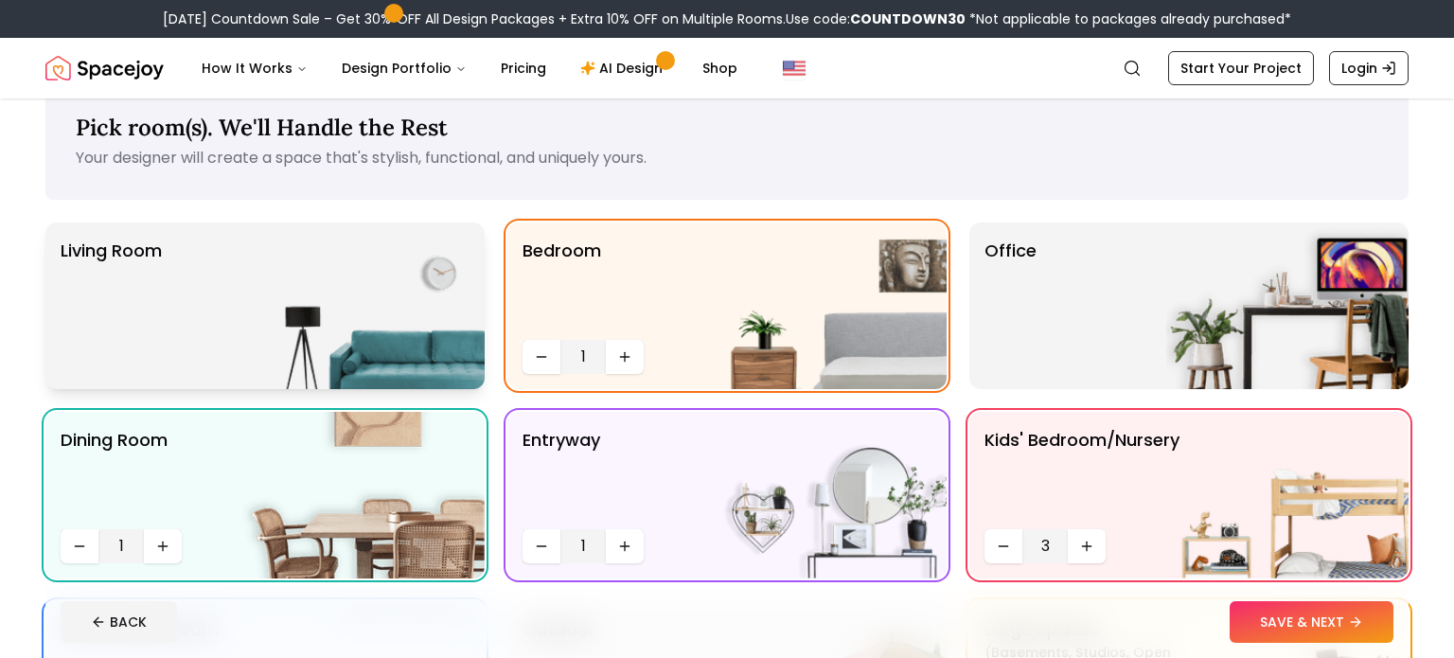
click at [390, 276] on img at bounding box center [363, 305] width 242 height 167
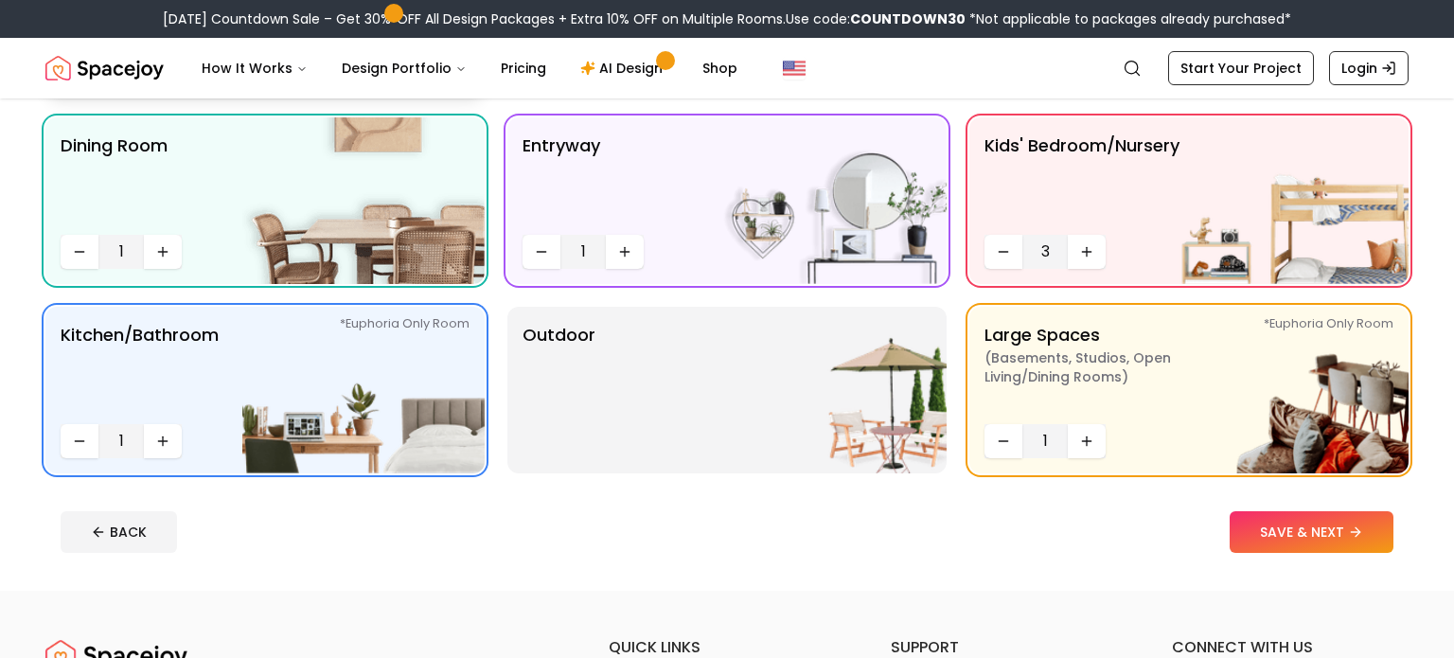
scroll to position [402, 0]
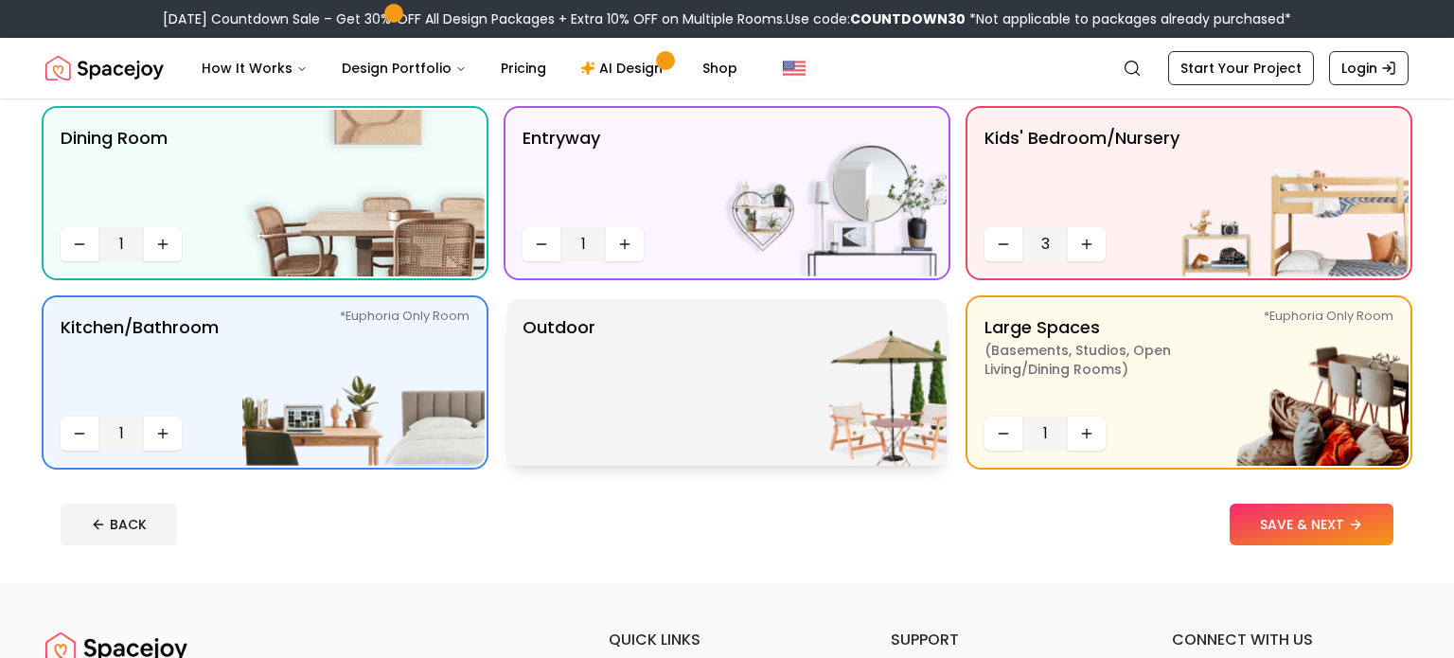
click at [704, 394] on img at bounding box center [825, 382] width 242 height 167
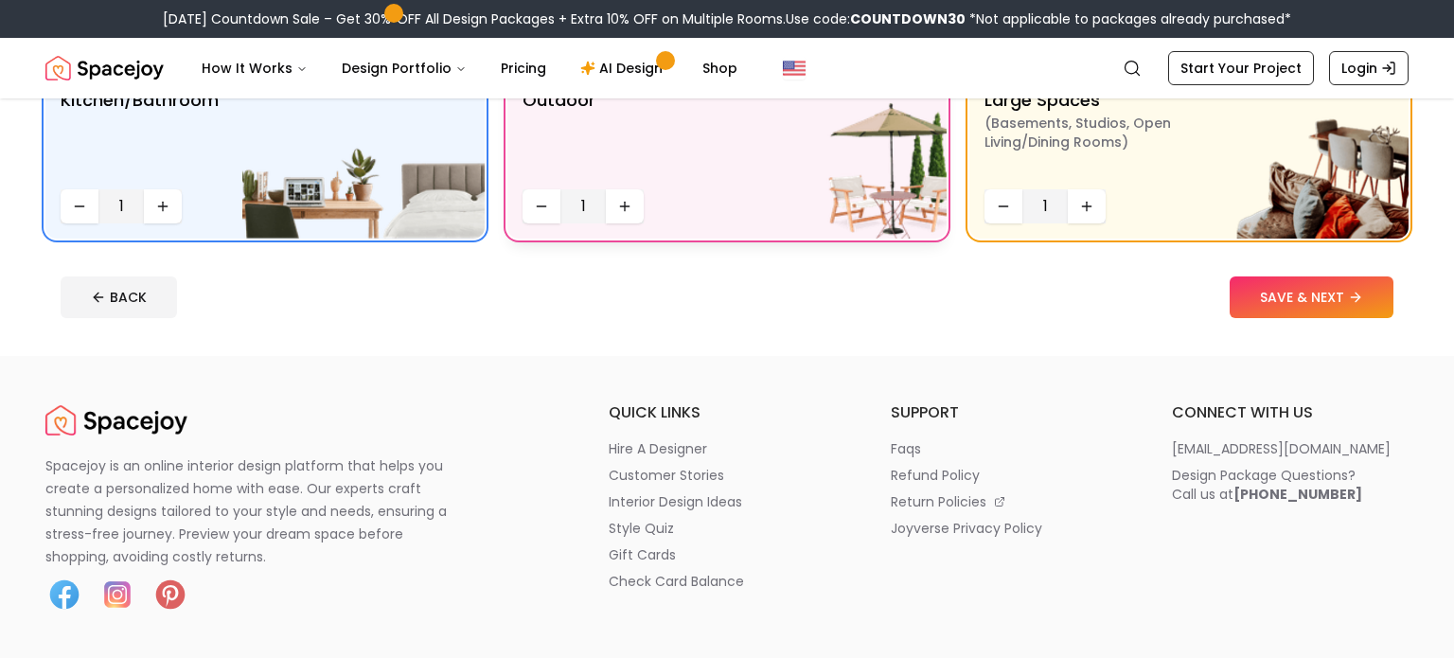
scroll to position [569, 0]
click at [1254, 293] on button "SAVE & NEXT" at bounding box center [1311, 296] width 164 height 42
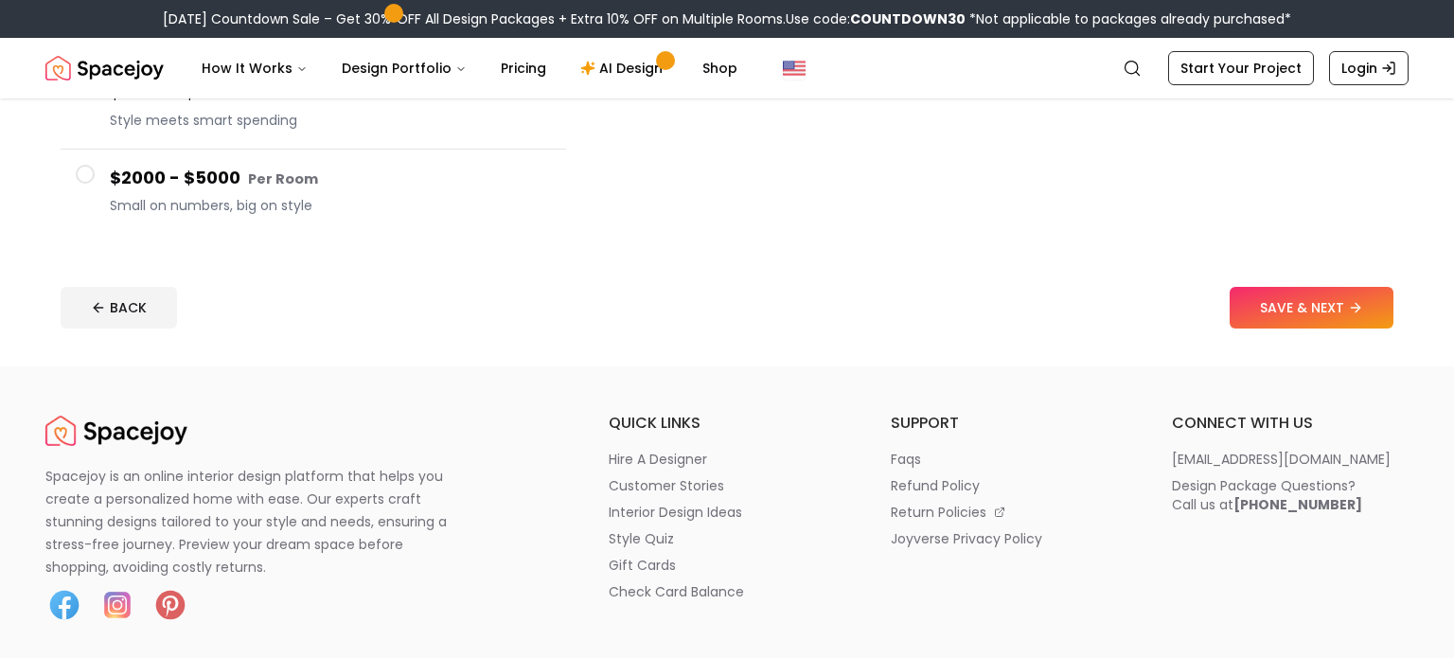
scroll to position [497, 0]
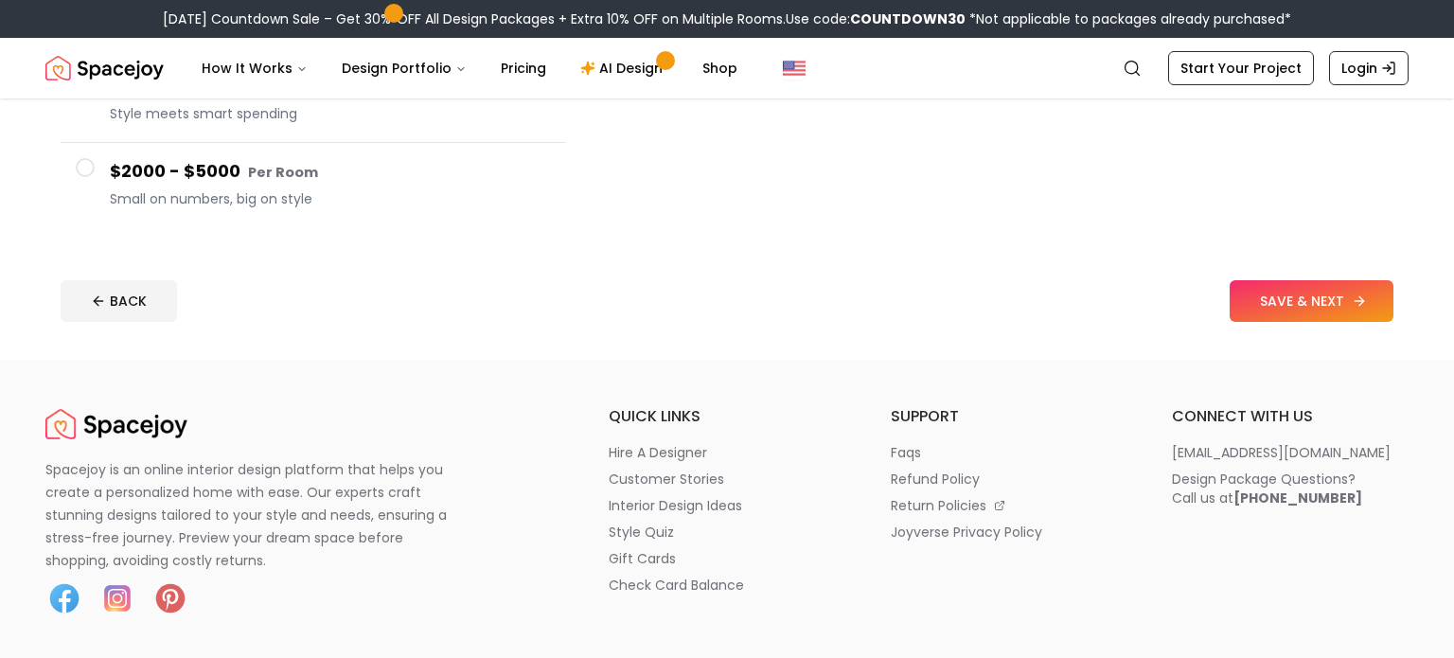
click at [1253, 309] on button "SAVE & NEXT" at bounding box center [1311, 301] width 164 height 42
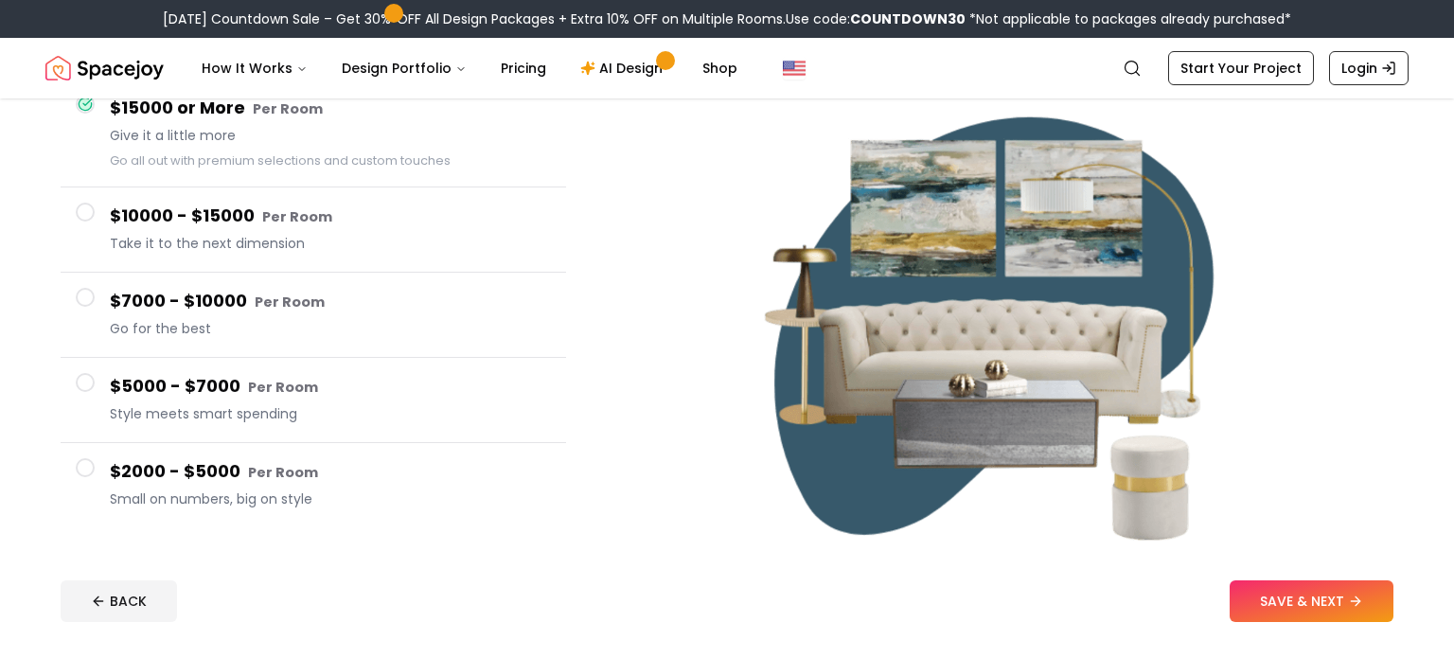
scroll to position [198, 0]
click at [1288, 601] on button "SAVE & NEXT" at bounding box center [1311, 600] width 164 height 42
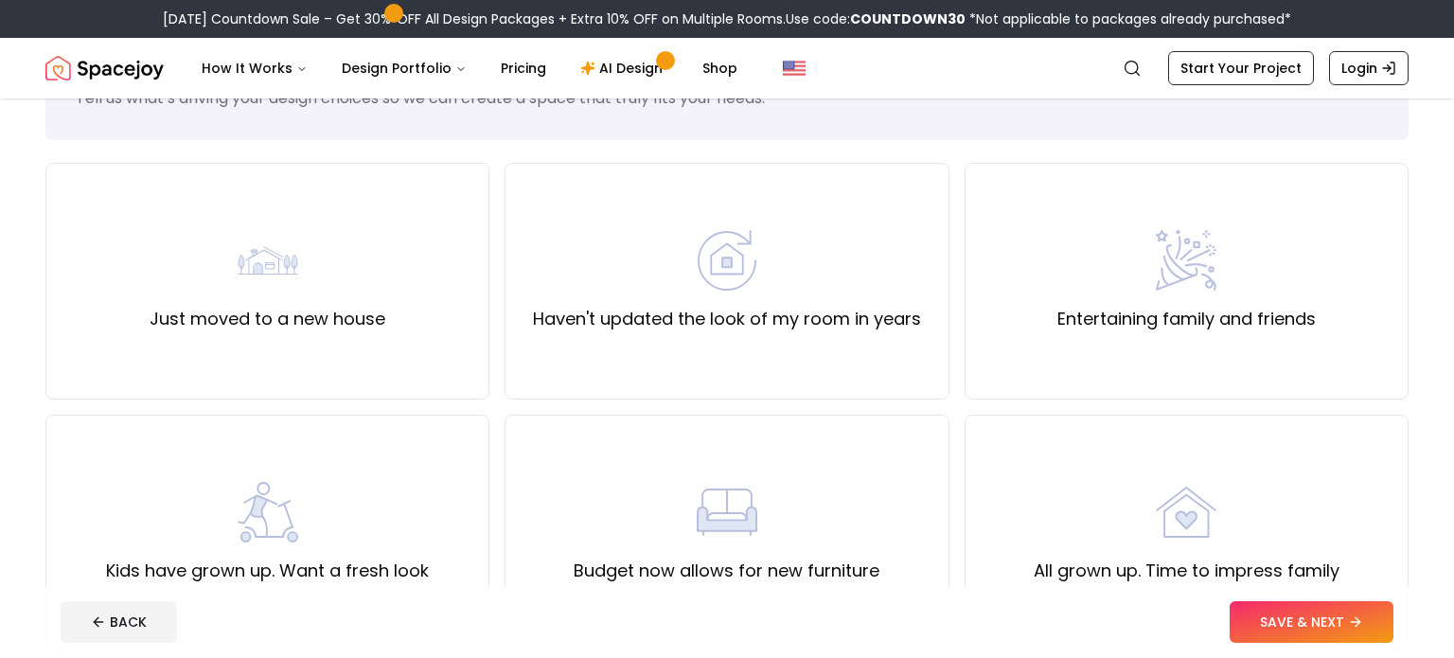
scroll to position [114, 0]
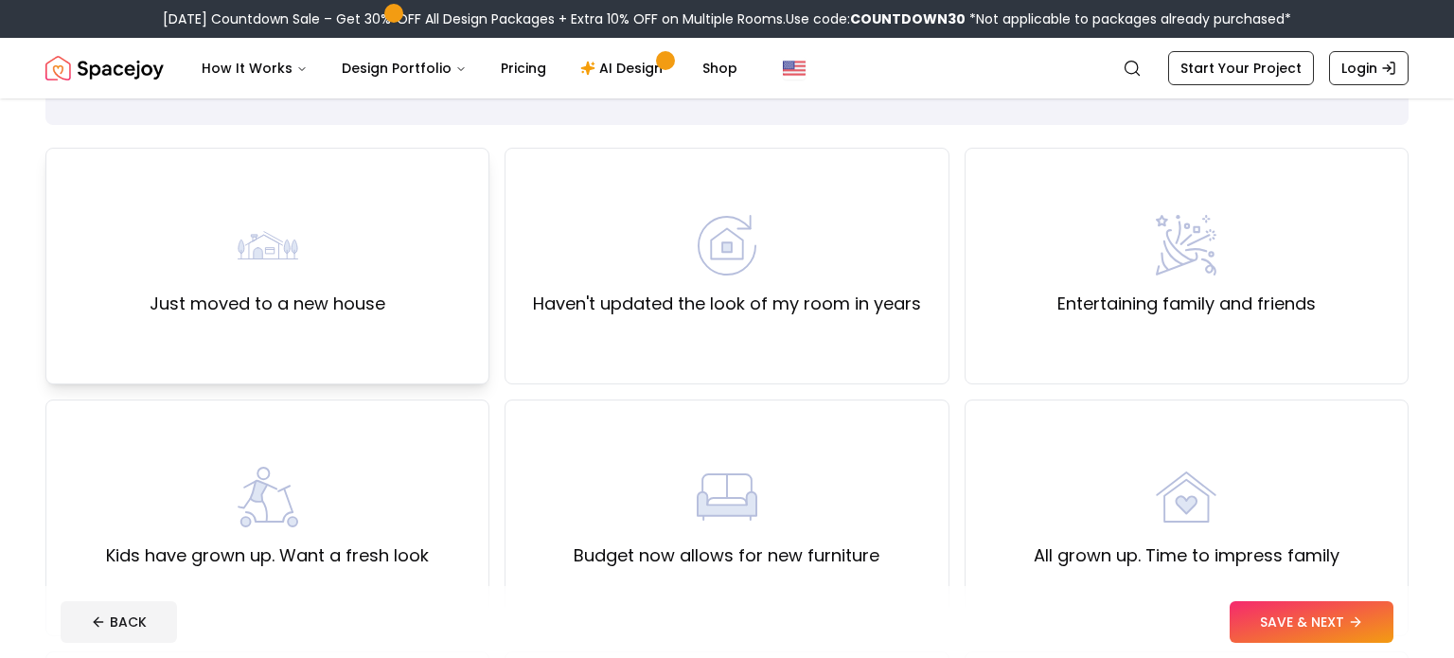
click at [411, 226] on div "Just moved to a new house" at bounding box center [267, 266] width 444 height 237
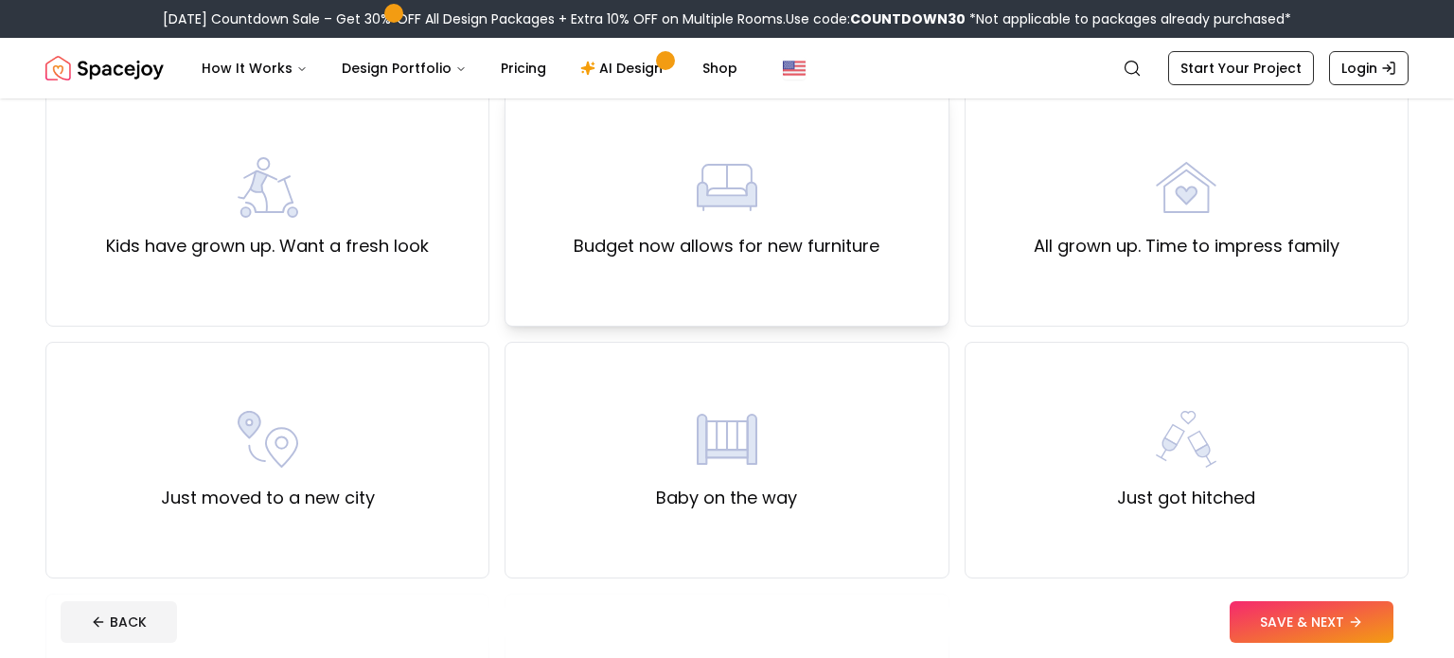
click at [644, 476] on div "Baby on the way" at bounding box center [726, 460] width 444 height 237
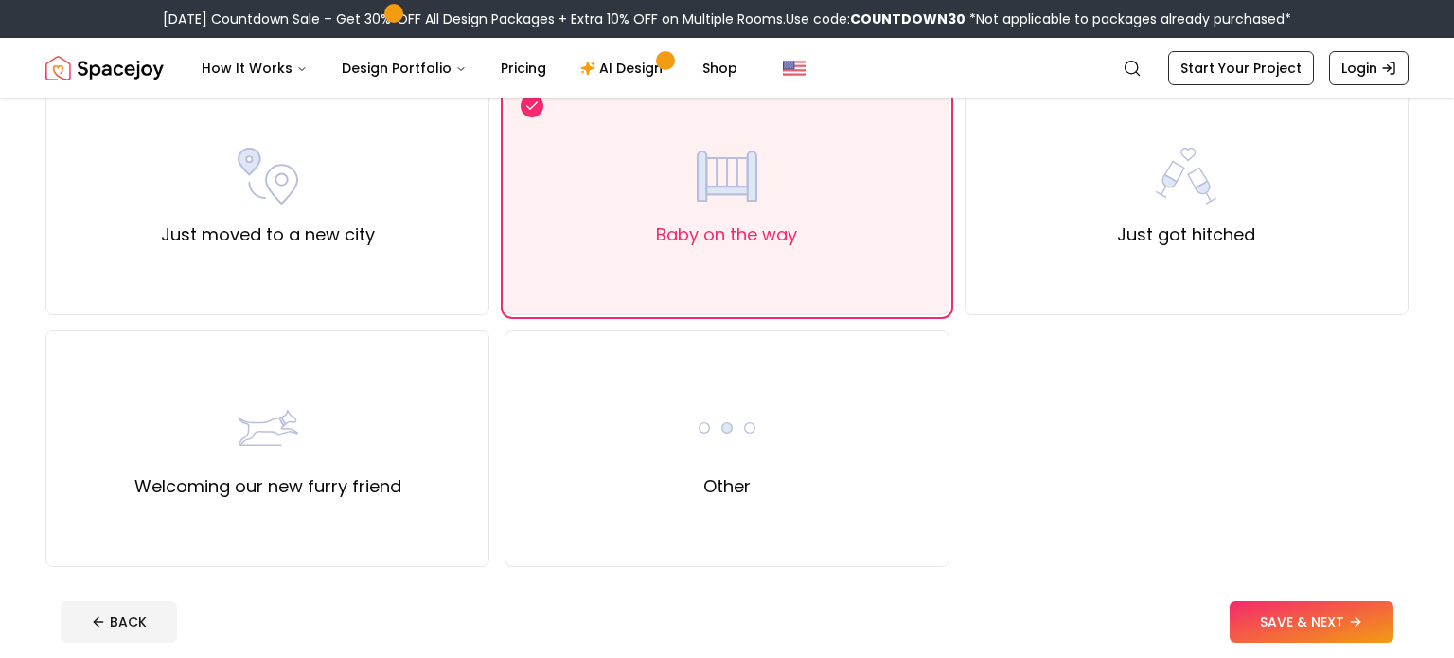
scroll to position [691, 0]
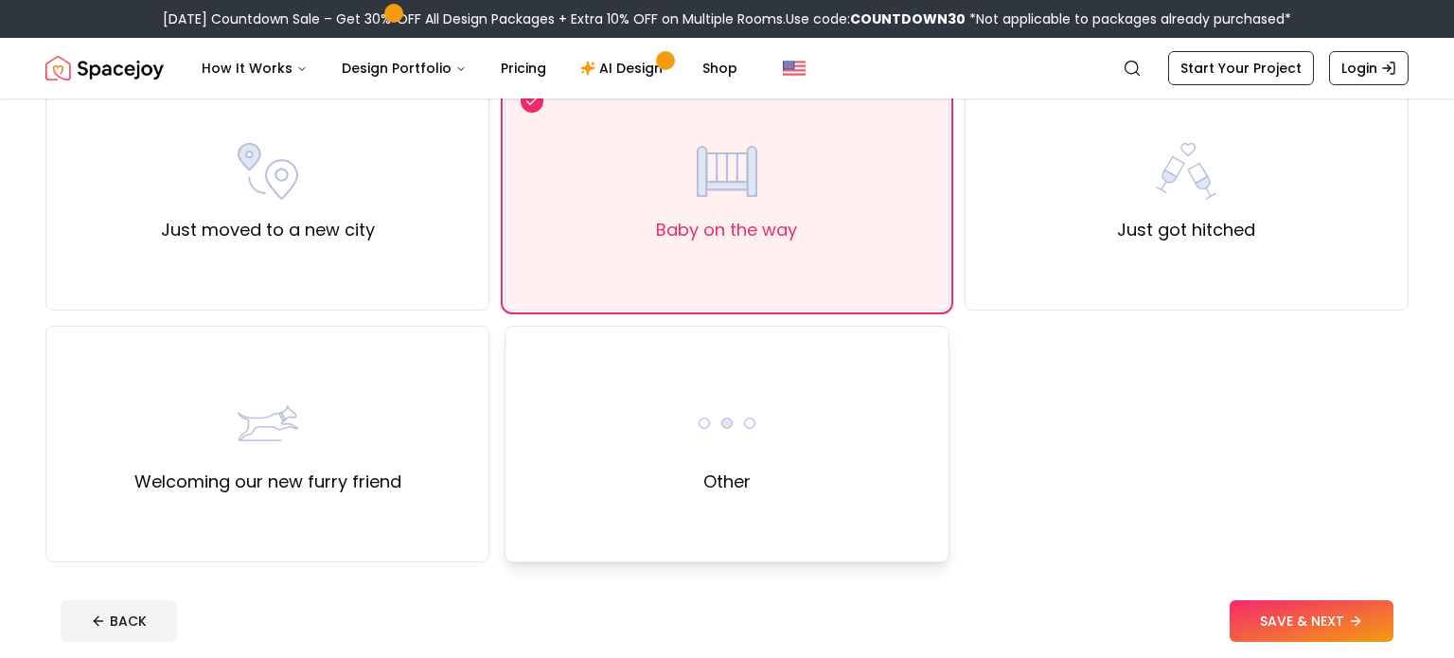
click at [644, 477] on div "Other" at bounding box center [726, 444] width 444 height 237
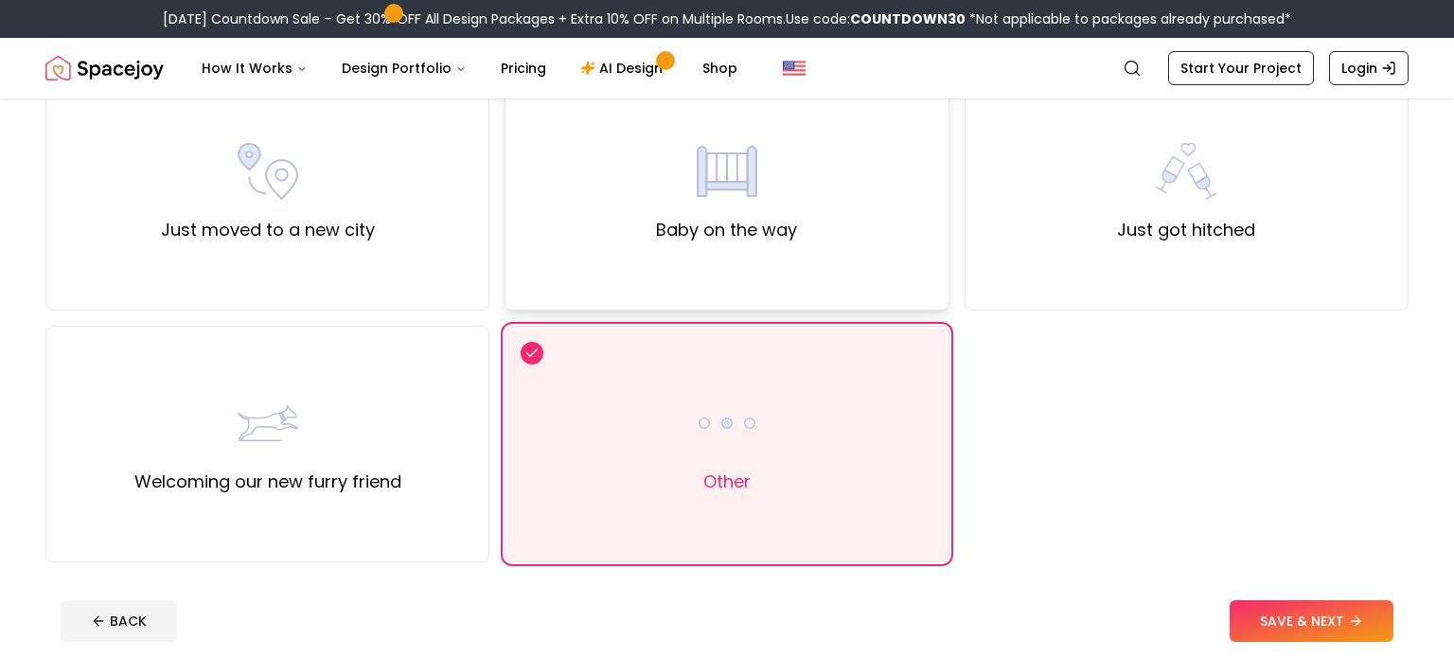
click at [880, 192] on div "Baby on the way" at bounding box center [726, 192] width 444 height 237
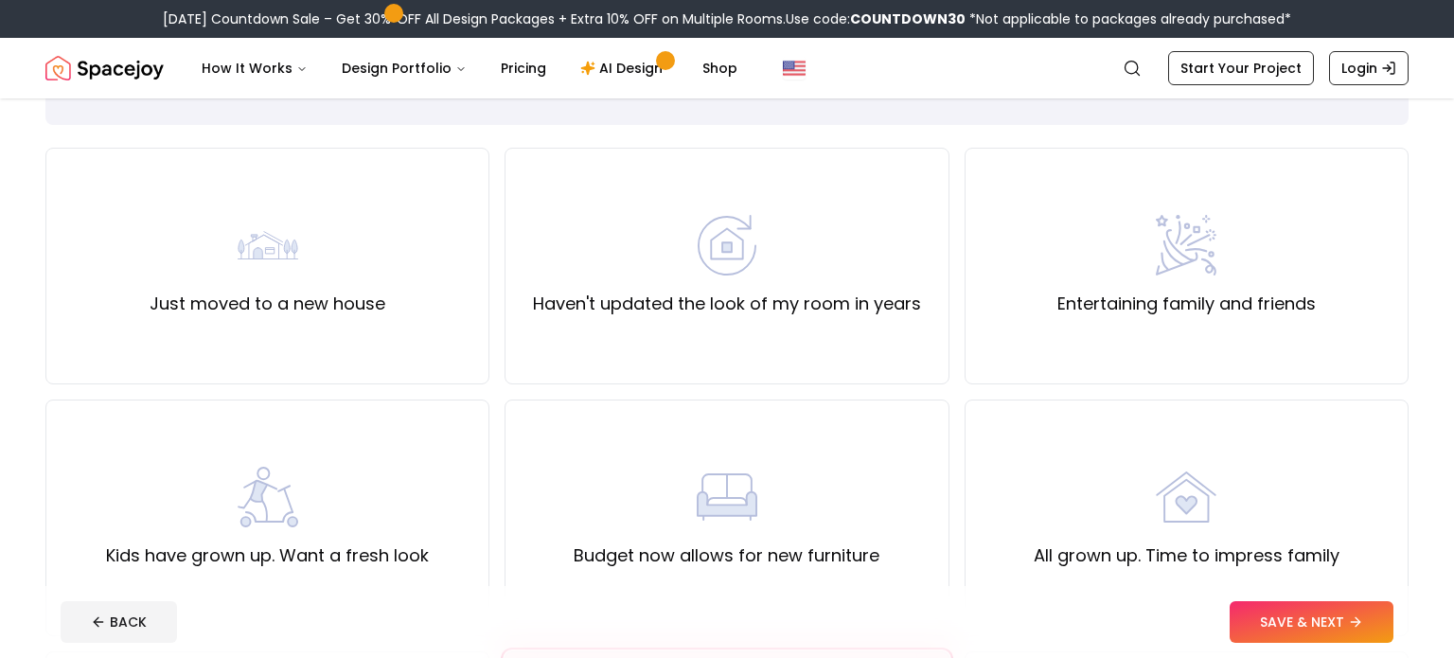
scroll to position [115, 0]
click at [358, 308] on label "Just moved to a new house" at bounding box center [268, 302] width 236 height 26
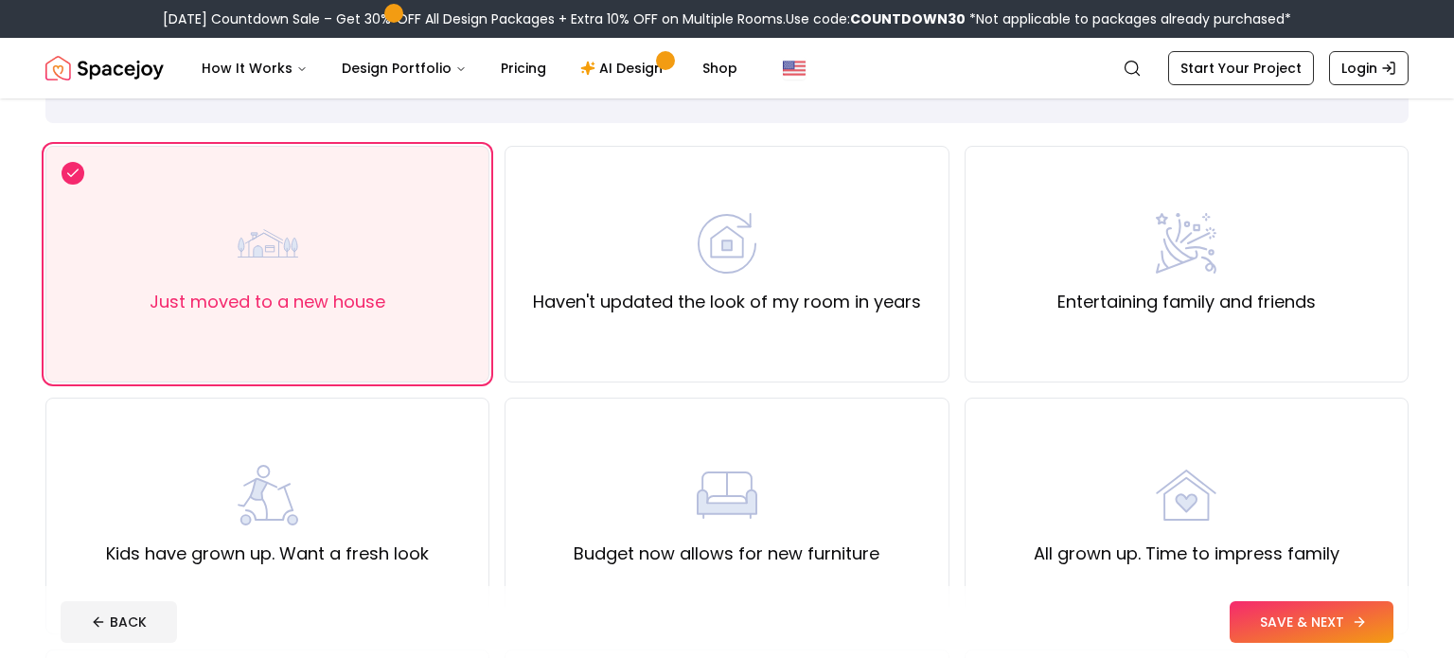
click at [1278, 635] on button "SAVE & NEXT" at bounding box center [1311, 622] width 164 height 42
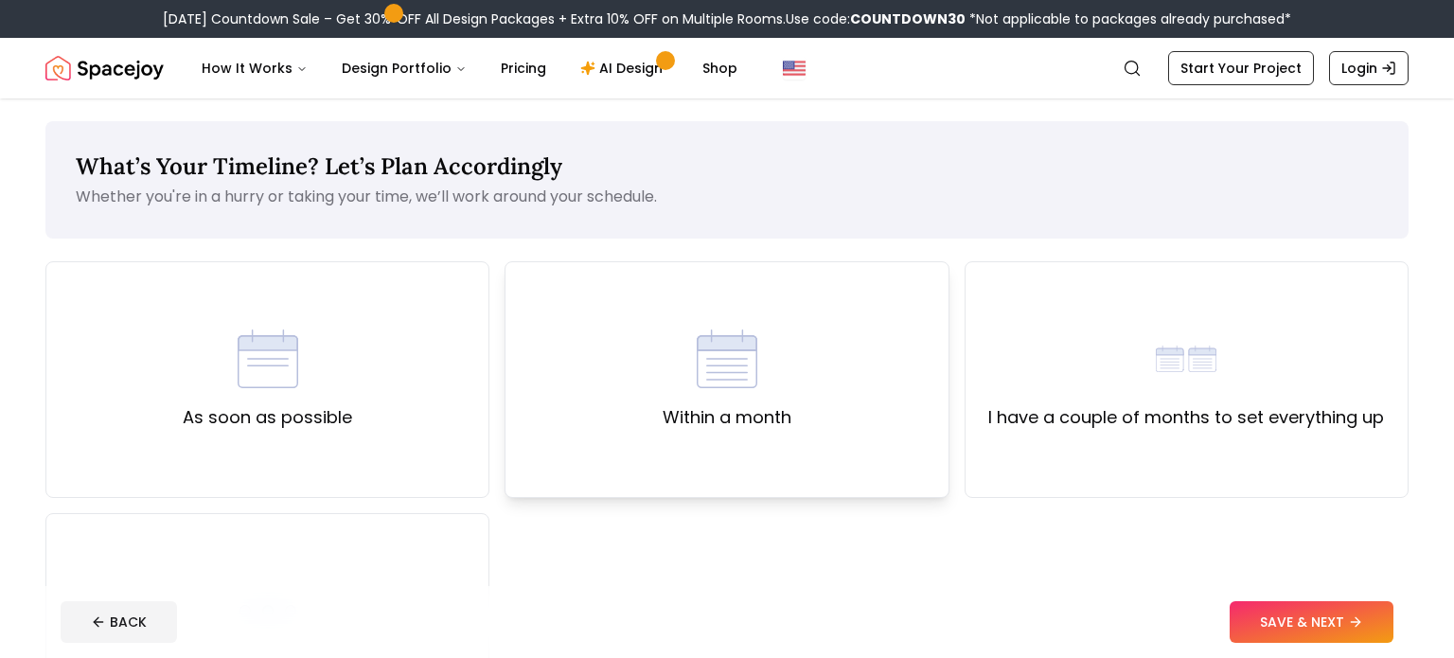
click at [711, 301] on div "Within a month" at bounding box center [726, 379] width 444 height 237
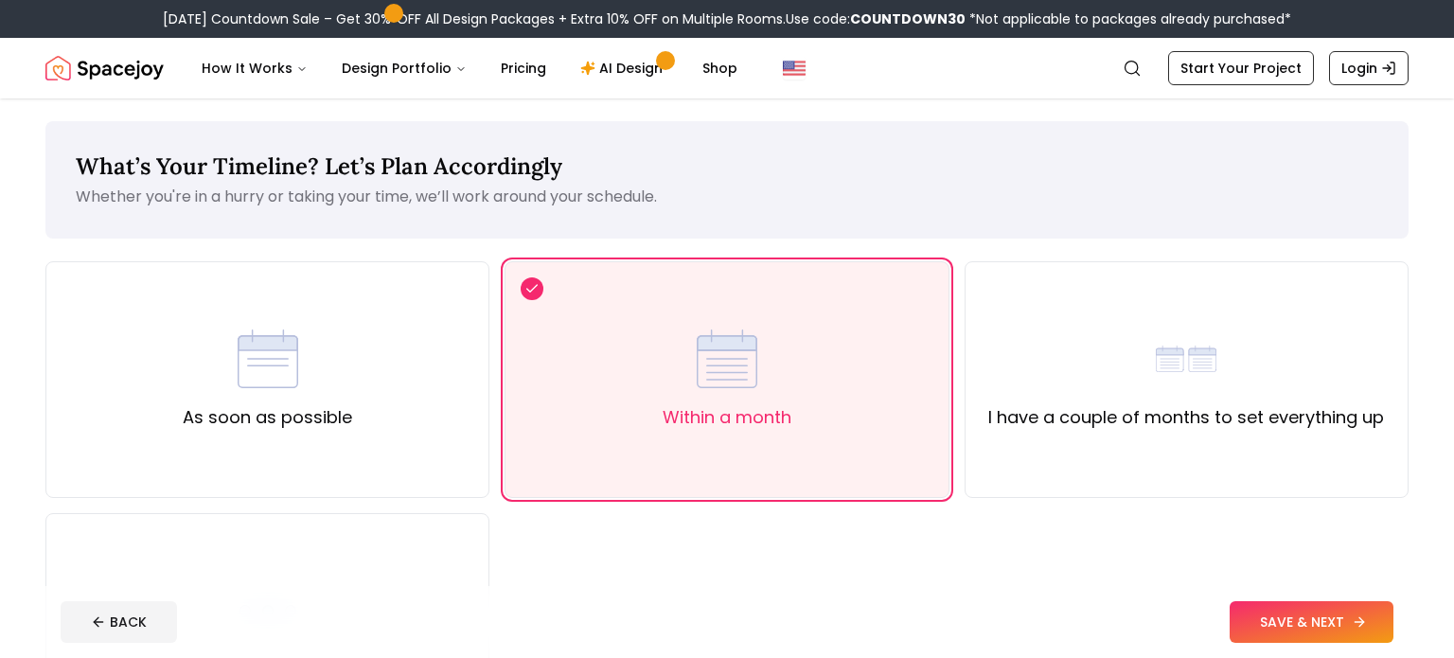
click at [1254, 626] on button "SAVE & NEXT" at bounding box center [1311, 622] width 164 height 42
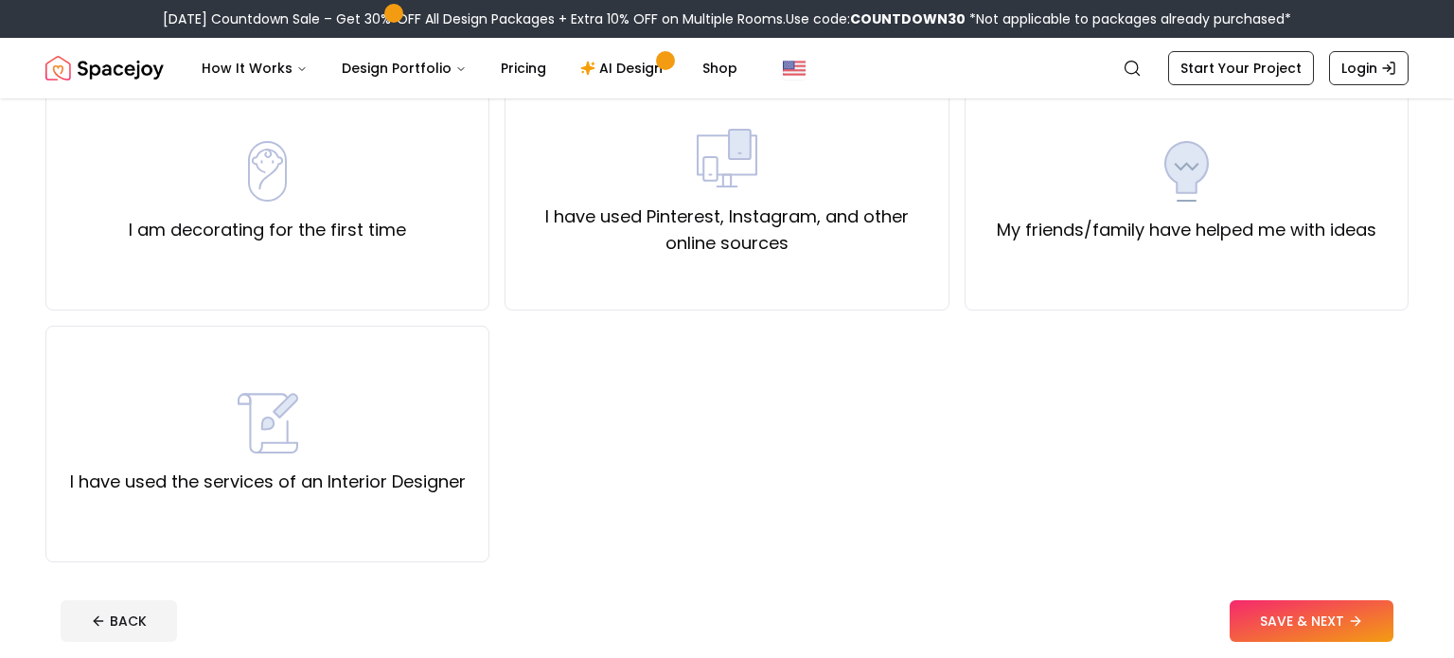
scroll to position [193, 0]
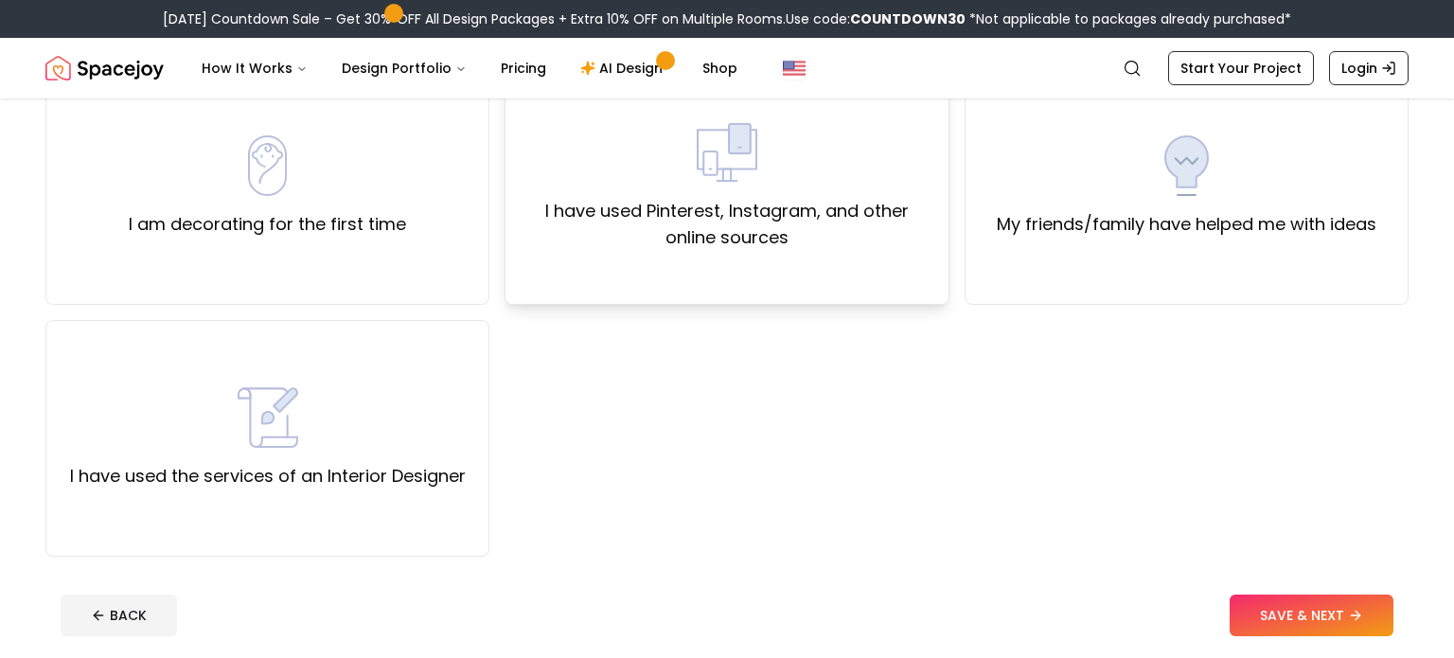
click at [598, 257] on div "I have used Pinterest, Instagram, and other online sources" at bounding box center [726, 186] width 444 height 237
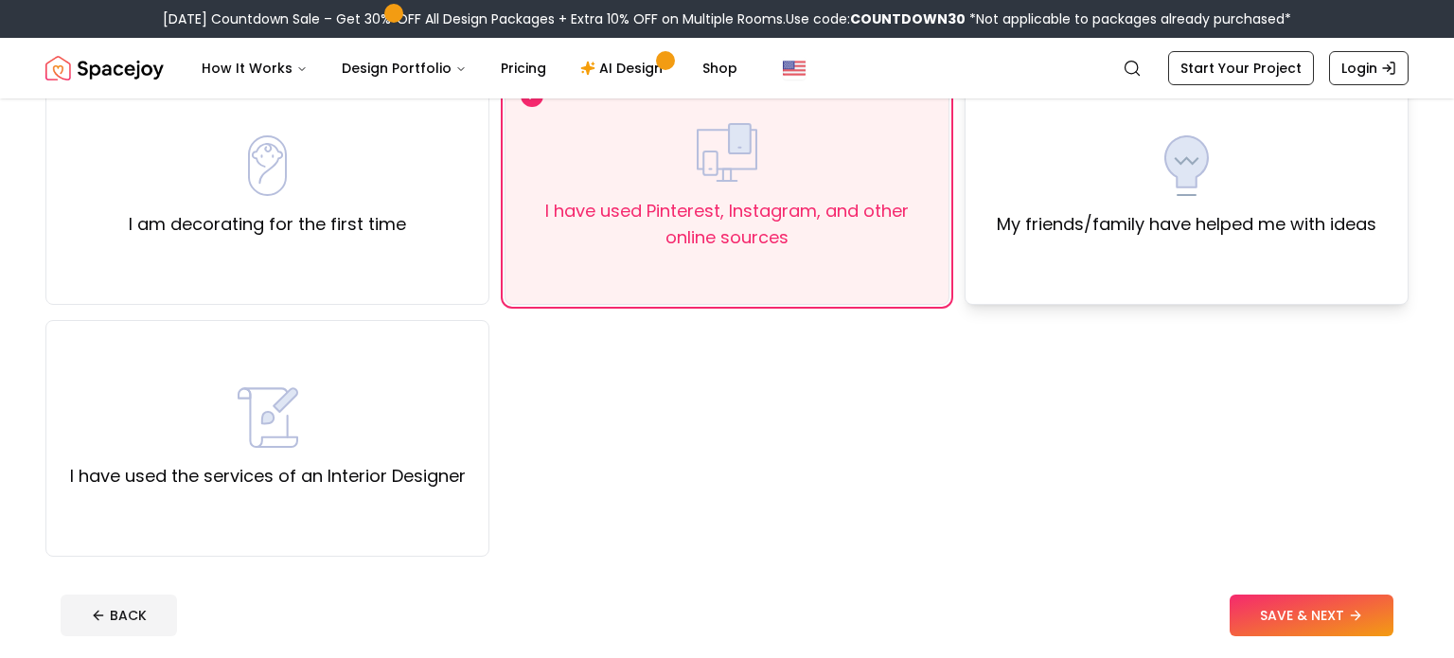
click at [1245, 259] on div "My friends/family have helped me with ideas" at bounding box center [1186, 186] width 444 height 237
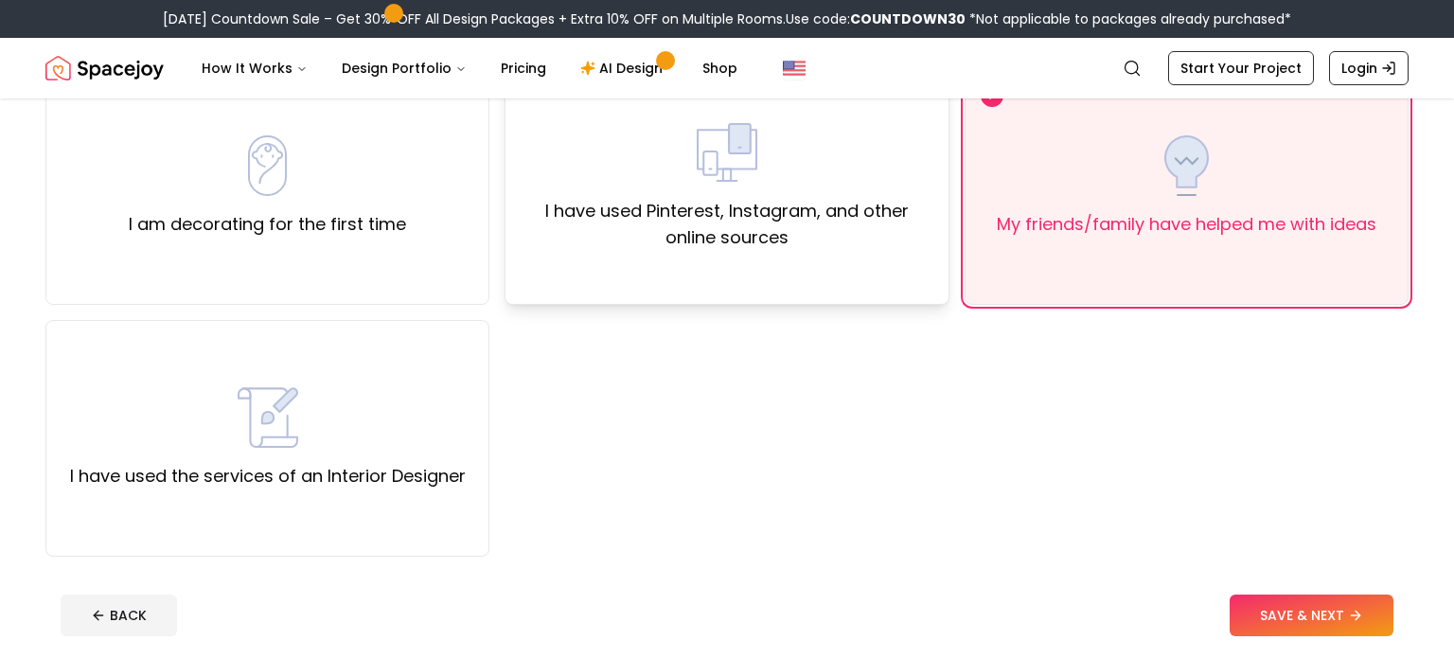
click at [855, 221] on label "I have used Pinterest, Instagram, and other online sources" at bounding box center [727, 224] width 412 height 53
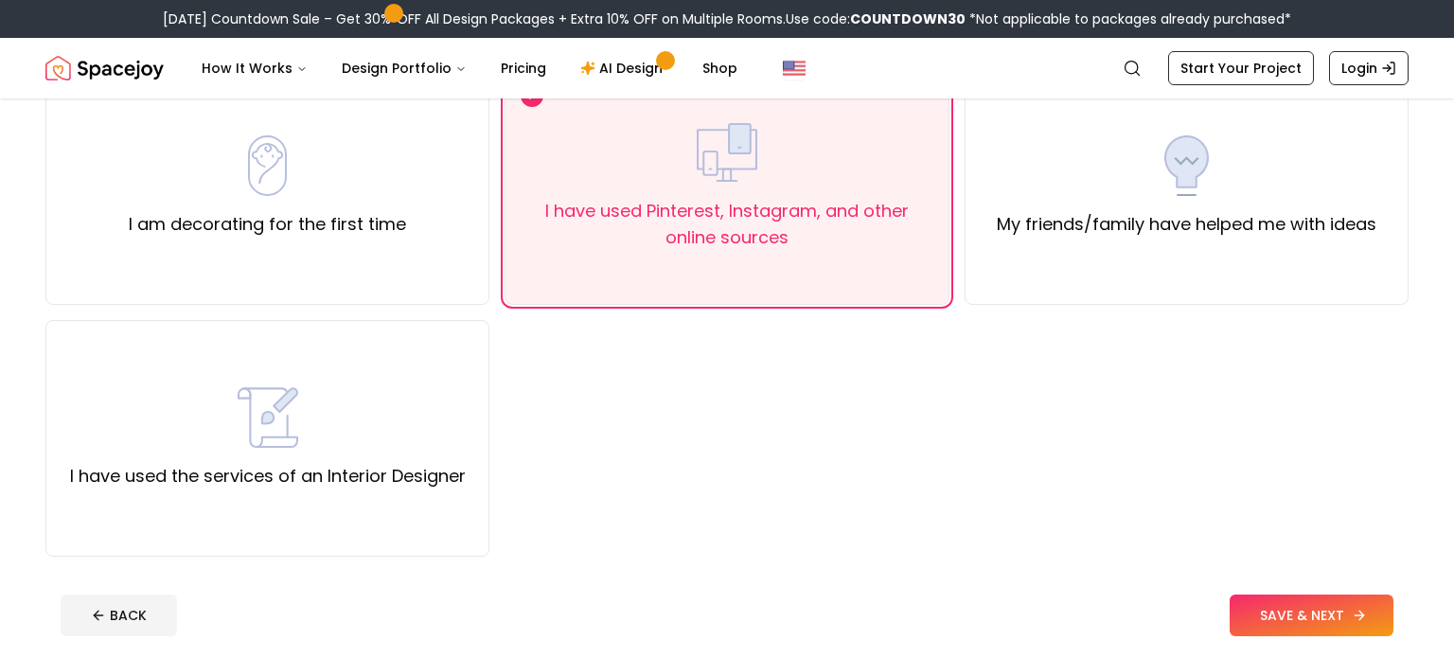
click at [1246, 603] on button "SAVE & NEXT" at bounding box center [1311, 615] width 164 height 42
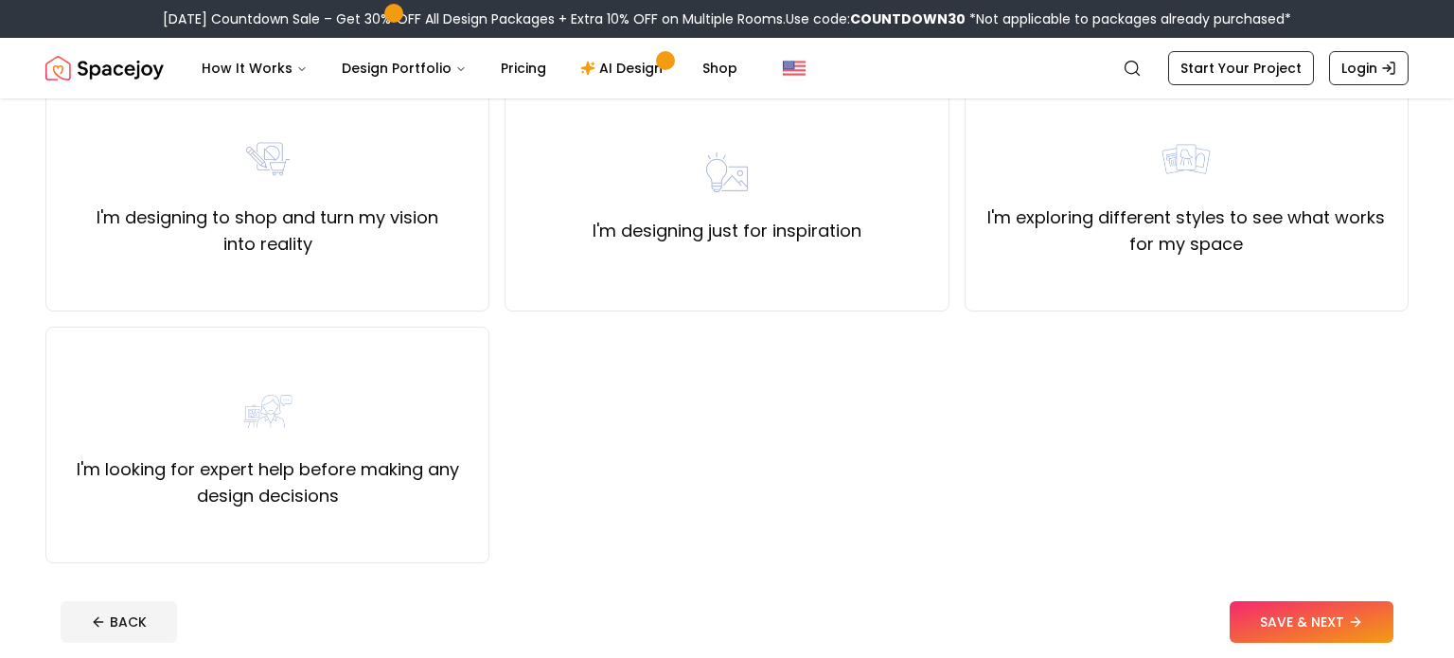
scroll to position [189, 0]
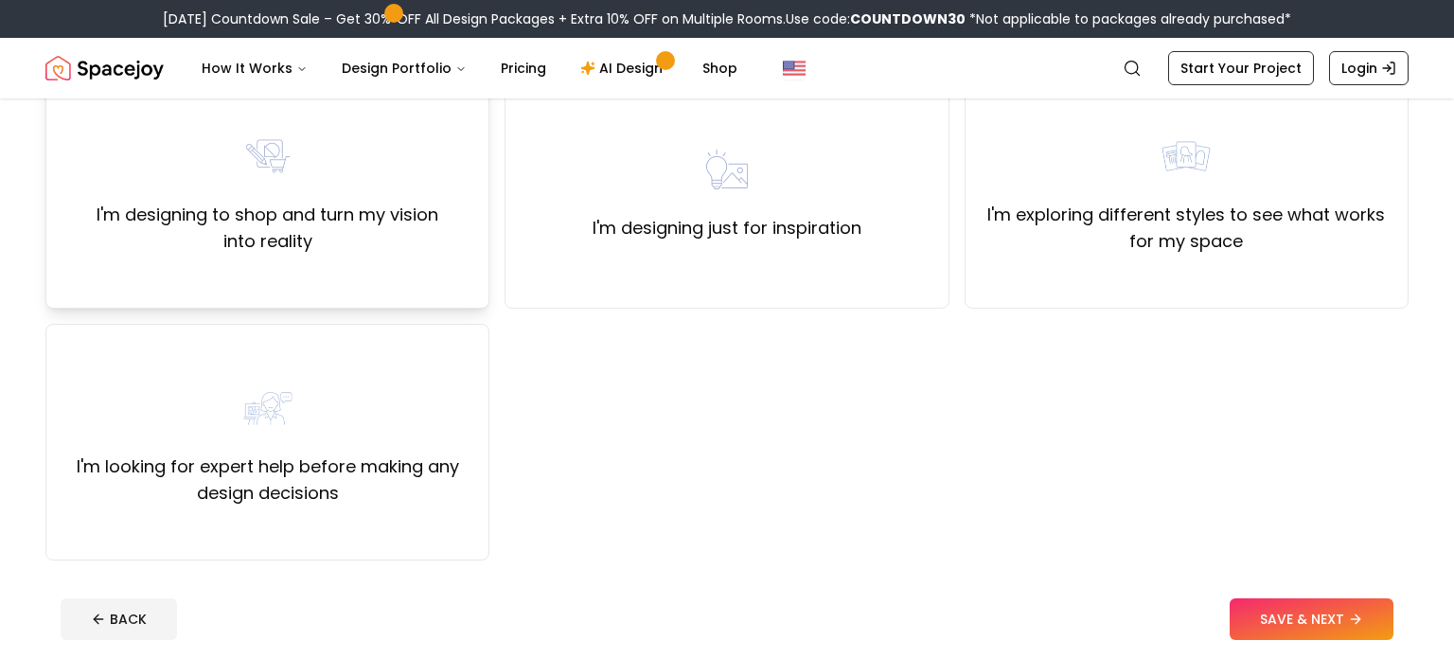
click at [360, 179] on div "I'm designing to shop and turn my vision into reality" at bounding box center [268, 190] width 412 height 129
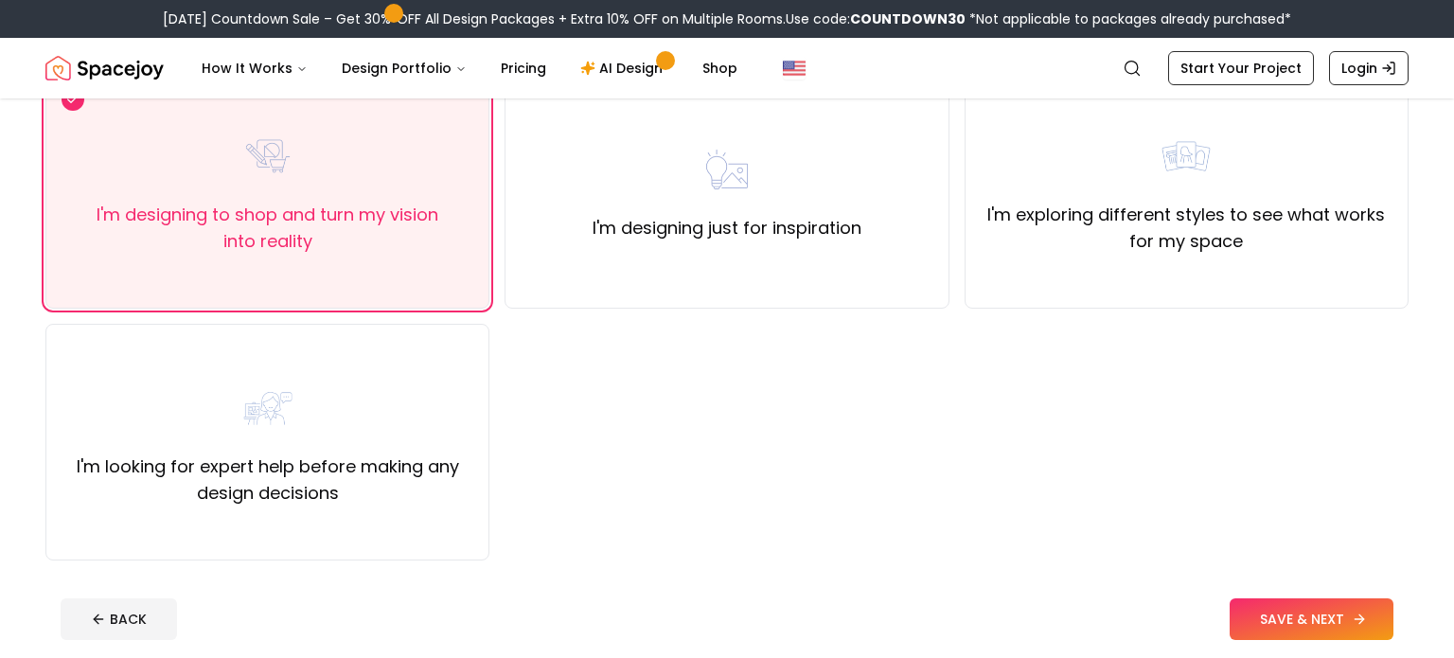
click at [1259, 620] on button "SAVE & NEXT" at bounding box center [1311, 619] width 164 height 42
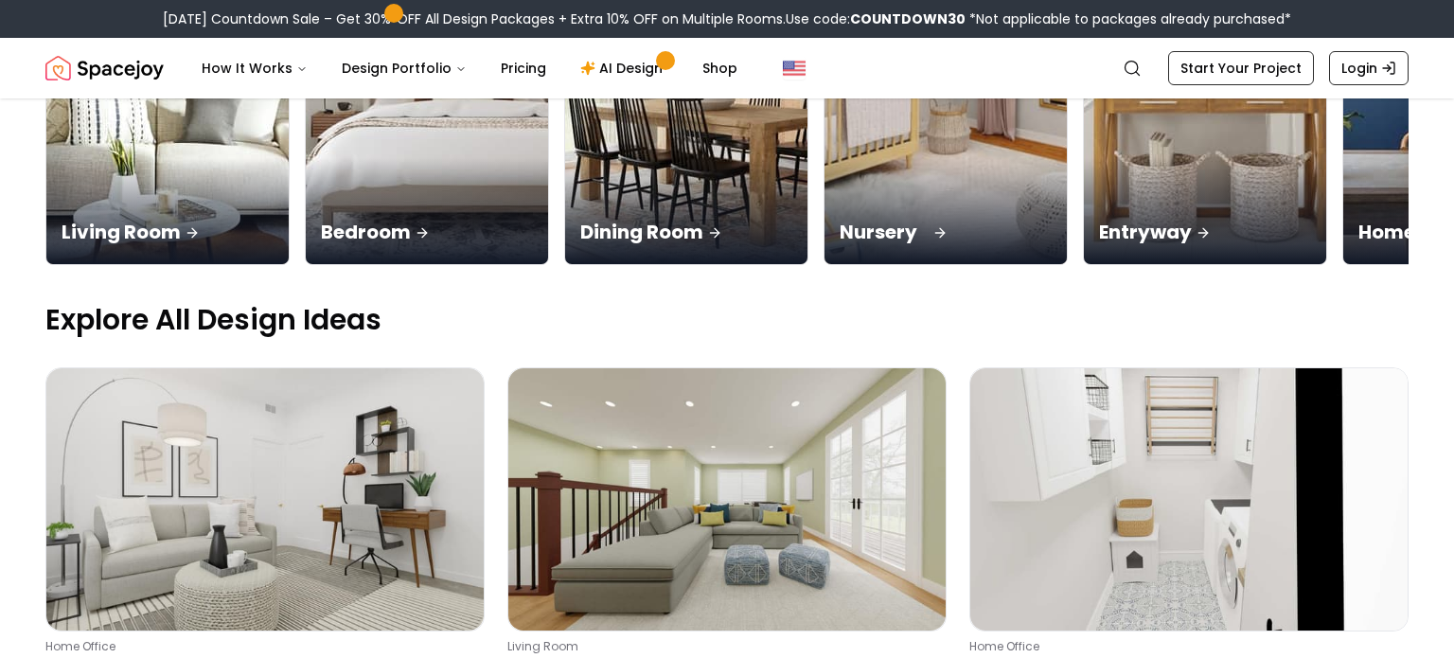
scroll to position [447, 0]
